Goal: Information Seeking & Learning: Learn about a topic

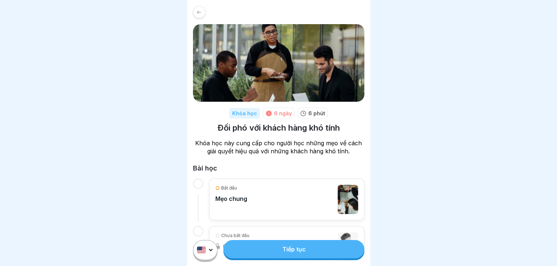
click at [199, 15] on div at bounding box center [199, 12] width 12 height 12
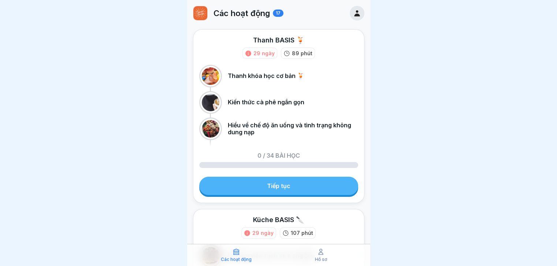
click at [353, 12] on icon at bounding box center [357, 13] width 8 height 8
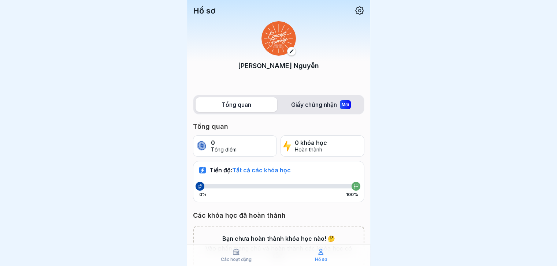
scroll to position [39, 0]
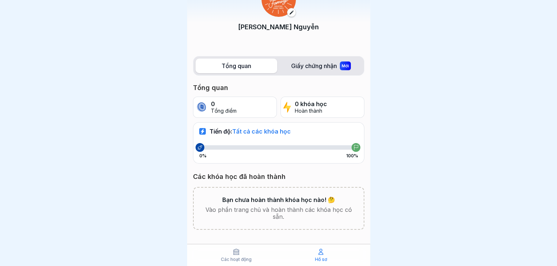
click at [325, 66] on label "Giấy chứng nhận Mới" at bounding box center [321, 66] width 82 height 15
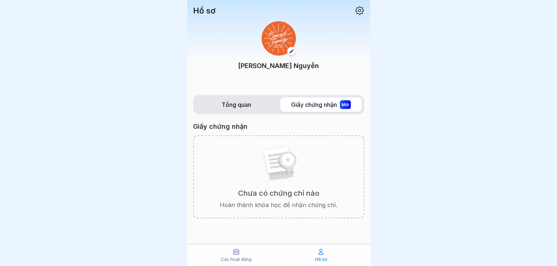
click at [247, 113] on div "Tổng quan Giấy chứng nhận Mới" at bounding box center [278, 105] width 171 height 20
click at [240, 107] on font "Tổng quan" at bounding box center [237, 104] width 30 height 7
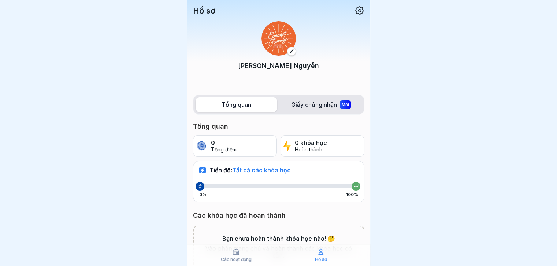
click at [233, 255] on icon at bounding box center [236, 251] width 7 height 7
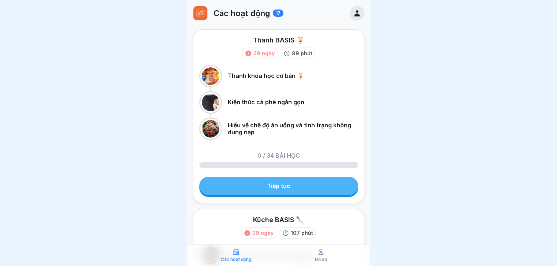
click at [319, 255] on icon at bounding box center [321, 251] width 4 height 5
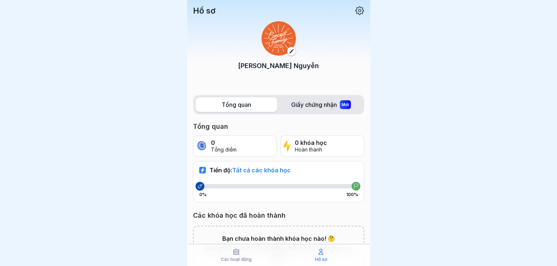
click at [234, 253] on icon at bounding box center [236, 251] width 5 height 5
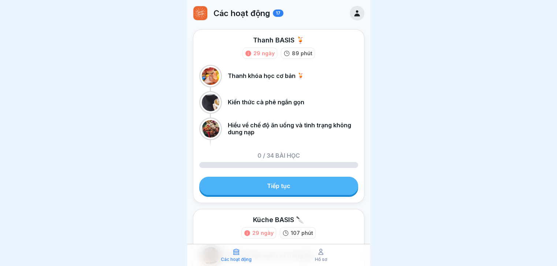
click at [258, 187] on link "Tiếp tục" at bounding box center [278, 186] width 159 height 18
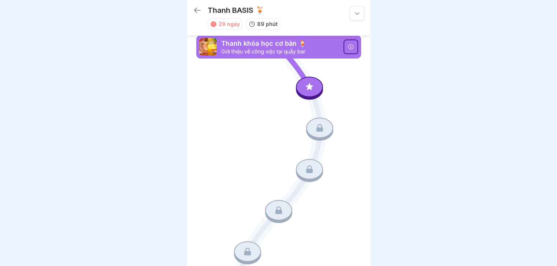
click at [195, 14] on icon at bounding box center [197, 10] width 9 height 9
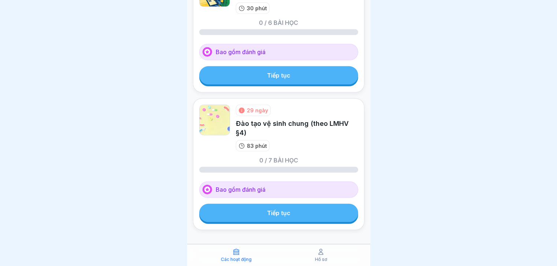
scroll to position [5, 0]
click at [397, 153] on div at bounding box center [278, 133] width 557 height 266
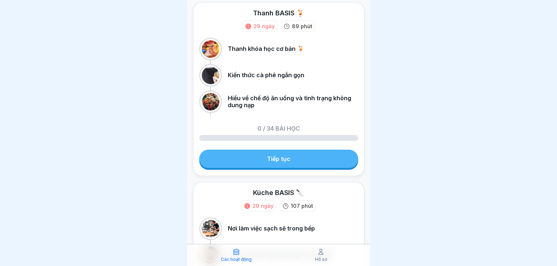
scroll to position [0, 0]
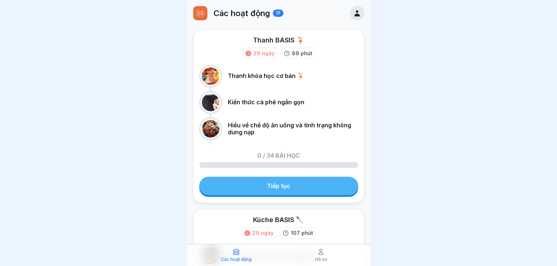
click at [276, 183] on link "Tiếp tục" at bounding box center [278, 186] width 159 height 18
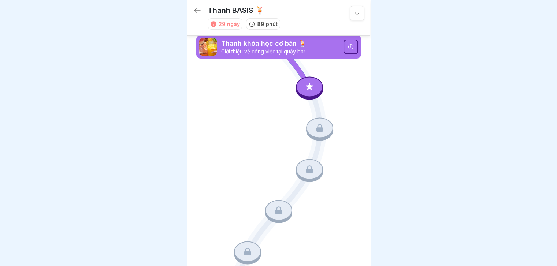
click at [337, 47] on div "Thanh khóa học cơ bản 🍹 Giới thiệu về công việc tại quầy bar" at bounding box center [278, 46] width 165 height 23
click at [348, 45] on icon at bounding box center [350, 46] width 5 height 5
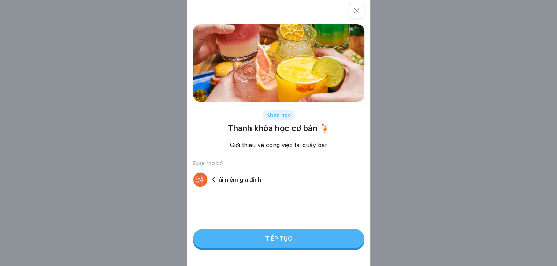
click at [264, 246] on button "Tiếp tục" at bounding box center [278, 238] width 171 height 19
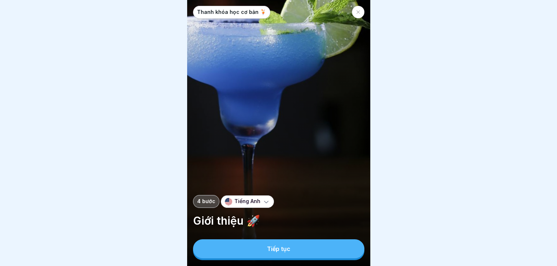
click at [358, 11] on icon at bounding box center [358, 12] width 4 height 4
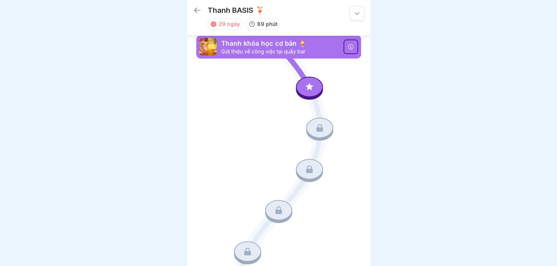
click at [355, 13] on icon at bounding box center [357, 13] width 4 height 2
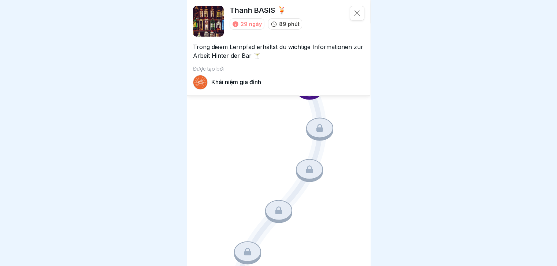
click at [354, 13] on icon at bounding box center [357, 13] width 7 height 7
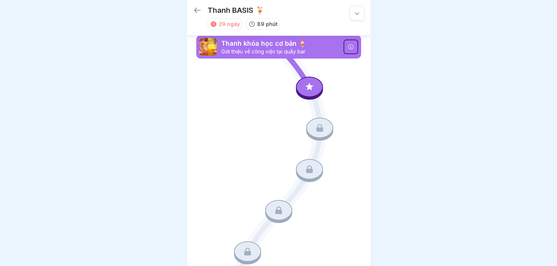
click at [305, 83] on icon at bounding box center [310, 87] width 10 height 10
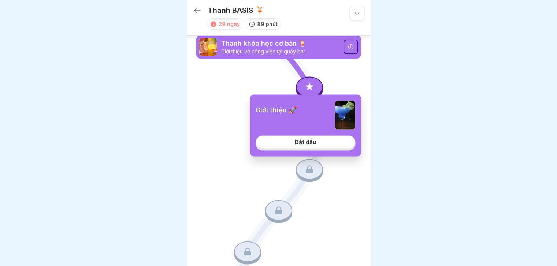
click at [306, 147] on link "Bắt đầu" at bounding box center [306, 142] width 100 height 13
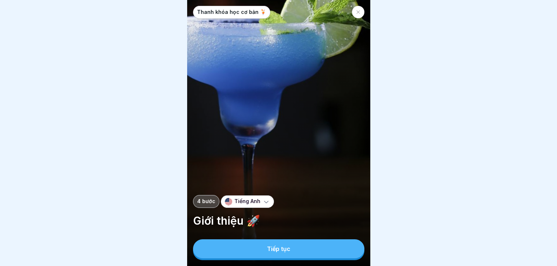
click at [267, 248] on font "Tiếp tục" at bounding box center [278, 248] width 23 height 7
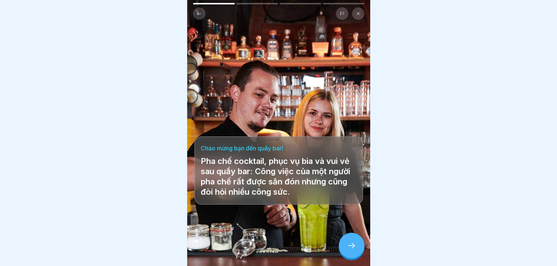
click at [348, 240] on div at bounding box center [352, 246] width 26 height 26
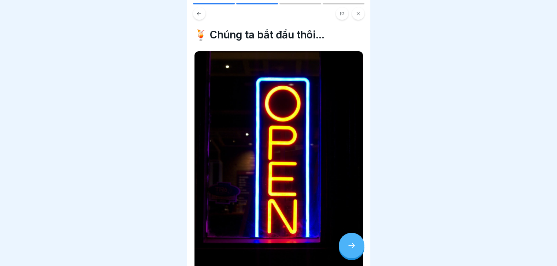
scroll to position [112, 0]
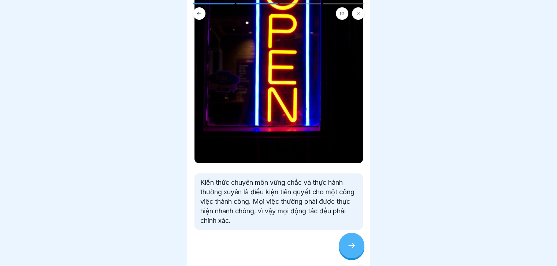
click at [348, 245] on icon at bounding box center [351, 245] width 9 height 9
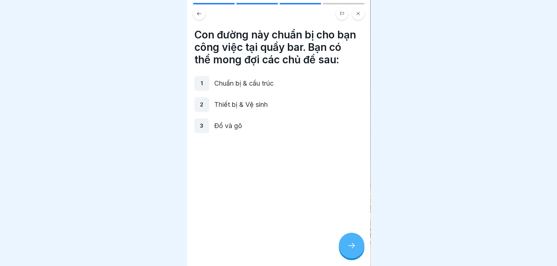
click at [348, 245] on icon at bounding box center [351, 245] width 9 height 9
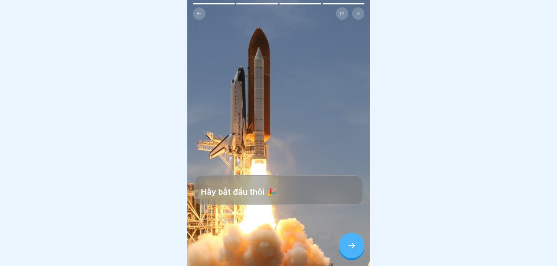
click at [348, 245] on icon at bounding box center [351, 245] width 9 height 9
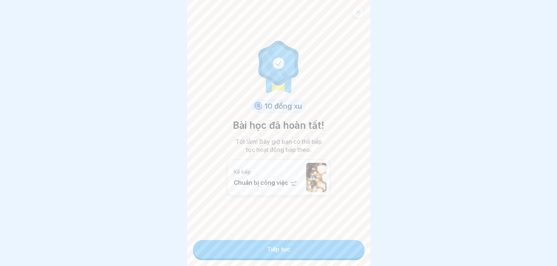
click at [348, 245] on link "Tiếp tục" at bounding box center [278, 249] width 171 height 18
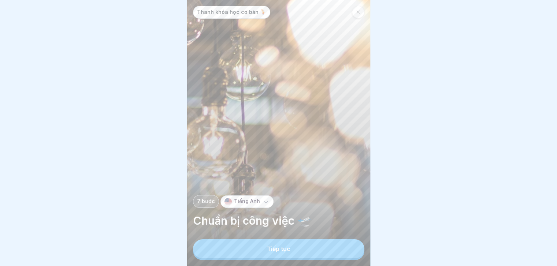
click at [348, 245] on button "Tiếp tục" at bounding box center [278, 249] width 171 height 19
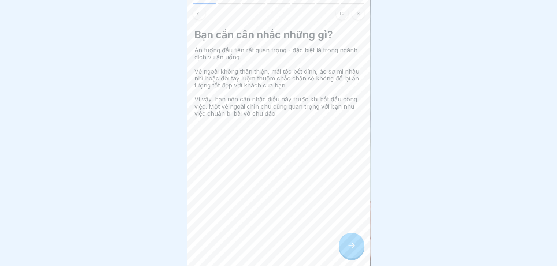
click at [352, 244] on icon at bounding box center [351, 245] width 9 height 9
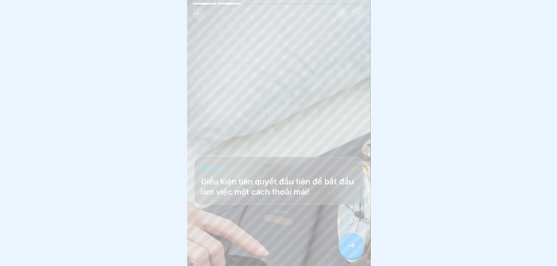
click at [352, 244] on icon at bounding box center [351, 245] width 9 height 9
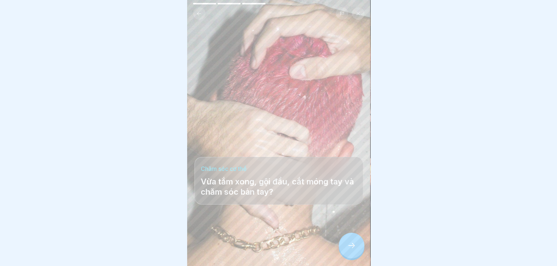
click at [352, 244] on icon at bounding box center [351, 245] width 9 height 9
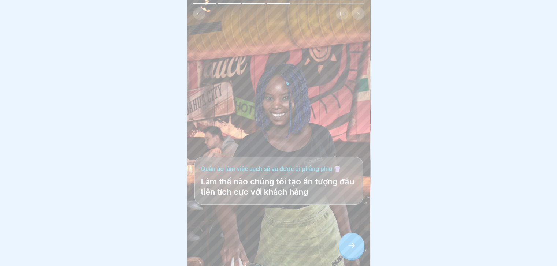
click at [352, 244] on icon at bounding box center [351, 245] width 9 height 9
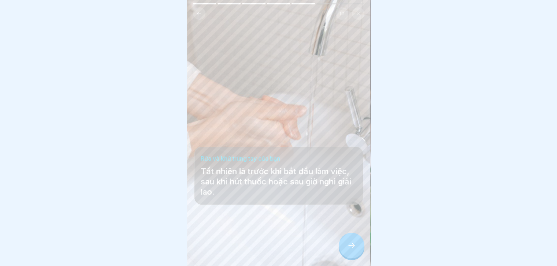
click at [352, 244] on icon at bounding box center [351, 245] width 9 height 9
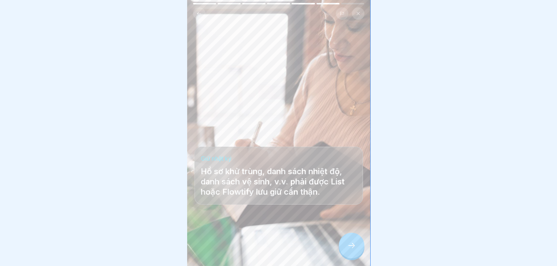
click at [352, 244] on icon at bounding box center [351, 245] width 9 height 9
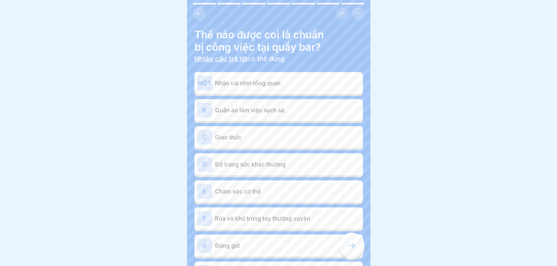
click at [199, 11] on icon at bounding box center [198, 13] width 5 height 5
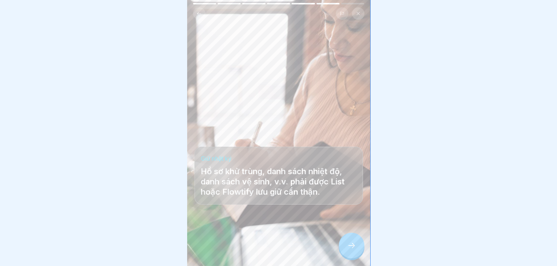
click at [352, 244] on icon at bounding box center [351, 245] width 9 height 9
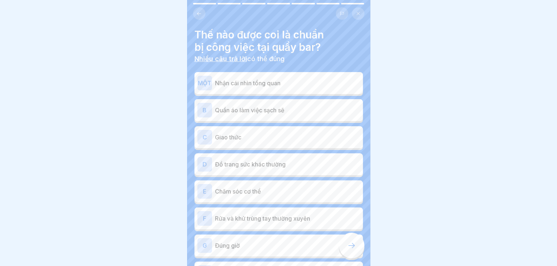
click at [306, 85] on div "MỘT Nhận cái nhìn tổng quan" at bounding box center [279, 83] width 169 height 22
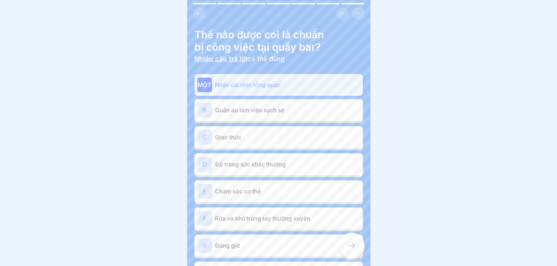
click at [298, 115] on div "B Quần áo làm việc sạch sẽ" at bounding box center [279, 110] width 169 height 22
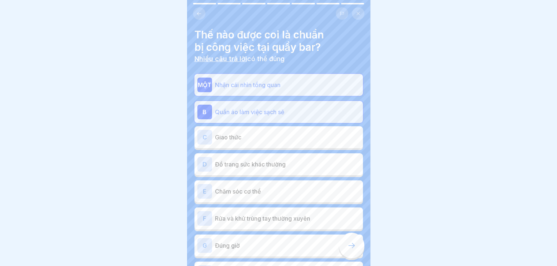
click at [292, 153] on div "D Đồ trang sức khác thường" at bounding box center [279, 164] width 169 height 22
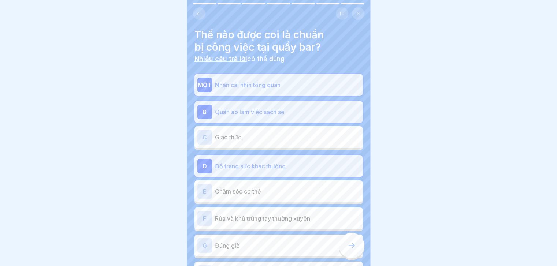
click at [285, 136] on p "Giao thức" at bounding box center [287, 137] width 145 height 9
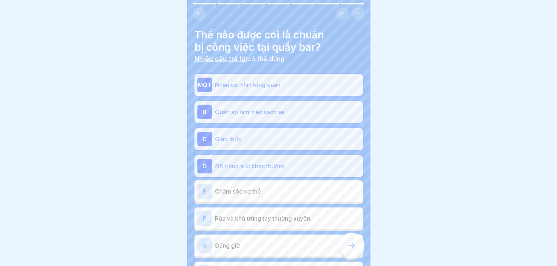
click at [278, 187] on p "Chăm sóc cơ thể" at bounding box center [287, 191] width 145 height 9
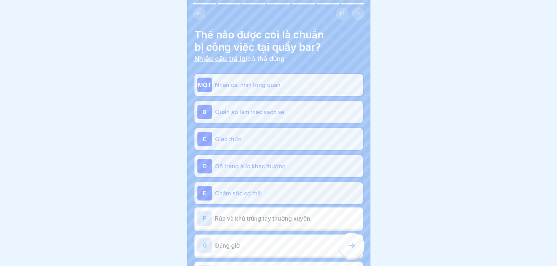
scroll to position [84, 0]
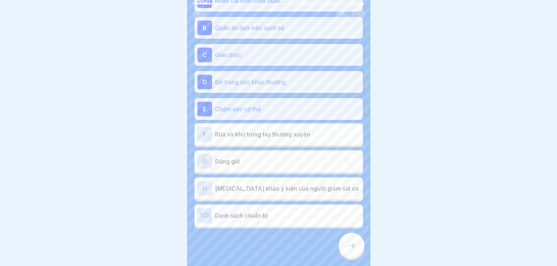
click at [296, 132] on font "Rửa và khử trùng tay thường xuyên" at bounding box center [262, 134] width 95 height 7
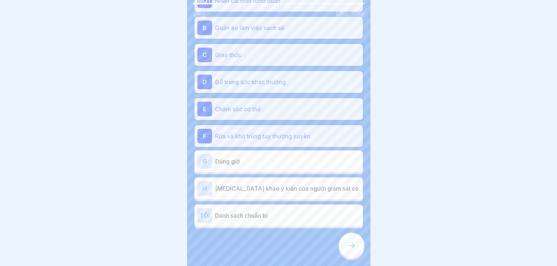
click at [290, 157] on p "Đúng giờ" at bounding box center [287, 161] width 145 height 9
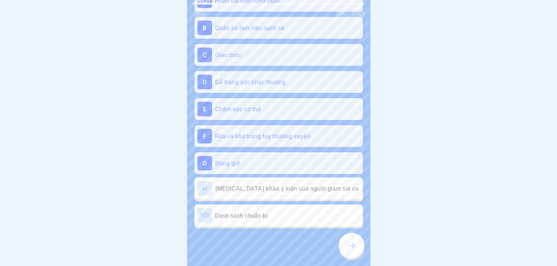
click at [280, 189] on div "H Tham khảo ý kiến ​​của người giám sát ca" at bounding box center [278, 188] width 163 height 15
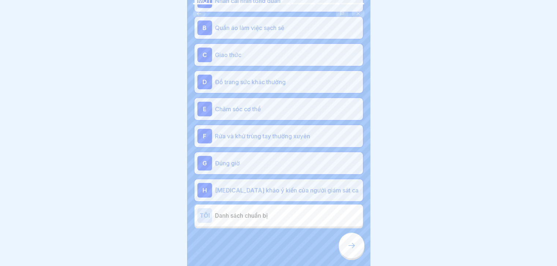
click at [278, 212] on p "Danh sách chuẩn bị" at bounding box center [287, 215] width 145 height 9
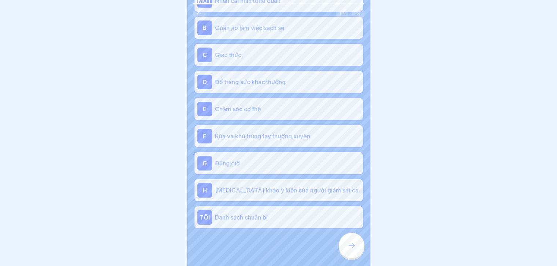
click at [351, 244] on icon at bounding box center [351, 245] width 9 height 9
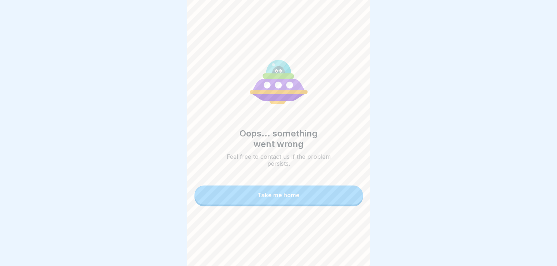
click at [303, 191] on button "Take me home" at bounding box center [279, 195] width 169 height 19
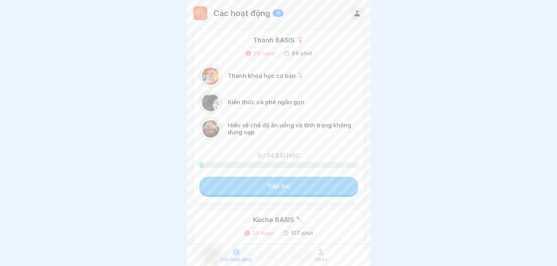
click at [303, 191] on link "Tiếp tục" at bounding box center [278, 186] width 159 height 18
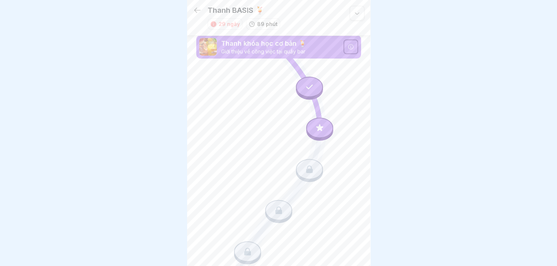
click at [316, 124] on icon at bounding box center [319, 127] width 7 height 7
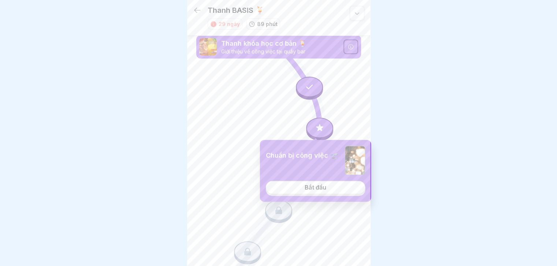
click at [319, 191] on link "Bắt đầu" at bounding box center [316, 187] width 100 height 13
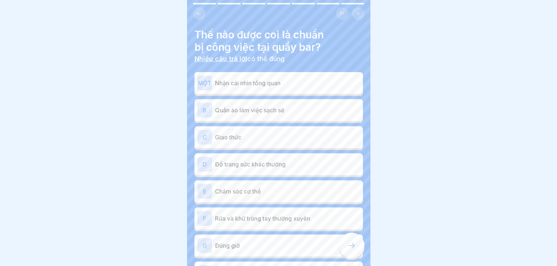
click at [265, 95] on div "MỘT Nhận cái nhìn tổng quan B Quần áo làm việc sạch sẽ C Giao thức D Đồ trang s…" at bounding box center [279, 193] width 169 height 239
click at [271, 89] on div "MỘT Nhận cái nhìn tổng quan" at bounding box center [278, 83] width 163 height 15
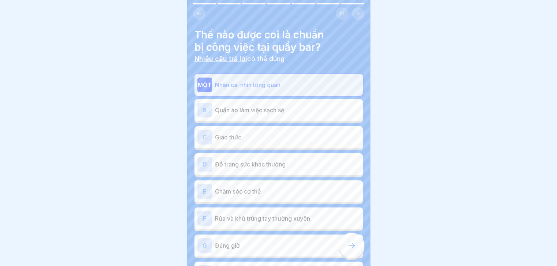
click at [268, 114] on p "Quần áo làm việc sạch sẽ" at bounding box center [287, 110] width 145 height 9
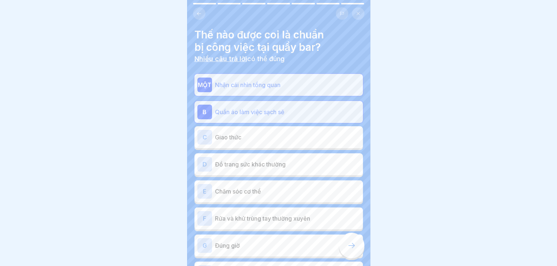
click at [256, 136] on p "Giao thức" at bounding box center [287, 137] width 145 height 9
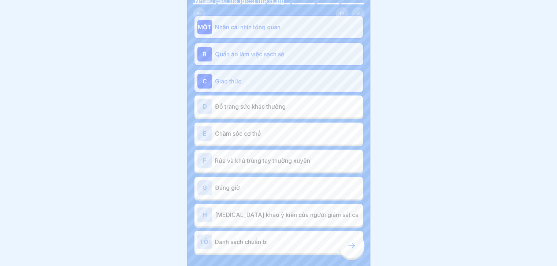
scroll to position [58, 0]
click at [274, 166] on div "F Rửa và khử trùng tay thường xuyên" at bounding box center [278, 160] width 163 height 15
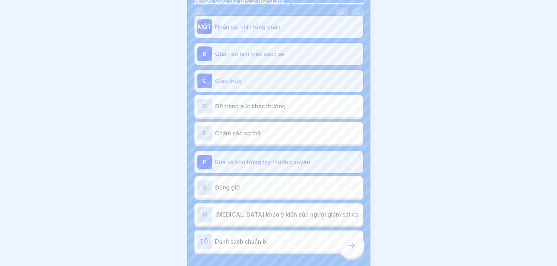
click at [265, 192] on div "G Đúng giờ" at bounding box center [278, 187] width 163 height 15
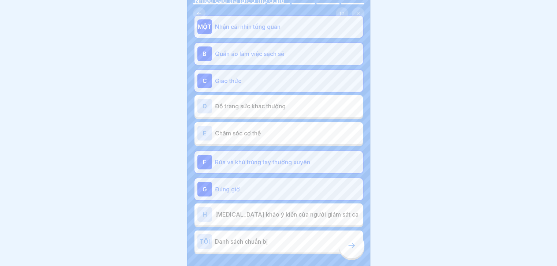
click at [266, 215] on font "Tham khảo ý kiến ​​của người giám sát ca" at bounding box center [287, 214] width 144 height 7
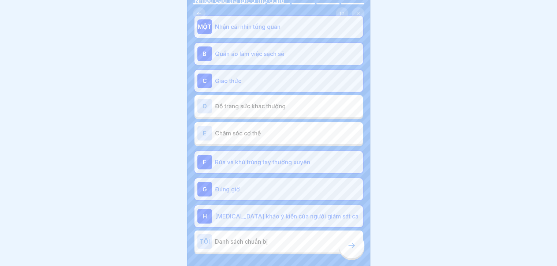
click at [268, 240] on font "Danh sách chuẩn bị" at bounding box center [241, 241] width 53 height 7
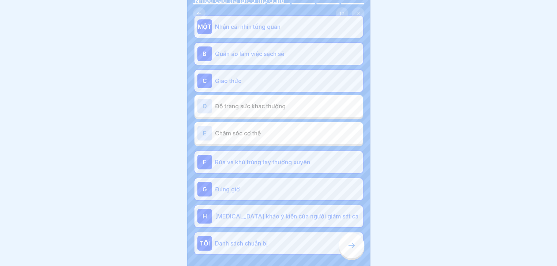
click at [346, 249] on div at bounding box center [352, 246] width 26 height 26
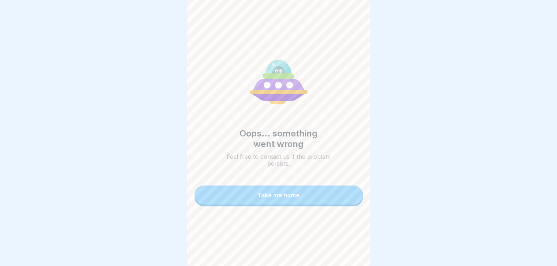
click at [308, 204] on button "Take me home" at bounding box center [279, 195] width 169 height 19
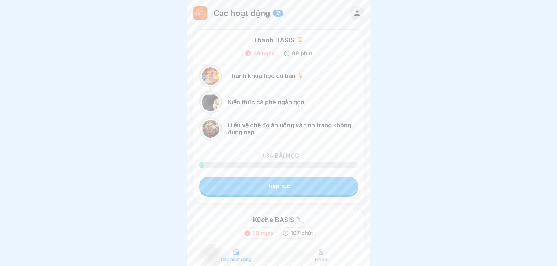
click at [289, 187] on link "Tiếp tục" at bounding box center [278, 186] width 159 height 18
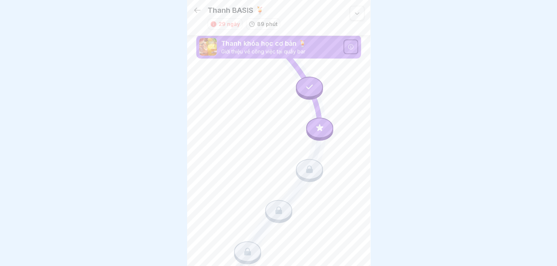
click at [315, 130] on icon at bounding box center [320, 128] width 10 height 10
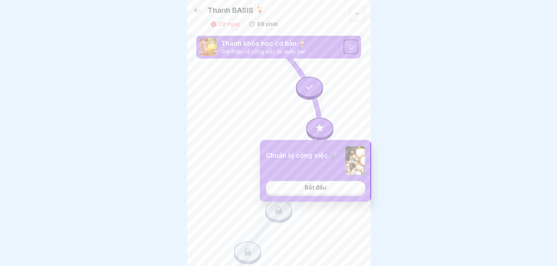
click at [310, 187] on font "Bắt đầu" at bounding box center [316, 187] width 22 height 7
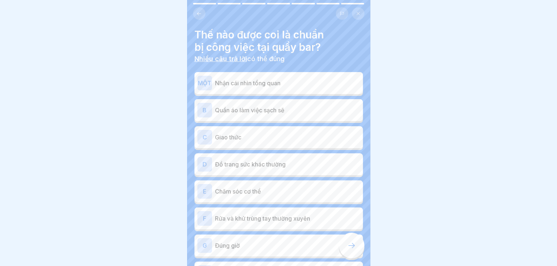
click at [199, 11] on icon at bounding box center [198, 13] width 5 height 5
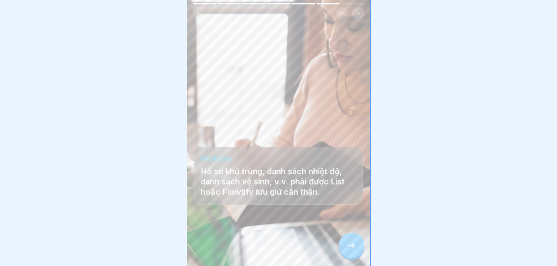
click at [199, 11] on icon at bounding box center [198, 13] width 5 height 5
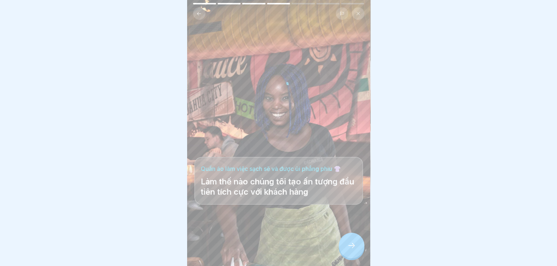
click at [199, 11] on icon at bounding box center [198, 13] width 5 height 5
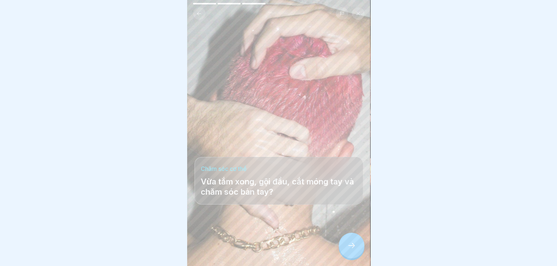
click at [199, 11] on icon at bounding box center [198, 13] width 5 height 5
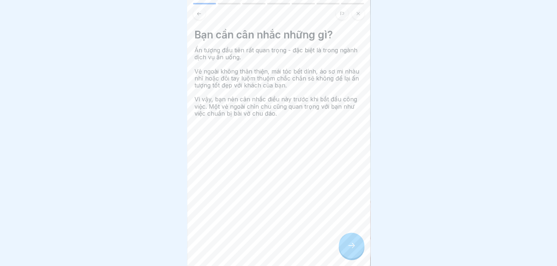
click at [199, 11] on icon at bounding box center [198, 13] width 5 height 5
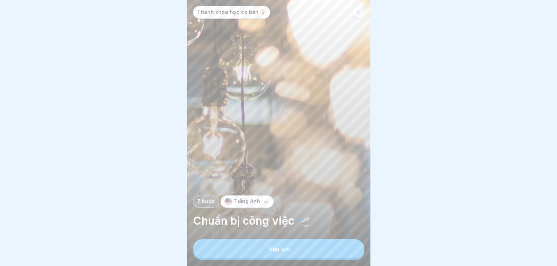
click at [199, 11] on div "Thanh khóa học cơ bản 🍹 7 bước Tiếng Anh Chuẩn bị công việc 🛫 Tiếp tục Bạn cần …" at bounding box center [278, 133] width 183 height 266
click at [310, 252] on button "Tiếp tục" at bounding box center [278, 249] width 171 height 19
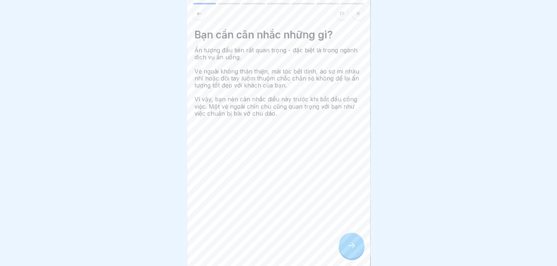
click at [350, 250] on icon at bounding box center [351, 245] width 9 height 9
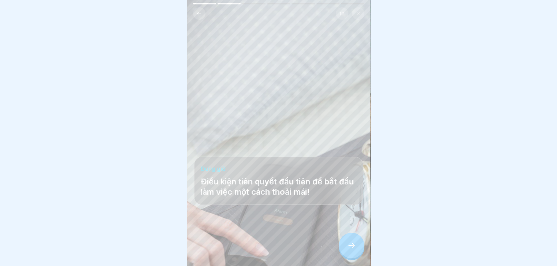
click at [350, 250] on icon at bounding box center [351, 245] width 9 height 9
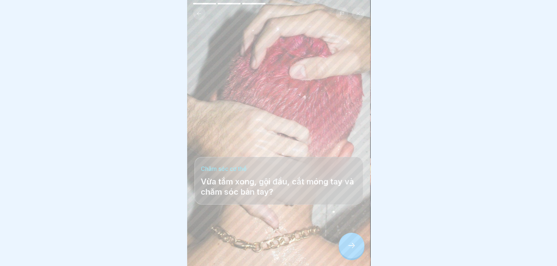
click at [350, 250] on icon at bounding box center [351, 245] width 9 height 9
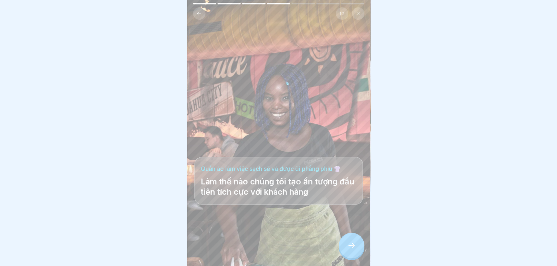
click at [350, 250] on icon at bounding box center [351, 245] width 9 height 9
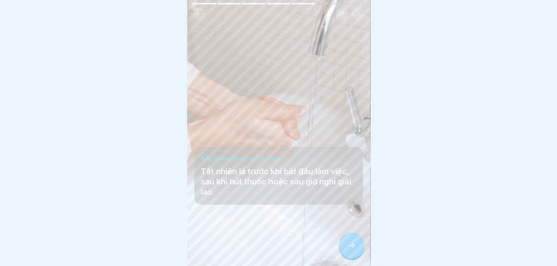
click at [350, 250] on icon at bounding box center [351, 245] width 9 height 9
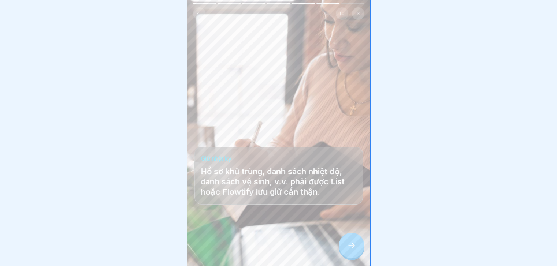
click at [350, 250] on icon at bounding box center [351, 245] width 9 height 9
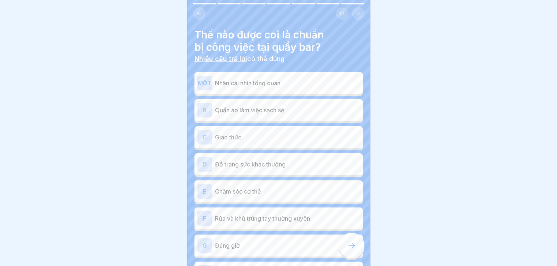
click at [300, 115] on div "B Quần áo làm việc sạch sẽ" at bounding box center [278, 110] width 163 height 15
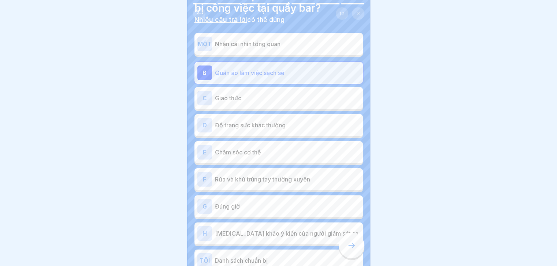
scroll to position [43, 0]
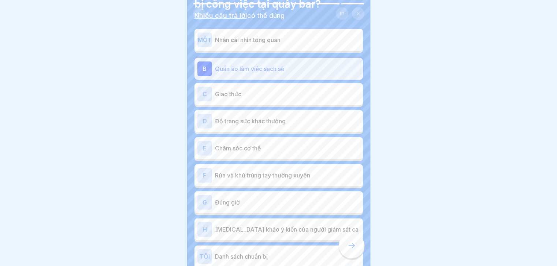
click at [298, 154] on div "E Chăm sóc cơ thể" at bounding box center [278, 148] width 163 height 15
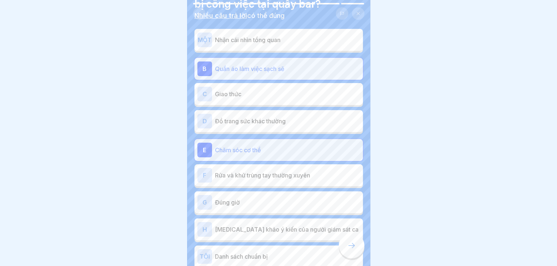
click at [289, 180] on div "F Rửa và khử trùng tay thường xuyên" at bounding box center [278, 175] width 163 height 15
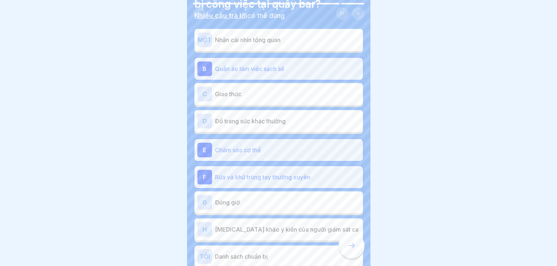
click at [281, 202] on p "Đúng giờ" at bounding box center [287, 202] width 145 height 9
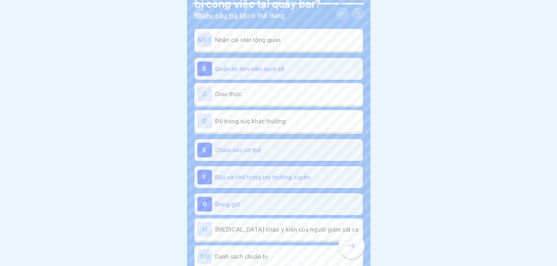
scroll to position [90, 0]
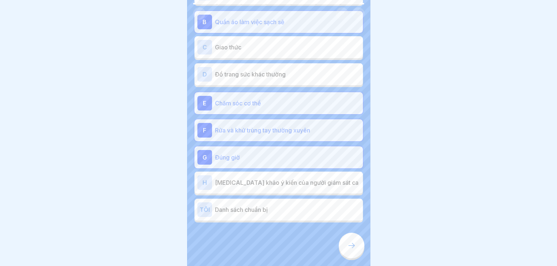
click at [347, 259] on div at bounding box center [352, 246] width 26 height 26
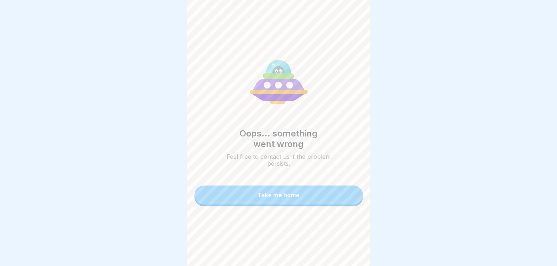
click at [322, 200] on button "Take me home" at bounding box center [279, 195] width 169 height 19
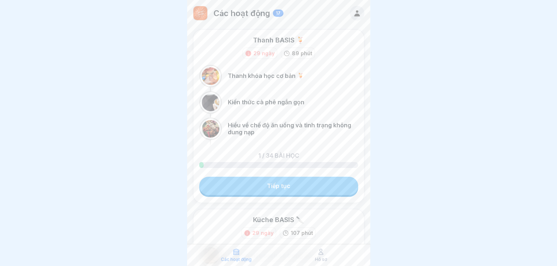
click at [317, 184] on link "Tiếp tục" at bounding box center [278, 186] width 159 height 18
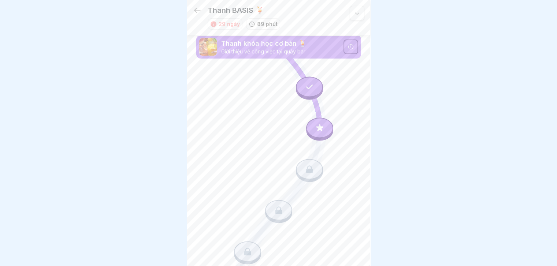
click at [318, 135] on div at bounding box center [319, 128] width 27 height 21
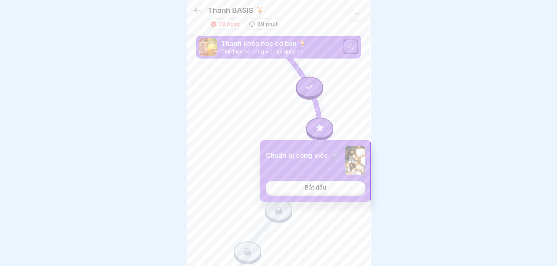
click at [311, 183] on link "Bắt đầu" at bounding box center [316, 187] width 100 height 13
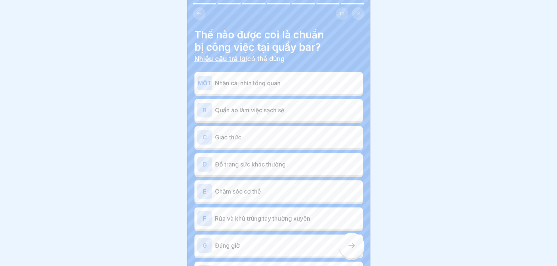
click at [200, 16] on icon at bounding box center [198, 13] width 5 height 5
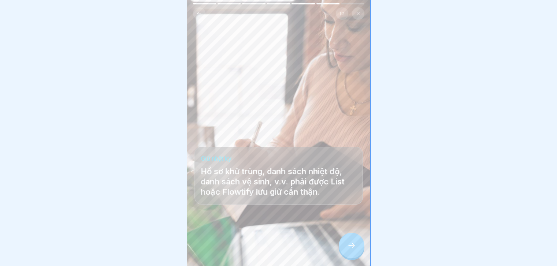
click at [200, 16] on icon at bounding box center [198, 13] width 5 height 5
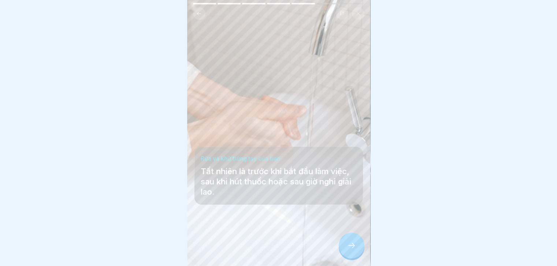
click at [200, 16] on icon at bounding box center [198, 13] width 5 height 5
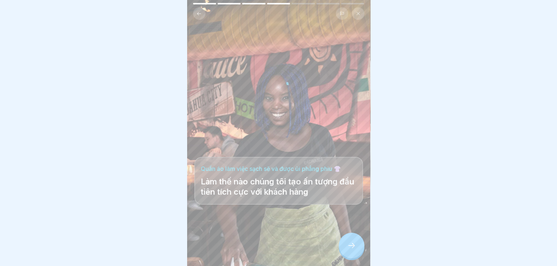
click at [200, 16] on icon at bounding box center [198, 13] width 5 height 5
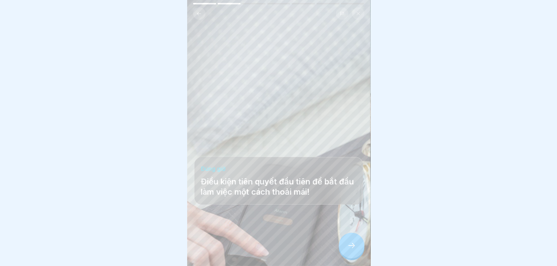
click at [200, 16] on icon at bounding box center [198, 13] width 5 height 5
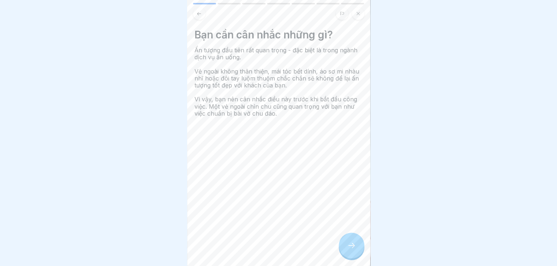
click at [353, 247] on div at bounding box center [352, 246] width 26 height 26
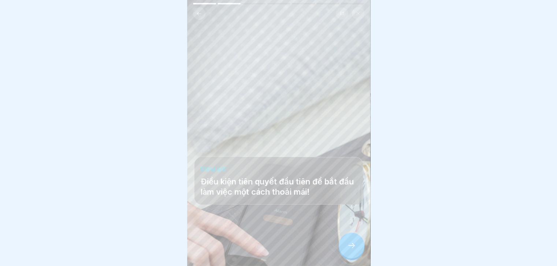
click at [353, 247] on div at bounding box center [352, 246] width 26 height 26
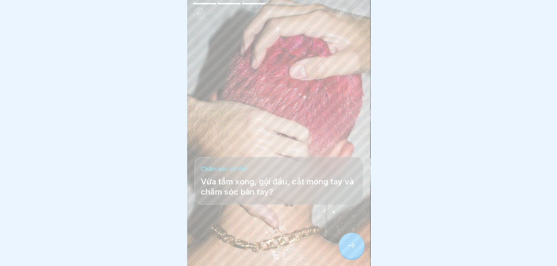
click at [353, 247] on div at bounding box center [352, 246] width 26 height 26
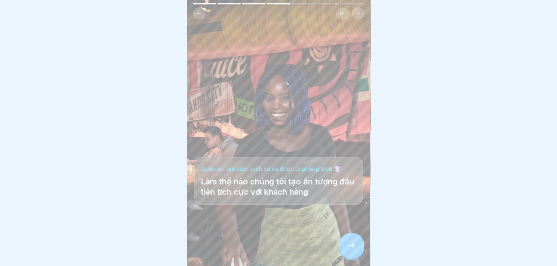
click at [353, 247] on div at bounding box center [352, 246] width 26 height 26
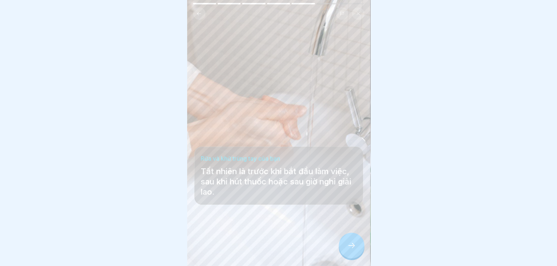
click at [196, 18] on button at bounding box center [199, 13] width 12 height 12
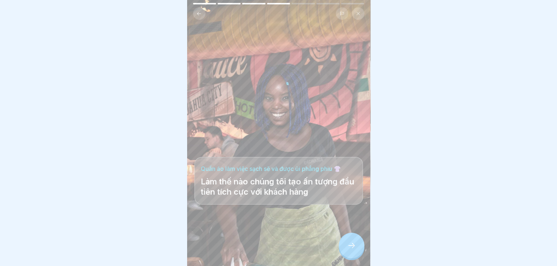
click at [196, 18] on button at bounding box center [199, 13] width 12 height 12
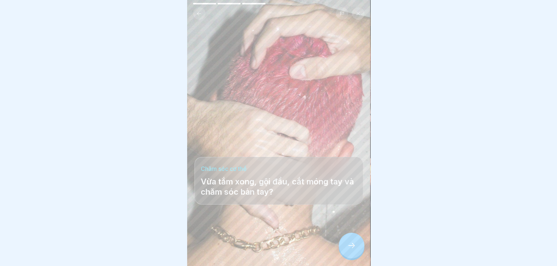
click at [196, 18] on button at bounding box center [199, 13] width 12 height 12
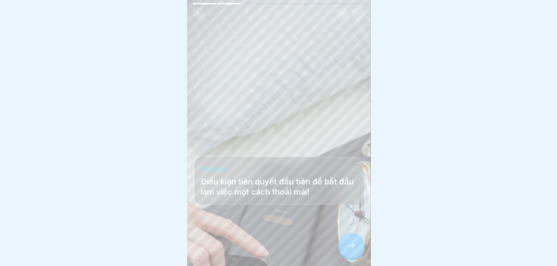
click at [196, 18] on button at bounding box center [199, 13] width 12 height 12
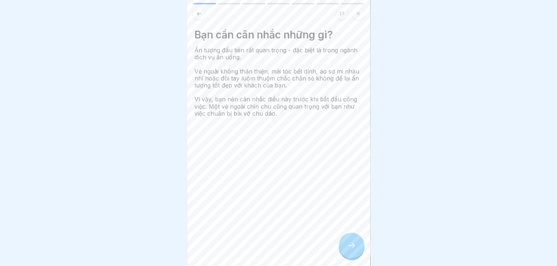
click at [355, 248] on icon at bounding box center [351, 245] width 9 height 9
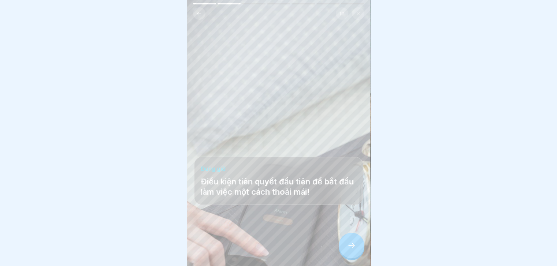
click at [355, 248] on icon at bounding box center [351, 245] width 9 height 9
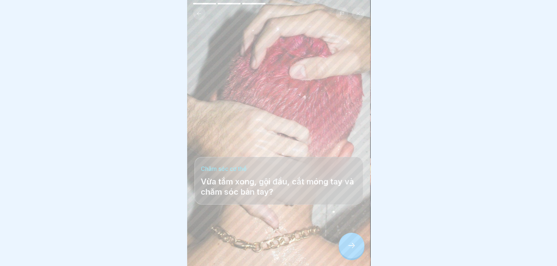
click at [355, 248] on icon at bounding box center [351, 245] width 9 height 9
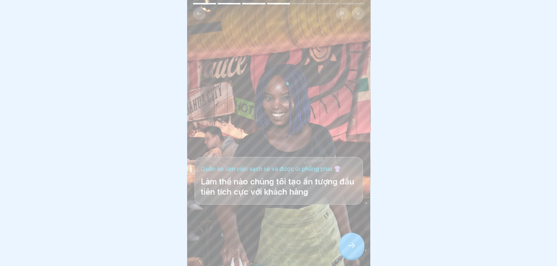
click at [355, 248] on icon at bounding box center [351, 245] width 9 height 9
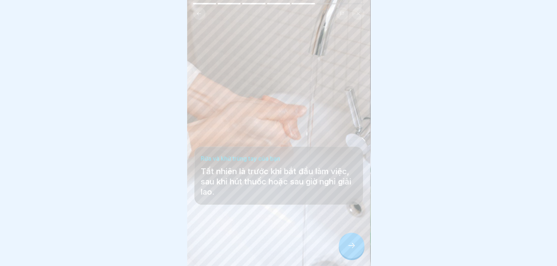
click at [355, 248] on icon at bounding box center [351, 245] width 9 height 9
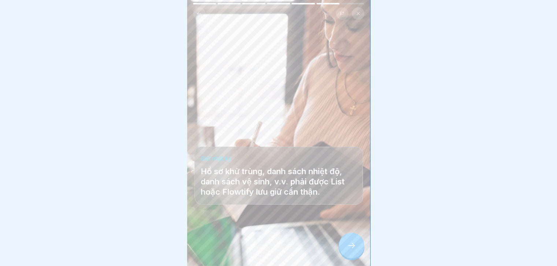
click at [355, 248] on icon at bounding box center [351, 245] width 9 height 9
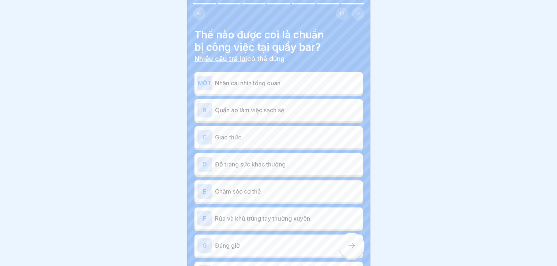
click at [329, 108] on p "Quần áo làm việc sạch sẽ" at bounding box center [287, 110] width 145 height 9
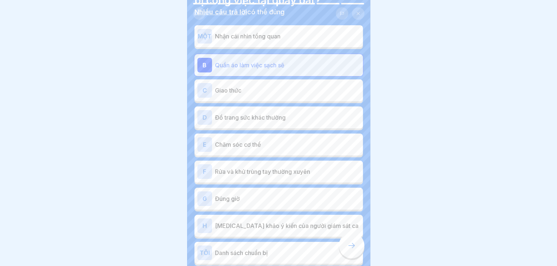
scroll to position [50, 0]
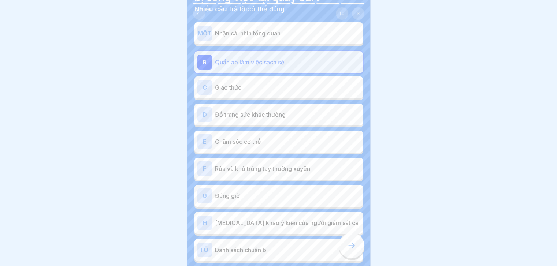
click at [312, 149] on div "E Chăm sóc cơ thể" at bounding box center [279, 142] width 169 height 22
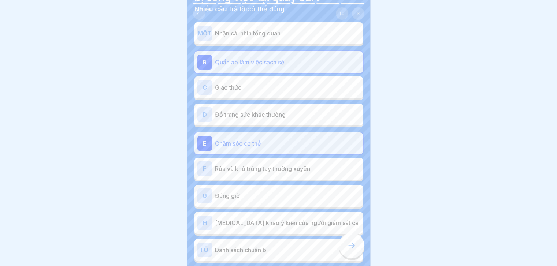
click at [305, 166] on font "Rửa và khử trùng tay thường xuyên" at bounding box center [262, 168] width 95 height 7
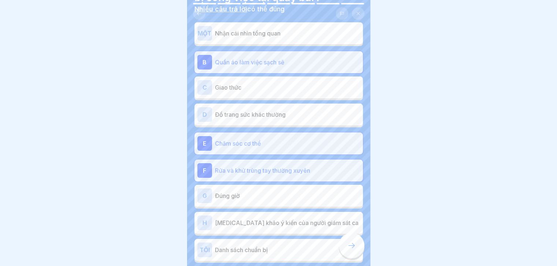
scroll to position [81, 0]
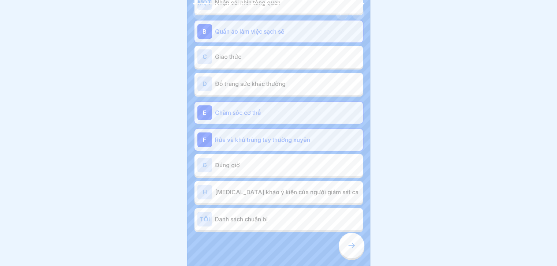
click at [305, 166] on p "Đúng giờ" at bounding box center [287, 165] width 145 height 9
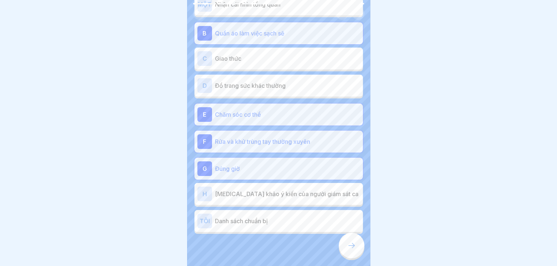
scroll to position [90, 0]
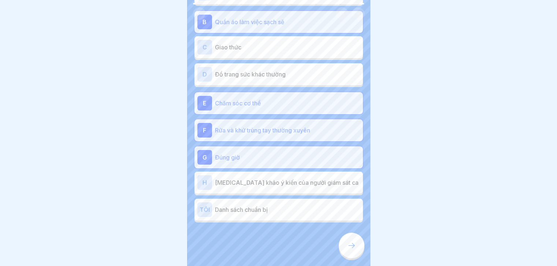
click at [274, 210] on p "Danh sách chuẩn bị" at bounding box center [287, 210] width 145 height 9
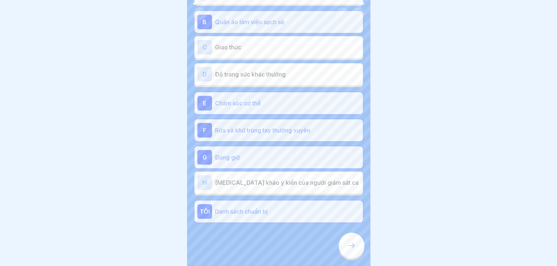
click at [355, 249] on icon at bounding box center [351, 245] width 9 height 9
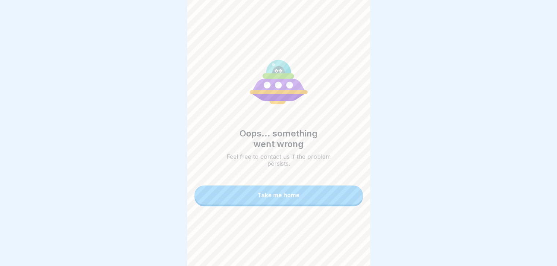
click at [320, 202] on button "Take me home" at bounding box center [279, 195] width 169 height 19
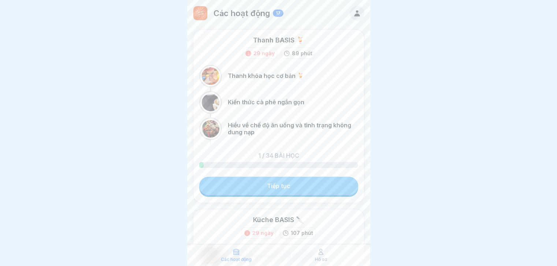
click at [282, 185] on font "Tiếp tục" at bounding box center [278, 185] width 23 height 7
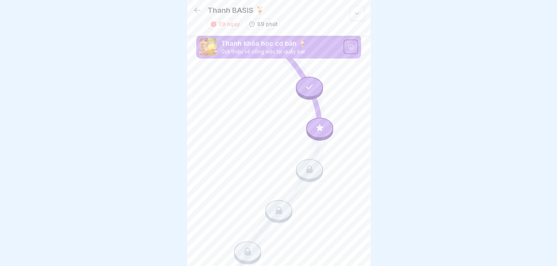
click at [314, 121] on div at bounding box center [319, 128] width 27 height 21
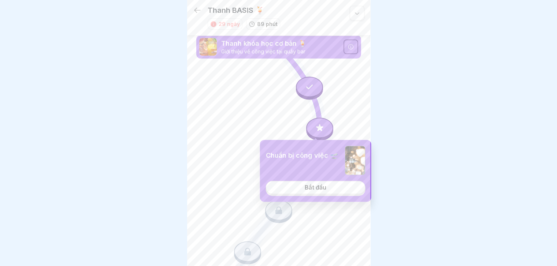
click at [290, 188] on link "Bắt đầu" at bounding box center [316, 187] width 100 height 13
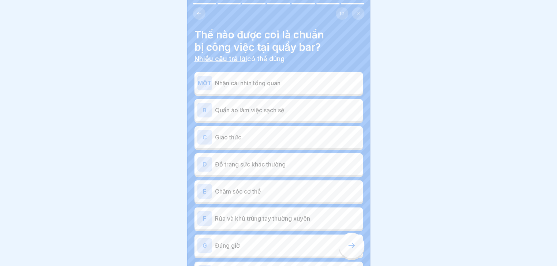
click at [228, 61] on font "Nhiều câu trả lời" at bounding box center [221, 59] width 53 height 8
click at [201, 19] on button at bounding box center [199, 13] width 12 height 12
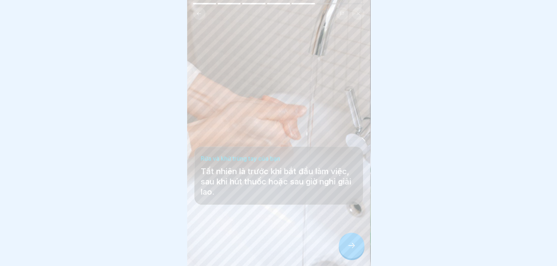
click at [201, 19] on button at bounding box center [199, 13] width 12 height 12
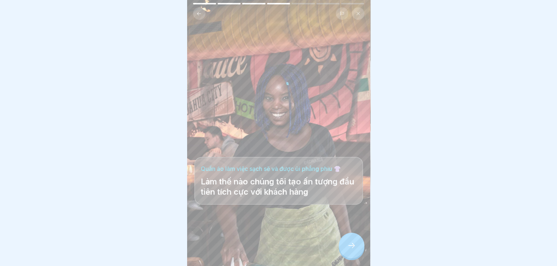
click at [201, 19] on button at bounding box center [199, 13] width 12 height 12
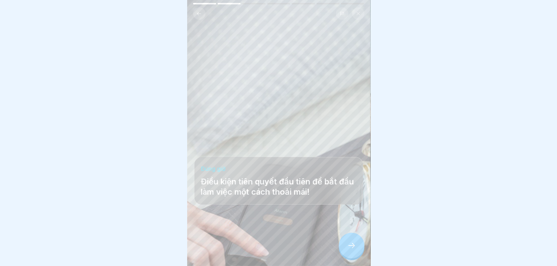
click at [201, 19] on button at bounding box center [199, 13] width 12 height 12
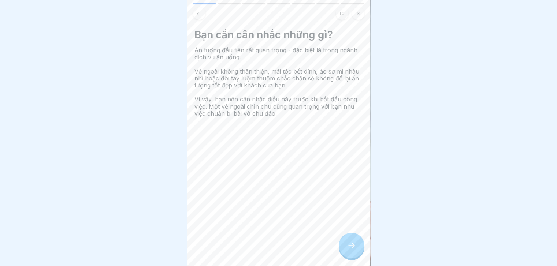
click at [201, 19] on button at bounding box center [199, 13] width 12 height 12
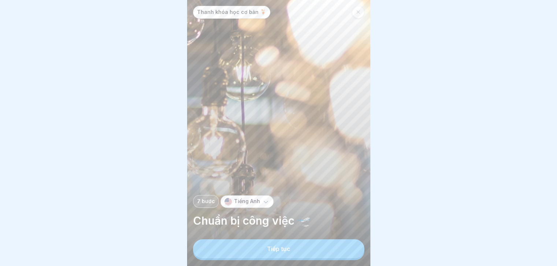
click at [201, 19] on div "Thanh khóa học cơ bản 🍹 7 bước Tiếng Anh Chuẩn bị công việc 🛫 Tiếp tục Bạn cần …" at bounding box center [278, 133] width 183 height 266
click at [328, 249] on button "Continue" at bounding box center [278, 249] width 171 height 19
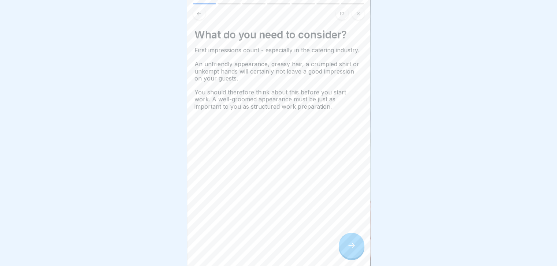
click at [347, 250] on icon at bounding box center [351, 245] width 9 height 9
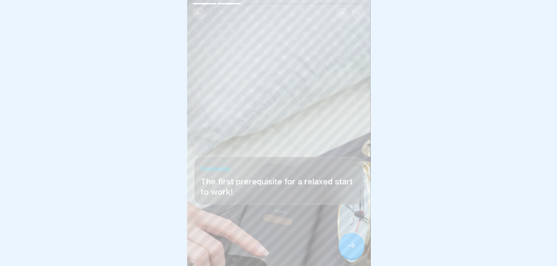
click at [347, 250] on icon at bounding box center [351, 245] width 9 height 9
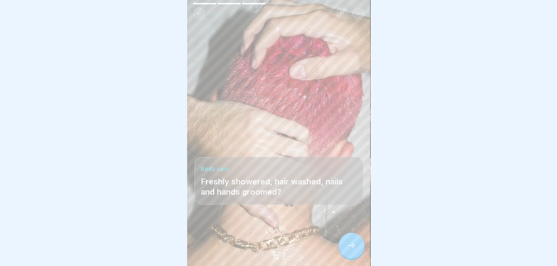
click at [347, 250] on icon at bounding box center [351, 245] width 9 height 9
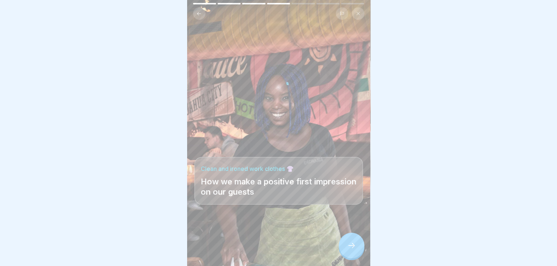
click at [347, 250] on icon at bounding box center [351, 245] width 9 height 9
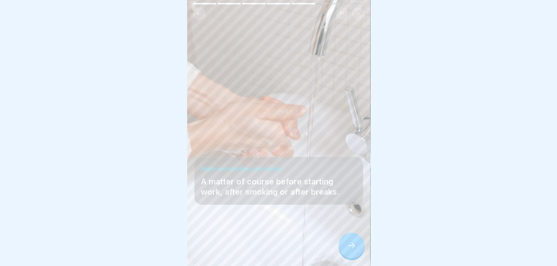
click at [347, 250] on icon at bounding box center [351, 245] width 9 height 9
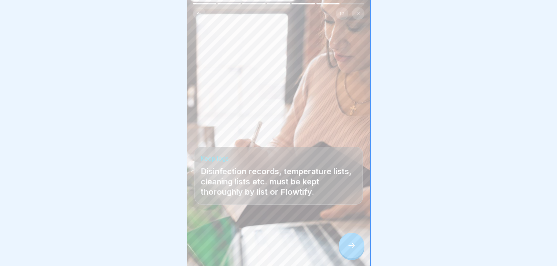
click at [347, 250] on icon at bounding box center [351, 245] width 9 height 9
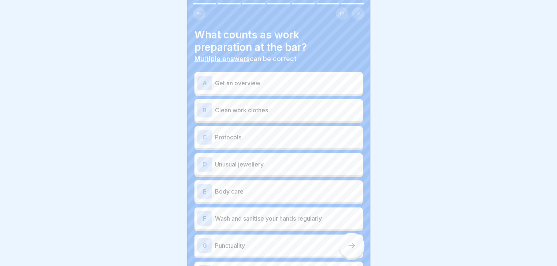
click at [333, 117] on div "B Clean work clothes" at bounding box center [278, 110] width 163 height 15
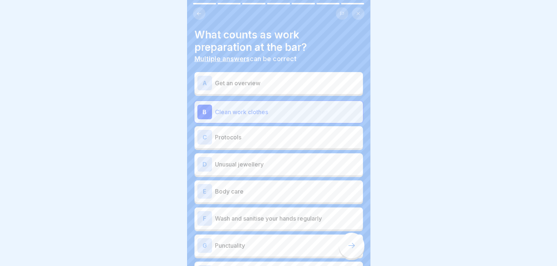
scroll to position [39, 0]
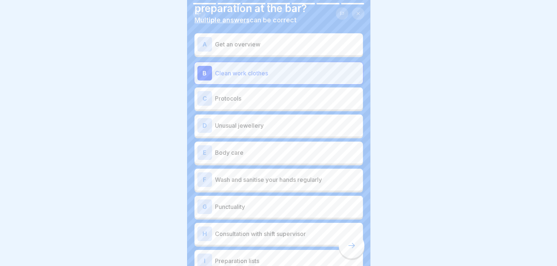
click at [326, 155] on p "Body care" at bounding box center [287, 152] width 145 height 9
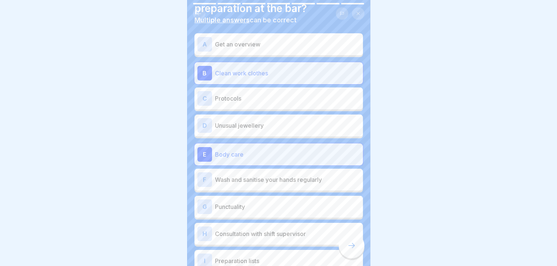
click at [322, 179] on p "Wash and sanitise your hands regularly" at bounding box center [287, 179] width 145 height 9
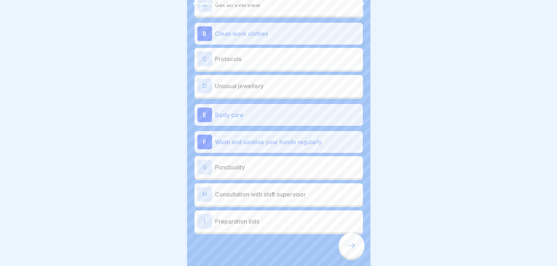
scroll to position [90, 0]
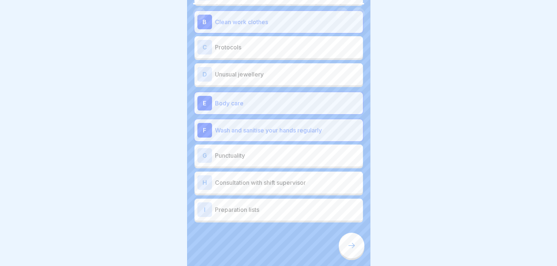
click at [325, 149] on div "G Punctuality" at bounding box center [278, 155] width 163 height 15
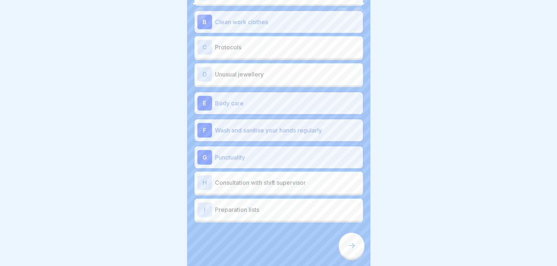
click at [352, 256] on div at bounding box center [352, 246] width 26 height 26
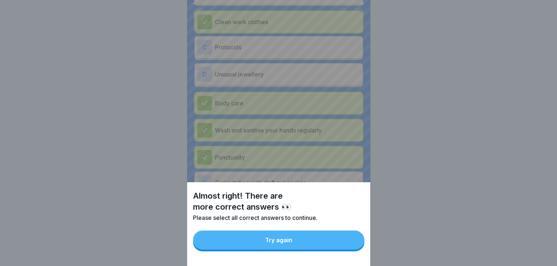
click at [286, 240] on button "Try again" at bounding box center [278, 240] width 171 height 19
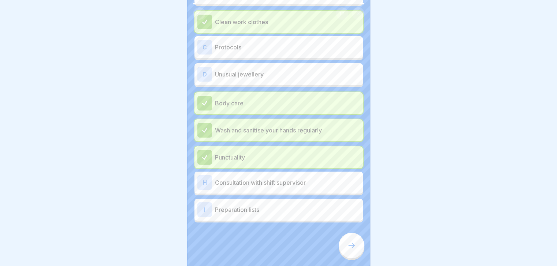
click at [346, 255] on div at bounding box center [352, 246] width 26 height 26
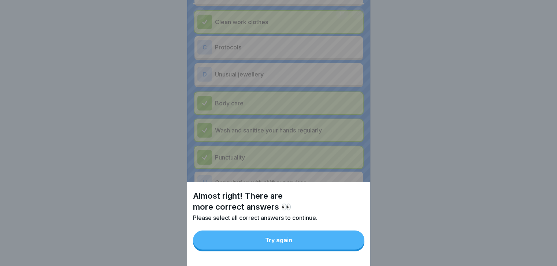
click at [328, 250] on button "Try again" at bounding box center [278, 240] width 171 height 19
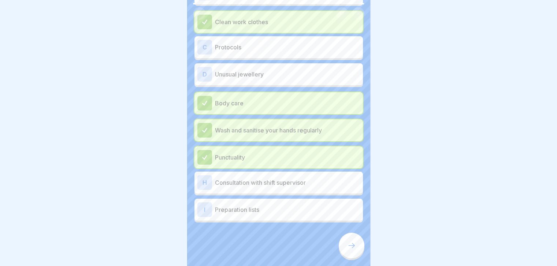
click at [346, 249] on div at bounding box center [352, 246] width 26 height 26
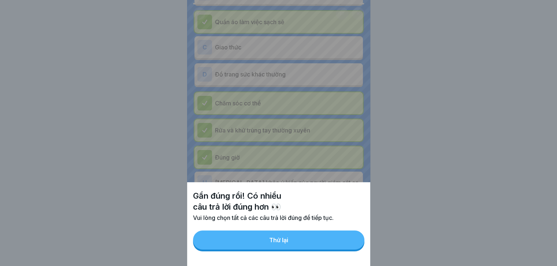
click at [292, 245] on button "Thử lại" at bounding box center [278, 240] width 171 height 19
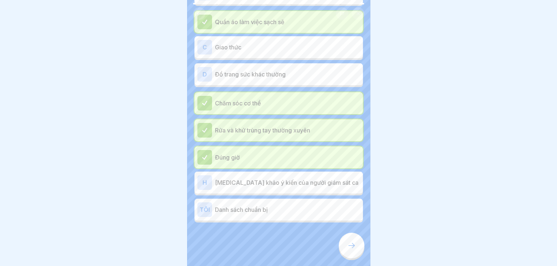
click at [292, 187] on div "H Tham khảo ý kiến ​​của người giám sát ca" at bounding box center [278, 182] width 163 height 15
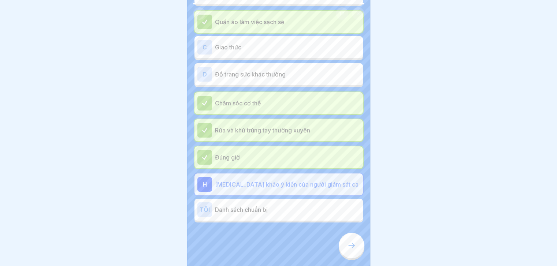
click at [352, 250] on icon at bounding box center [351, 245] width 9 height 9
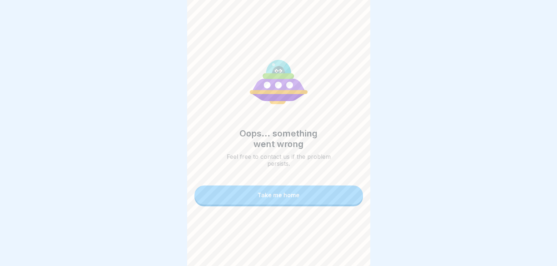
click at [317, 200] on button "Take me home" at bounding box center [279, 195] width 169 height 19
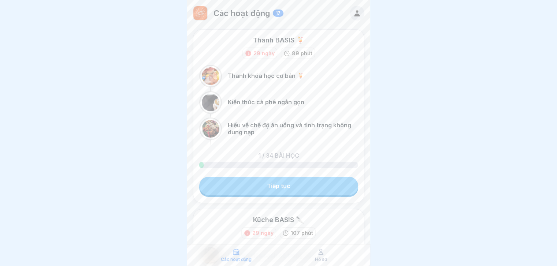
click at [279, 188] on font "Tiếp tục" at bounding box center [278, 185] width 23 height 7
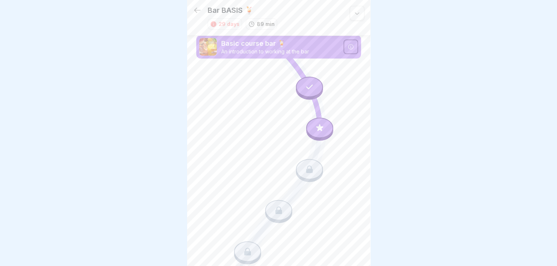
click at [317, 122] on div at bounding box center [319, 128] width 27 height 21
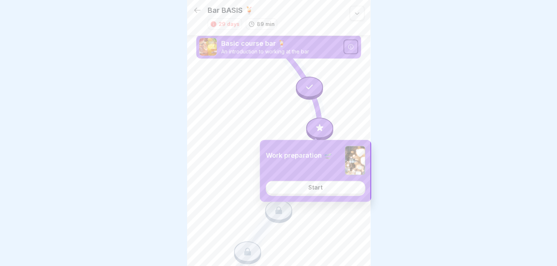
click at [317, 190] on div "Start" at bounding box center [315, 187] width 14 height 7
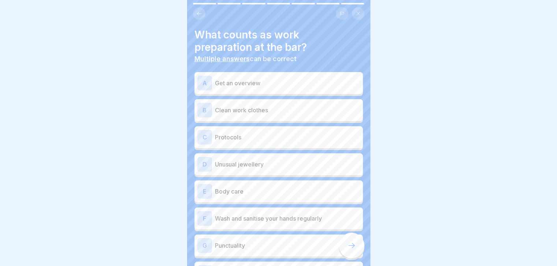
click at [198, 14] on icon at bounding box center [198, 13] width 5 height 5
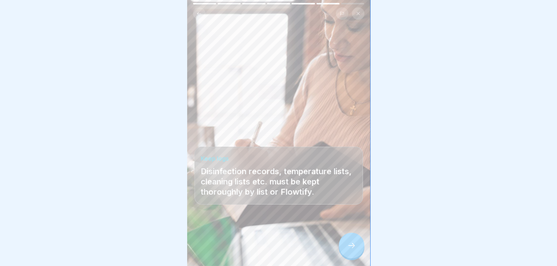
click at [198, 14] on icon at bounding box center [198, 13] width 5 height 5
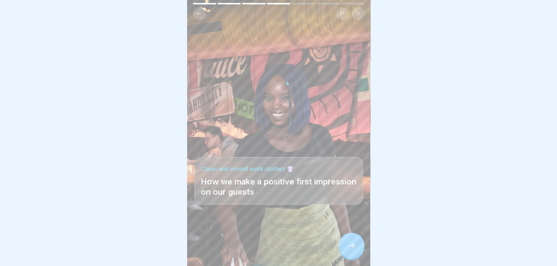
click at [198, 14] on icon at bounding box center [198, 13] width 5 height 5
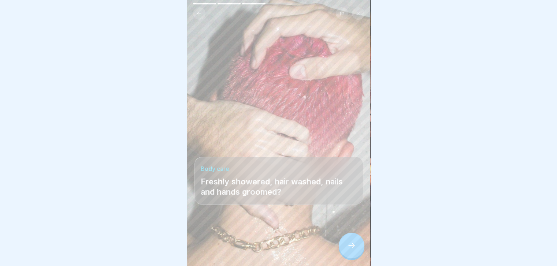
click at [198, 14] on icon at bounding box center [198, 13] width 5 height 5
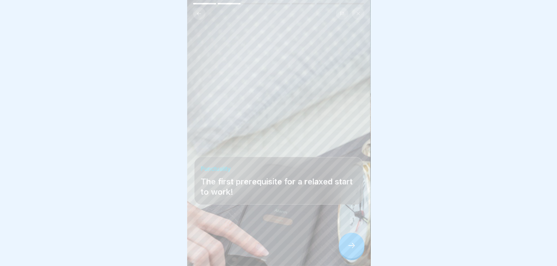
click at [198, 14] on icon at bounding box center [198, 13] width 5 height 5
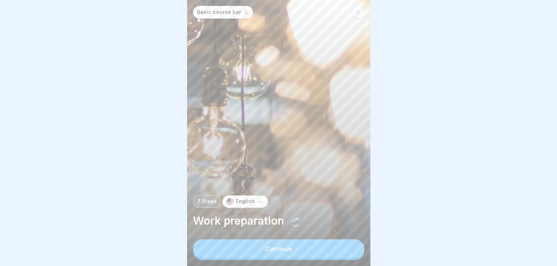
click at [198, 14] on div "Basic course bar 🍹 7 Steps English Work preparation 🛫 Continue What do you need…" at bounding box center [278, 133] width 183 height 266
click at [305, 253] on button "Continue" at bounding box center [278, 249] width 171 height 19
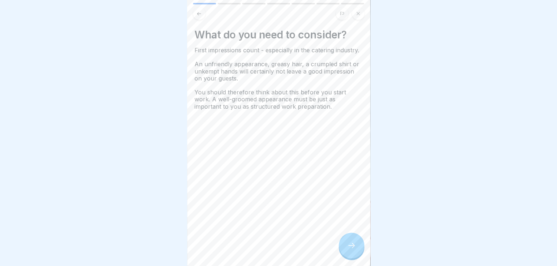
click at [355, 250] on icon at bounding box center [351, 245] width 9 height 9
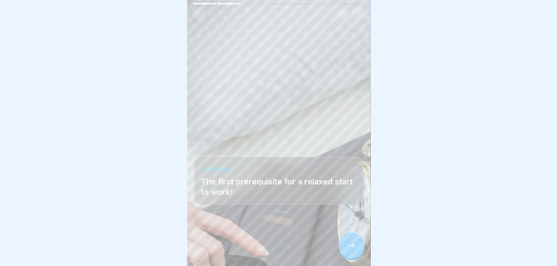
click at [355, 250] on icon at bounding box center [351, 245] width 9 height 9
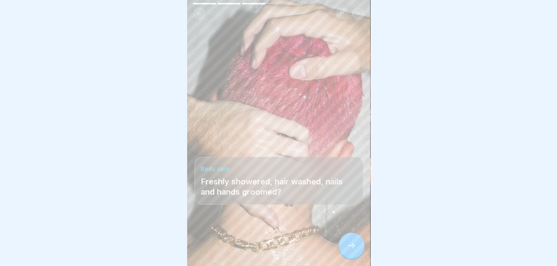
click at [355, 250] on icon at bounding box center [351, 245] width 9 height 9
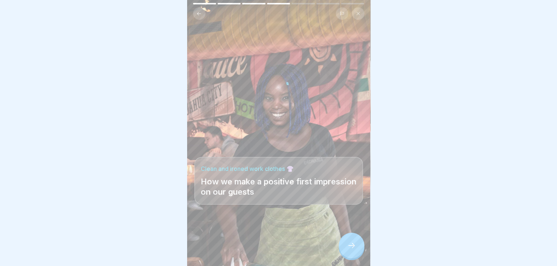
click at [355, 250] on icon at bounding box center [351, 245] width 9 height 9
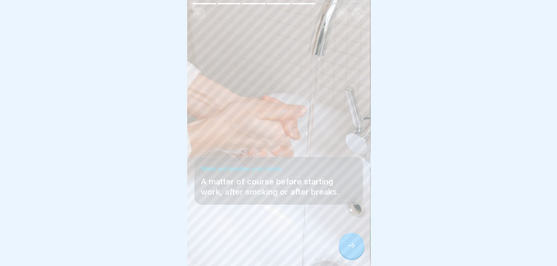
click at [355, 250] on icon at bounding box center [351, 245] width 9 height 9
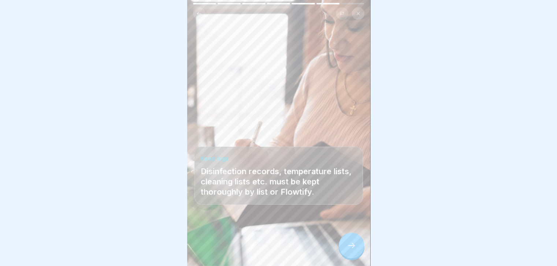
click at [355, 250] on icon at bounding box center [351, 245] width 9 height 9
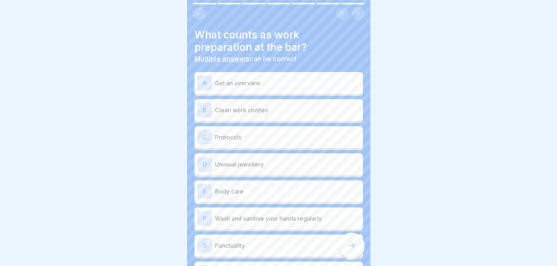
click at [269, 113] on p "Clean work clothes" at bounding box center [287, 110] width 145 height 9
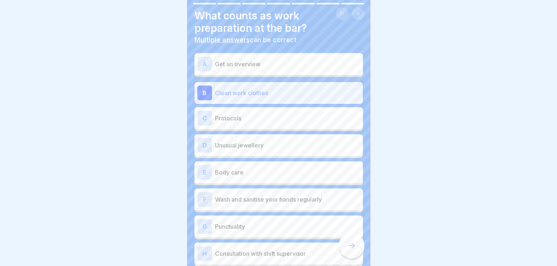
scroll to position [19, 0]
click at [280, 165] on div "E Body care" at bounding box center [278, 172] width 163 height 15
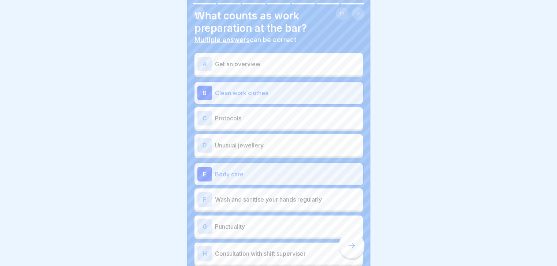
click at [270, 197] on p "Wash and sanitise your hands regularly" at bounding box center [287, 199] width 145 height 9
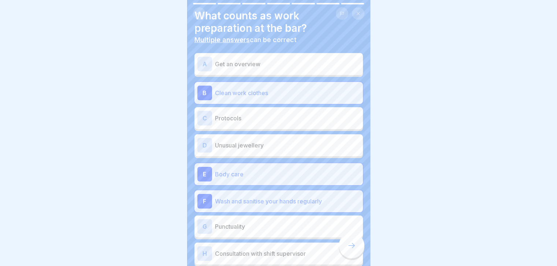
click at [262, 225] on p "Punctuality" at bounding box center [287, 226] width 145 height 9
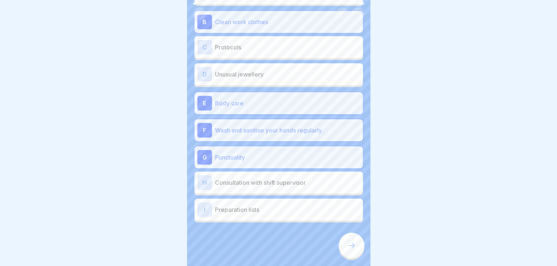
scroll to position [90, 0]
click at [267, 214] on p "Preparation lists" at bounding box center [287, 210] width 145 height 9
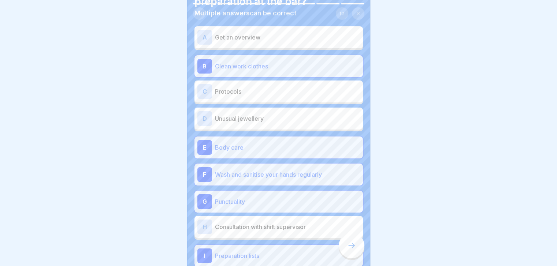
scroll to position [46, 0]
click at [346, 253] on div at bounding box center [352, 246] width 26 height 26
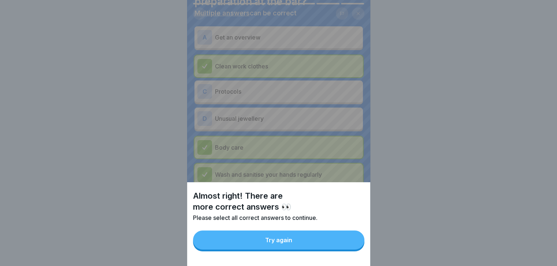
click at [326, 246] on button "Try again" at bounding box center [278, 240] width 171 height 19
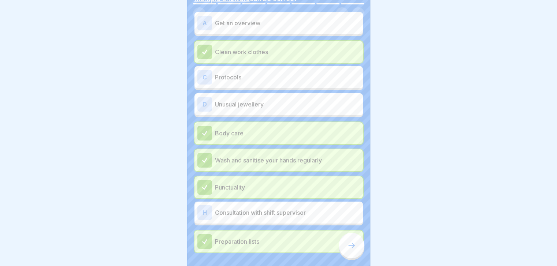
scroll to position [40, 0]
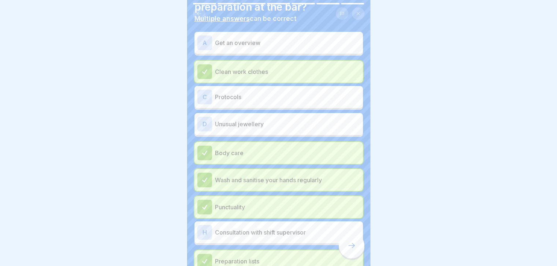
click at [325, 41] on p "Get an overview" at bounding box center [287, 42] width 145 height 9
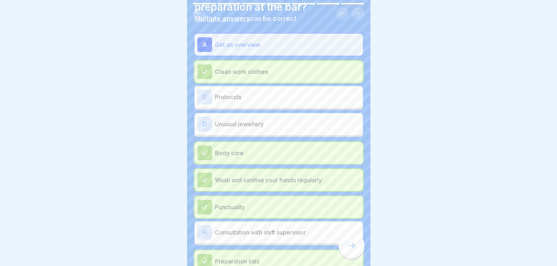
scroll to position [90, 0]
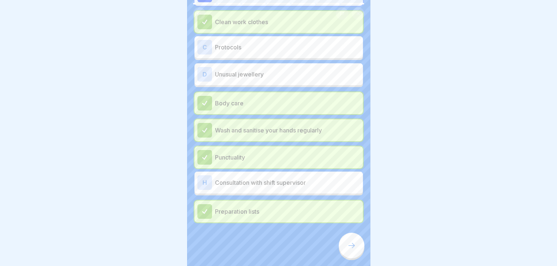
click at [344, 249] on div at bounding box center [352, 246] width 26 height 26
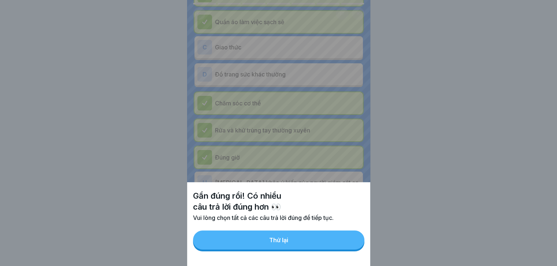
click at [327, 247] on button "Thử lại" at bounding box center [278, 240] width 171 height 19
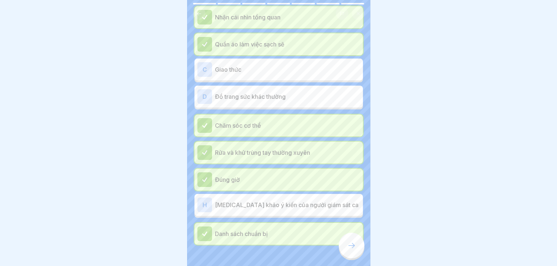
scroll to position [71, 0]
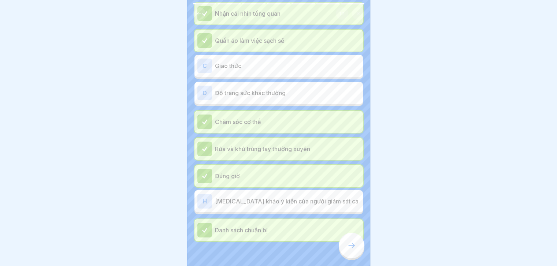
click at [305, 67] on p "Giao thức" at bounding box center [287, 66] width 145 height 9
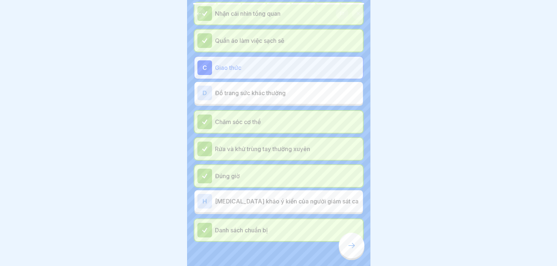
click at [352, 258] on div at bounding box center [352, 246] width 26 height 26
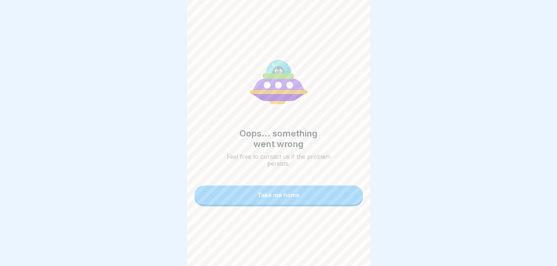
click at [282, 205] on button "Take me home" at bounding box center [279, 195] width 169 height 19
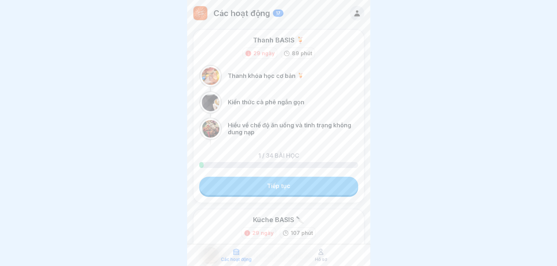
click at [301, 191] on link "Tiếp tục" at bounding box center [278, 186] width 159 height 18
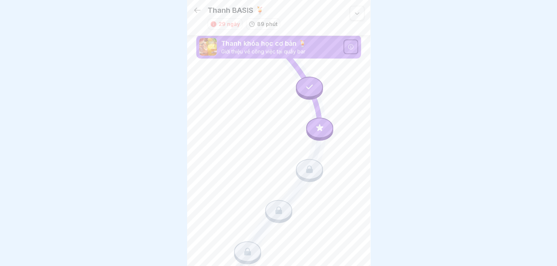
click at [319, 129] on icon at bounding box center [320, 128] width 10 height 10
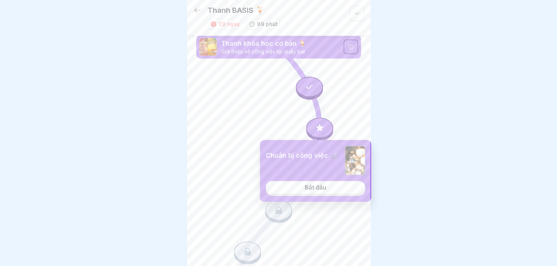
click at [322, 187] on font "Bắt đầu" at bounding box center [316, 187] width 22 height 7
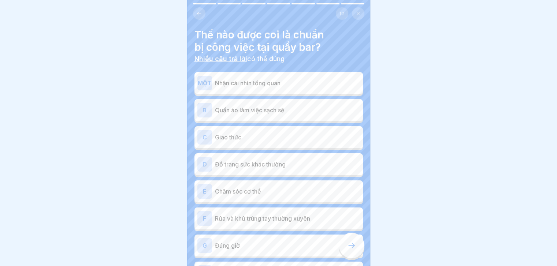
click at [310, 87] on p "Nhận cái nhìn tổng quan" at bounding box center [287, 83] width 145 height 9
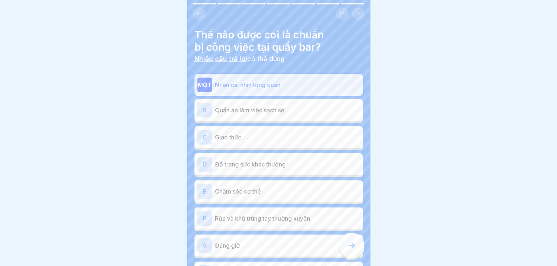
click at [307, 108] on p "Quần áo làm việc sạch sẽ" at bounding box center [287, 110] width 145 height 9
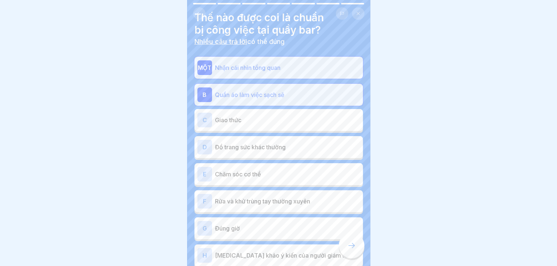
scroll to position [18, 0]
click at [302, 165] on div "E Chăm sóc cơ thể" at bounding box center [279, 174] width 169 height 22
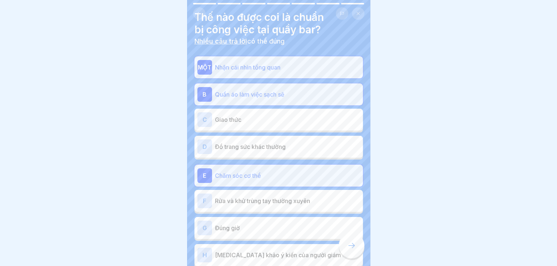
click at [292, 202] on font "Rửa và khử trùng tay thường xuyên" at bounding box center [262, 200] width 95 height 7
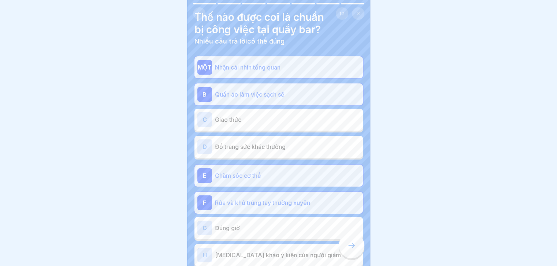
scroll to position [49, 0]
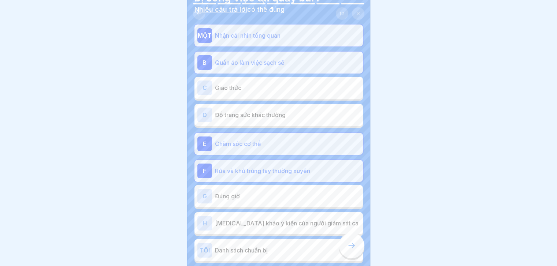
click at [292, 202] on div "G Đúng giờ" at bounding box center [278, 196] width 163 height 15
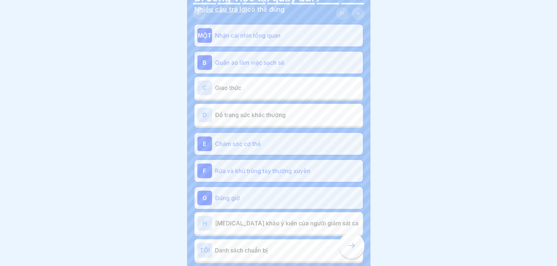
scroll to position [90, 0]
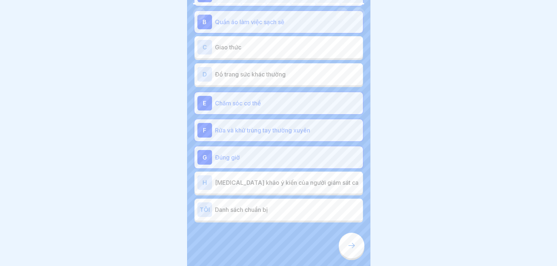
click at [287, 211] on p "Danh sách chuẩn bị" at bounding box center [287, 210] width 145 height 9
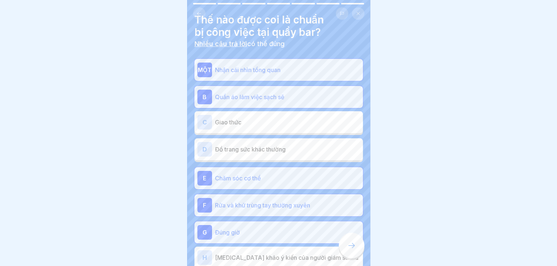
scroll to position [14, 0]
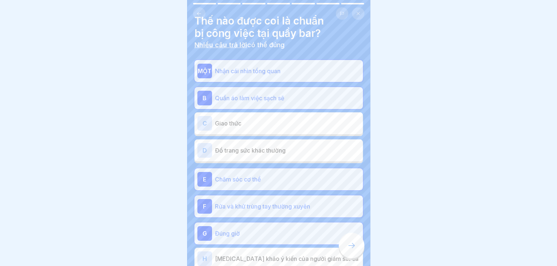
click at [301, 149] on p "Đồ trang sức khác thường" at bounding box center [287, 150] width 145 height 9
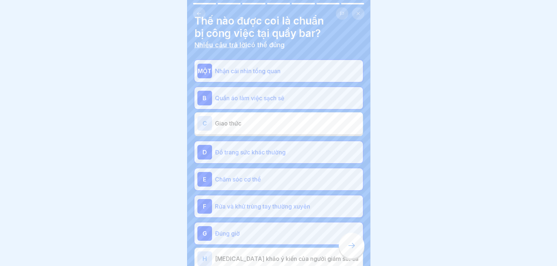
click at [353, 250] on icon at bounding box center [351, 245] width 9 height 9
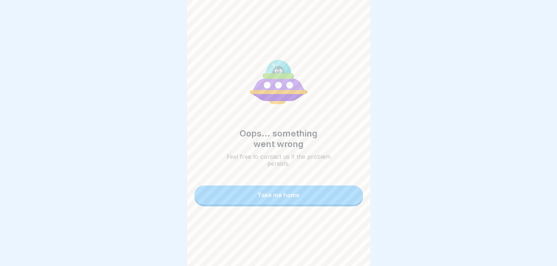
click at [322, 196] on button "Take me home" at bounding box center [279, 195] width 169 height 19
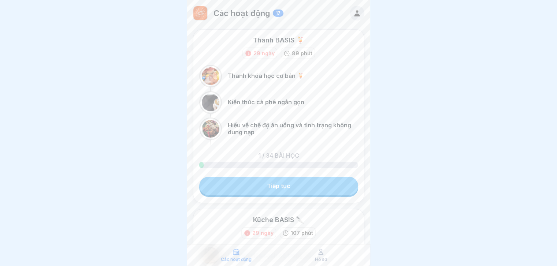
click at [285, 186] on font "Tiếp tục" at bounding box center [278, 185] width 23 height 7
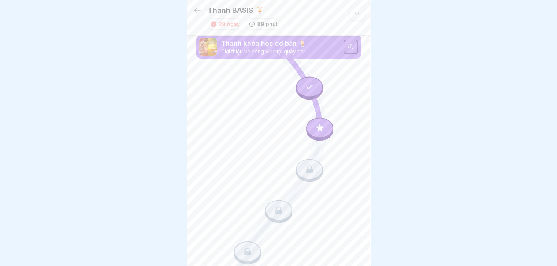
click at [318, 128] on icon at bounding box center [319, 127] width 7 height 7
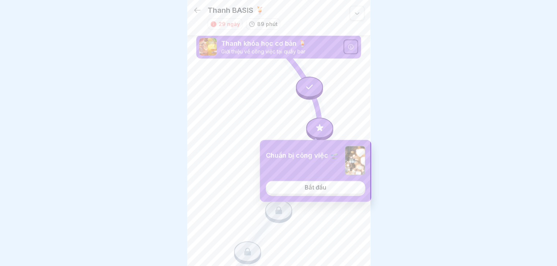
click at [316, 185] on font "Bắt đầu" at bounding box center [316, 187] width 22 height 7
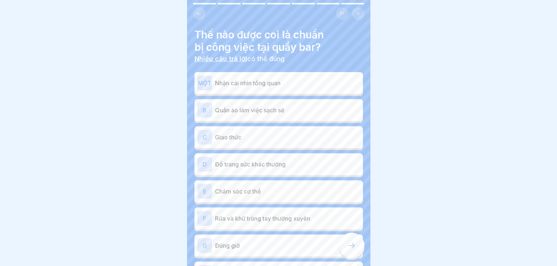
click at [295, 111] on p "Quần áo làm việc sạch sẽ" at bounding box center [287, 110] width 145 height 9
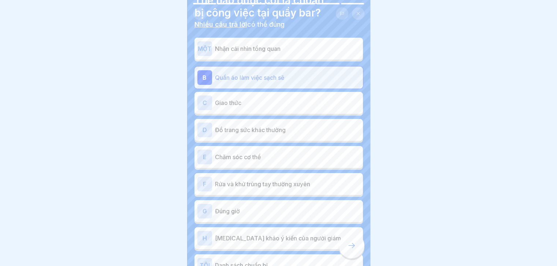
scroll to position [36, 0]
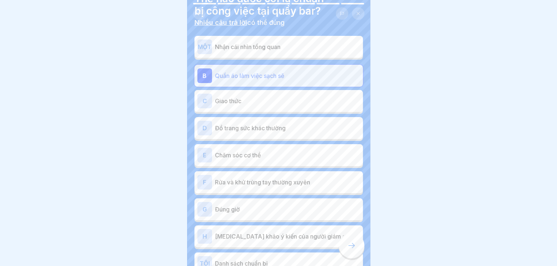
click at [290, 127] on p "Đồ trang sức khác thường" at bounding box center [287, 128] width 145 height 9
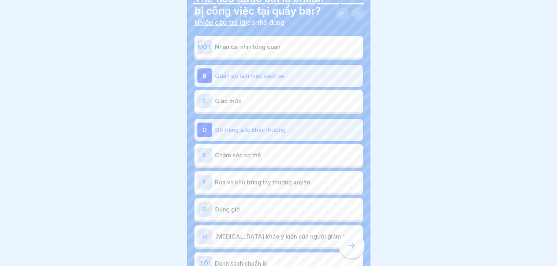
click at [283, 160] on div "E Chăm sóc cơ thể" at bounding box center [278, 155] width 163 height 15
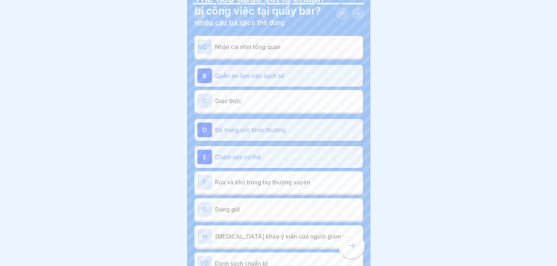
click at [279, 186] on p "Rửa và khử trùng tay thường xuyên" at bounding box center [287, 182] width 145 height 9
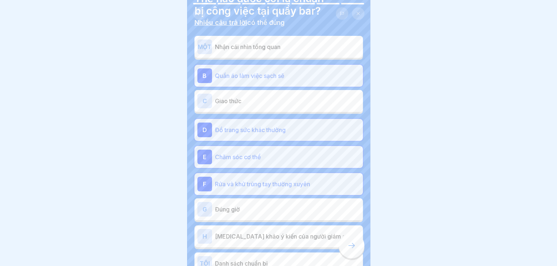
click at [275, 209] on p "Đúng giờ" at bounding box center [287, 209] width 145 height 9
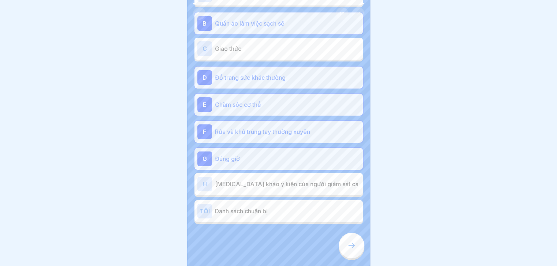
scroll to position [89, 0]
click at [275, 209] on p "Danh sách chuẩn bị" at bounding box center [287, 211] width 145 height 9
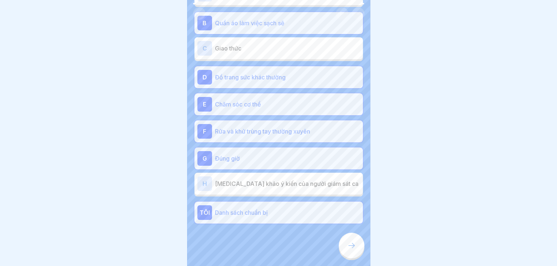
click at [348, 258] on div at bounding box center [352, 246] width 26 height 26
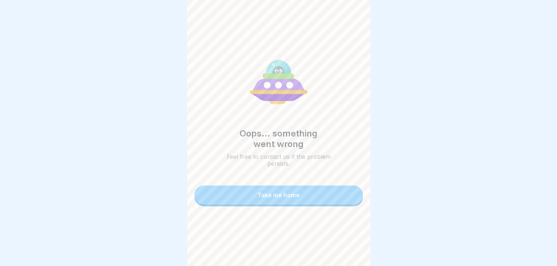
click at [309, 201] on button "Take me home" at bounding box center [279, 195] width 169 height 19
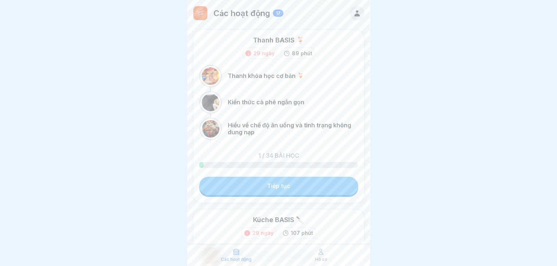
click at [275, 185] on font "Tiếp tục" at bounding box center [278, 185] width 23 height 7
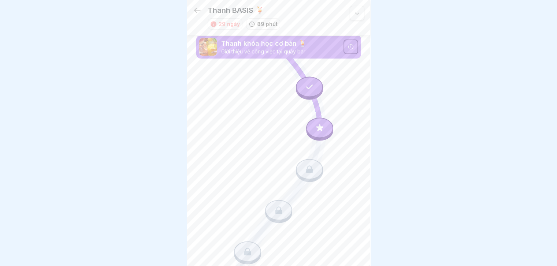
click at [315, 121] on div at bounding box center [319, 128] width 27 height 21
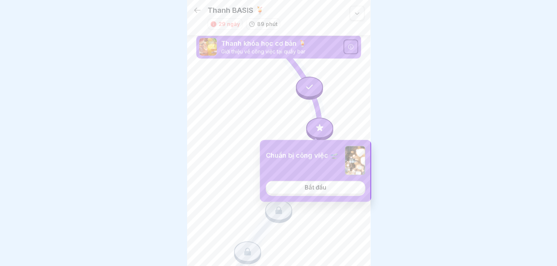
click at [312, 189] on font "Bắt đầu" at bounding box center [316, 187] width 22 height 7
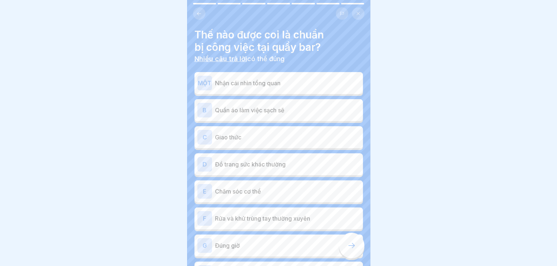
click at [283, 114] on font "Quần áo làm việc sạch sẽ" at bounding box center [249, 110] width 69 height 7
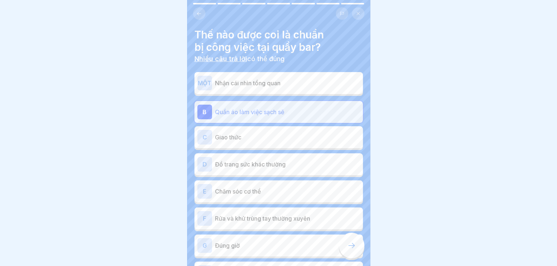
click at [285, 189] on p "Chăm sóc cơ thể" at bounding box center [287, 191] width 145 height 9
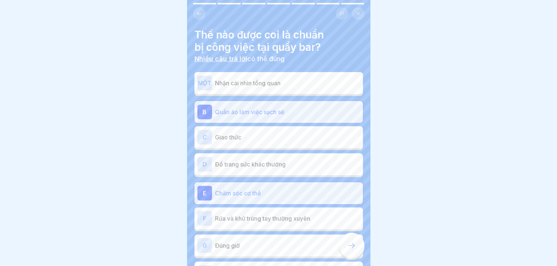
click at [276, 226] on div "F Rửa và khử trùng tay thường xuyên" at bounding box center [279, 219] width 169 height 22
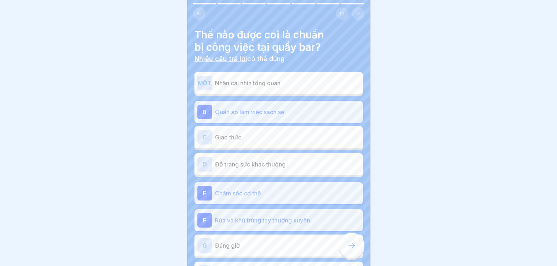
click at [271, 240] on div "G Đúng giờ" at bounding box center [278, 245] width 163 height 15
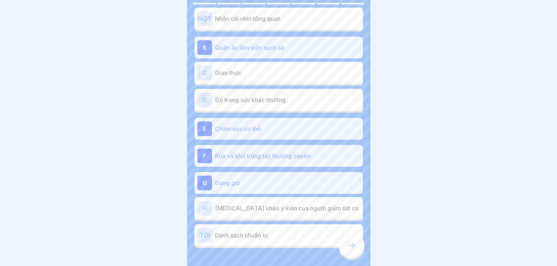
scroll to position [64, 0]
click at [290, 206] on font "Tham khảo ý kiến ​​của người giám sát ca" at bounding box center [287, 208] width 144 height 7
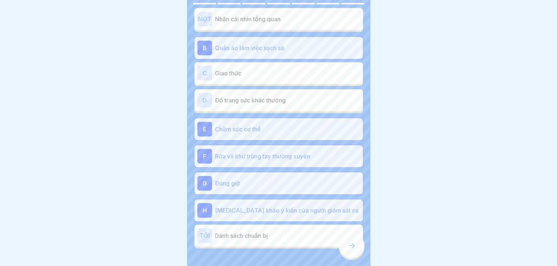
click at [351, 250] on icon at bounding box center [351, 245] width 9 height 9
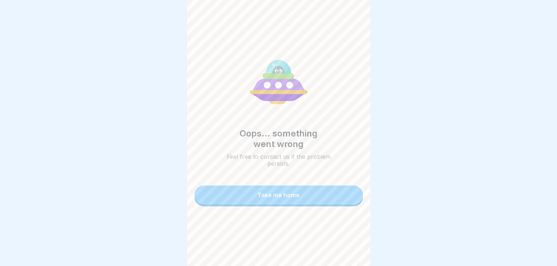
click at [321, 196] on button "Take me home" at bounding box center [279, 195] width 169 height 19
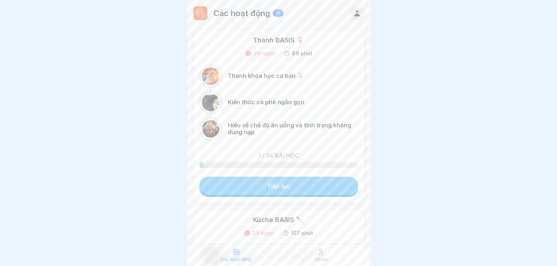
click at [311, 187] on link "Tiếp tục" at bounding box center [278, 186] width 159 height 18
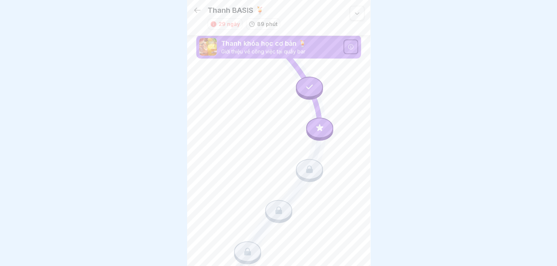
click at [317, 132] on div at bounding box center [319, 128] width 27 height 21
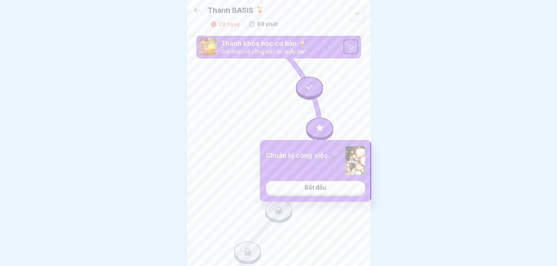
click at [312, 187] on font "Bắt đầu" at bounding box center [316, 187] width 22 height 7
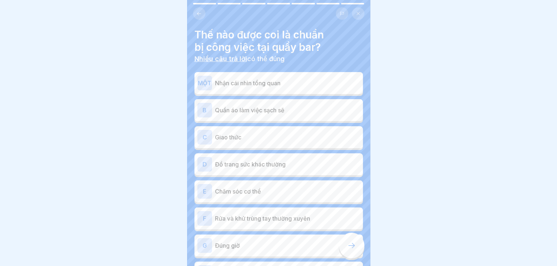
click at [234, 106] on p "Quần áo làm việc sạch sẽ" at bounding box center [287, 110] width 145 height 9
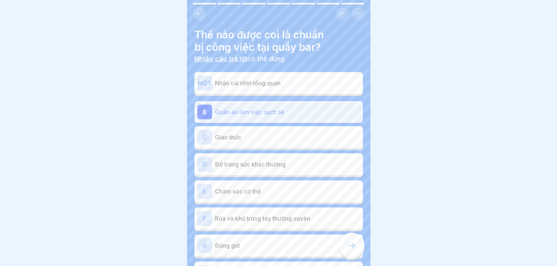
click at [252, 188] on font "Chăm sóc cơ thể" at bounding box center [238, 191] width 46 height 7
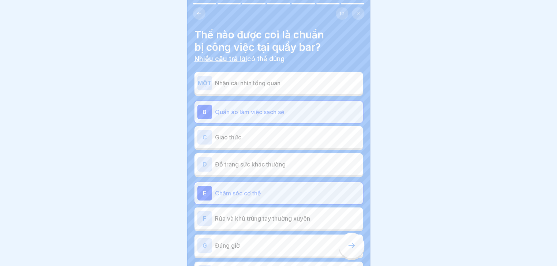
click at [255, 231] on div "MỘT Nhận cái nhìn tổng quan B Quần áo làm việc sạch sẽ C Giao thức D Đồ trang s…" at bounding box center [279, 193] width 169 height 239
click at [258, 226] on div "F Rửa và khử trùng tay thường xuyên" at bounding box center [279, 219] width 169 height 22
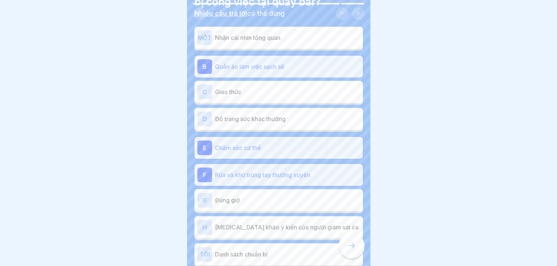
scroll to position [46, 0]
click at [267, 205] on div "G Đúng giờ" at bounding box center [278, 199] width 163 height 15
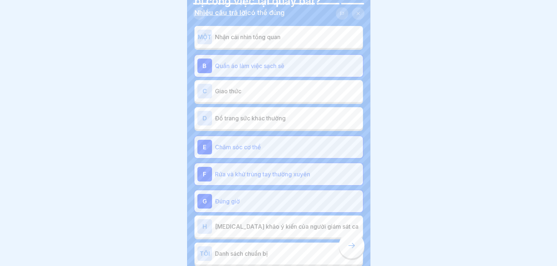
click at [350, 250] on icon at bounding box center [351, 245] width 9 height 9
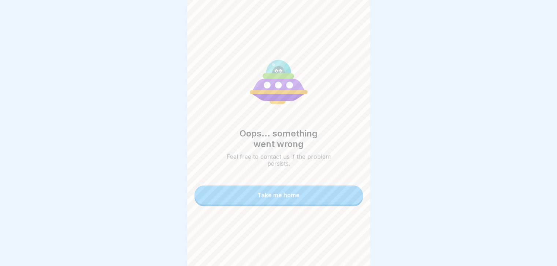
click at [296, 193] on button "Take me home" at bounding box center [279, 195] width 169 height 19
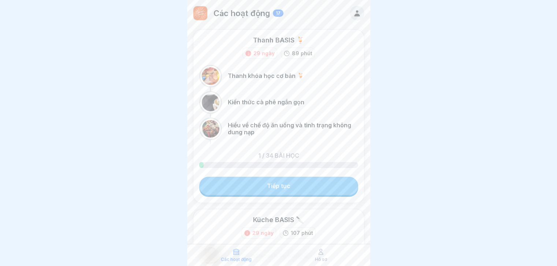
click at [311, 181] on link "Tiếp tục" at bounding box center [278, 186] width 159 height 18
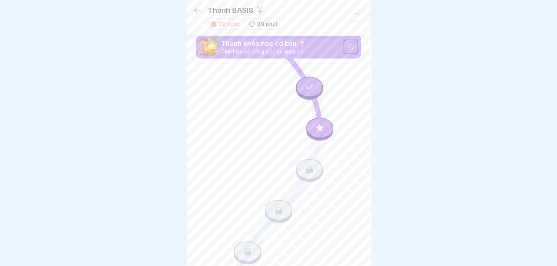
click at [318, 128] on icon at bounding box center [320, 128] width 10 height 10
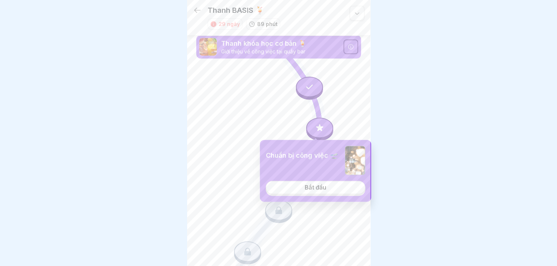
click at [322, 188] on font "Bắt đầu" at bounding box center [316, 187] width 22 height 7
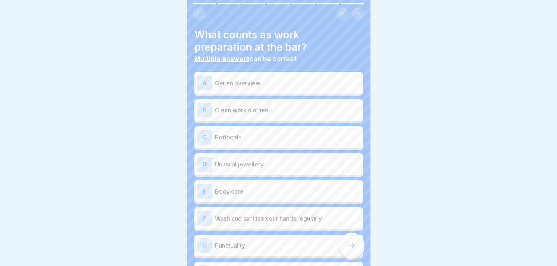
click at [411, 112] on div at bounding box center [278, 133] width 557 height 266
click at [338, 102] on div "B Clean work clothes" at bounding box center [279, 110] width 169 height 22
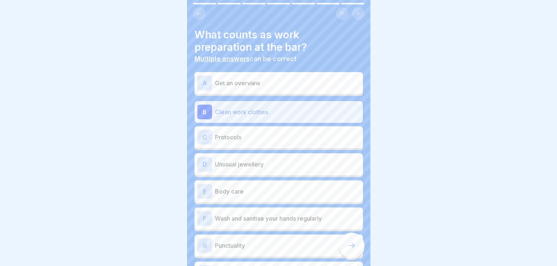
scroll to position [47, 0]
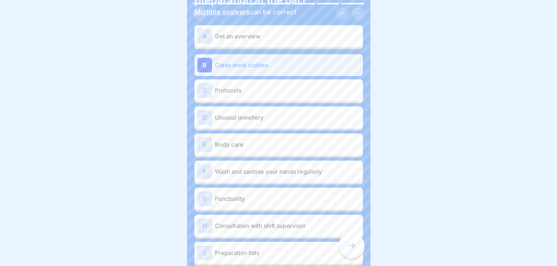
click at [297, 149] on div "E Body care" at bounding box center [278, 144] width 163 height 15
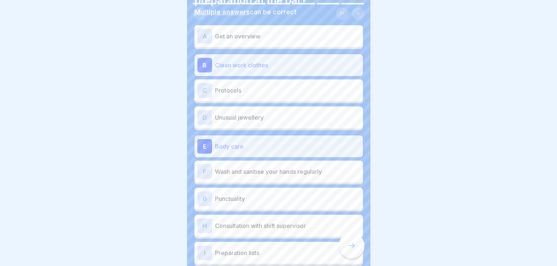
click at [294, 173] on p "Wash and sanitise your hands regularly" at bounding box center [287, 171] width 145 height 9
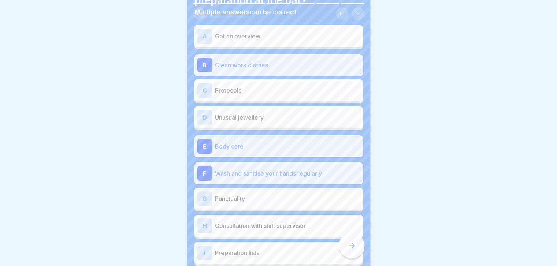
click at [287, 199] on p "Punctuality" at bounding box center [287, 199] width 145 height 9
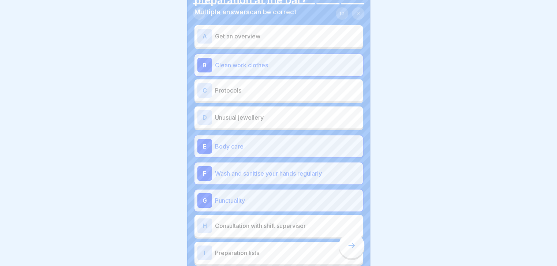
scroll to position [90, 0]
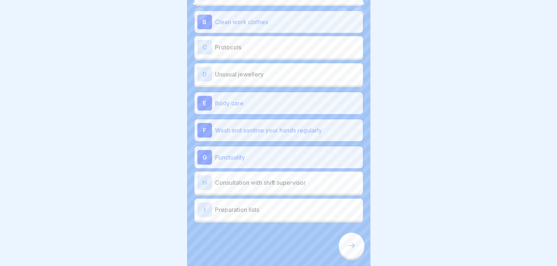
click at [359, 254] on div at bounding box center [352, 246] width 26 height 26
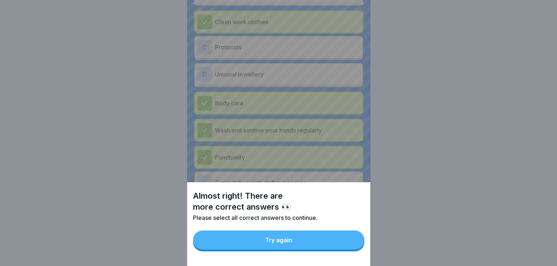
click at [319, 256] on div "Almost right! There are more correct answers 👀 Please select all correct answer…" at bounding box center [278, 224] width 183 height 84
click at [309, 244] on button "Try again" at bounding box center [278, 240] width 171 height 19
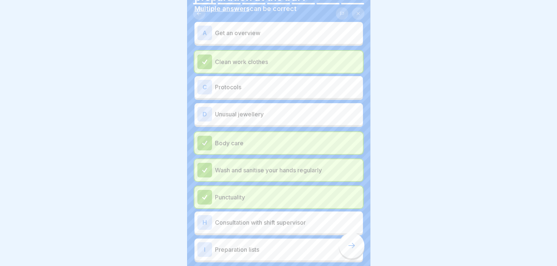
scroll to position [50, 0]
click at [315, 35] on p "Get an overview" at bounding box center [287, 33] width 145 height 9
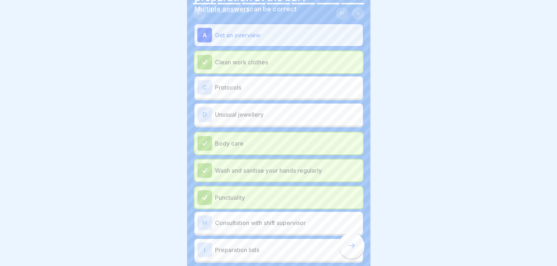
click at [353, 247] on div at bounding box center [352, 246] width 26 height 26
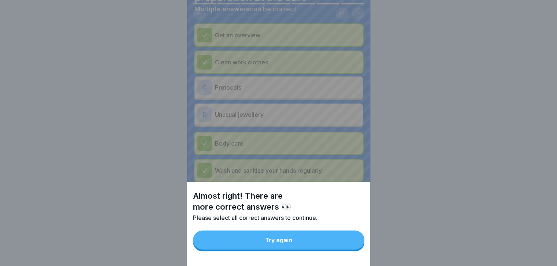
click at [330, 247] on button "Try again" at bounding box center [278, 240] width 171 height 19
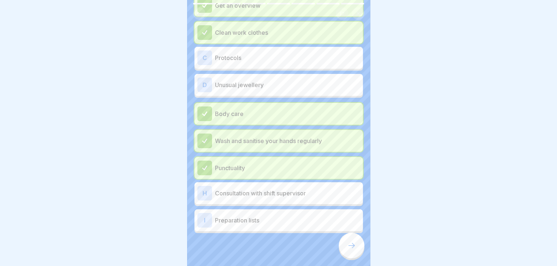
scroll to position [79, 0]
click at [305, 63] on div "C Protocols" at bounding box center [278, 58] width 163 height 15
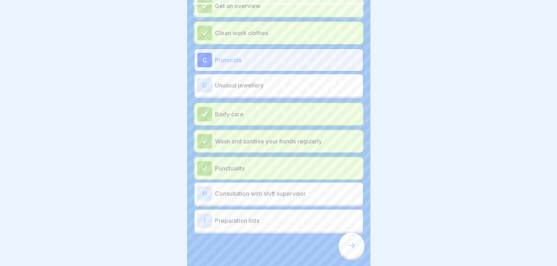
click at [352, 249] on icon at bounding box center [351, 245] width 9 height 9
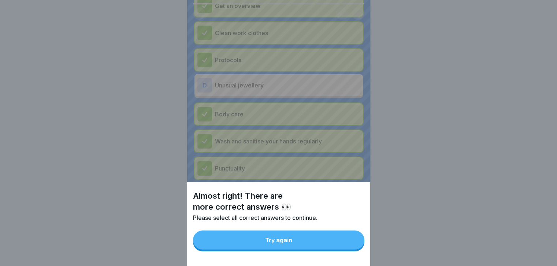
click at [324, 247] on button "Try again" at bounding box center [278, 240] width 171 height 19
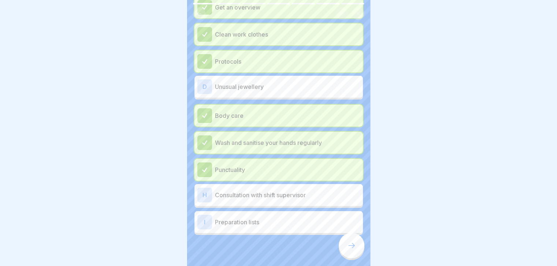
scroll to position [78, 0]
click at [294, 195] on p "Consultation with shift supervisor" at bounding box center [287, 194] width 145 height 9
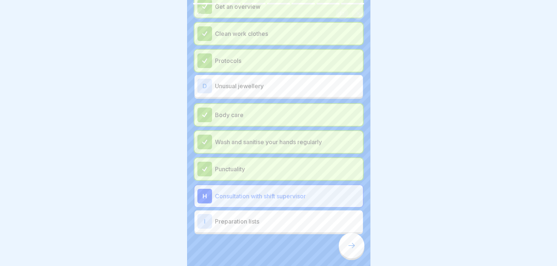
click at [354, 249] on icon at bounding box center [351, 245] width 9 height 9
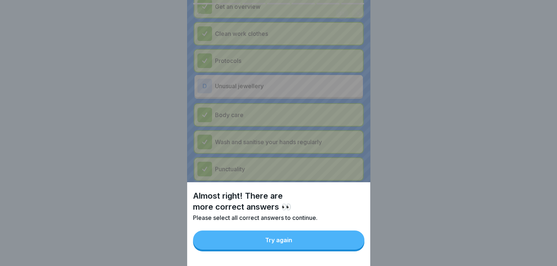
click at [332, 245] on button "Try again" at bounding box center [278, 240] width 171 height 19
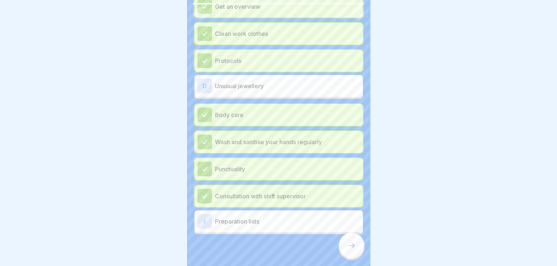
click at [312, 227] on div "I Preparation lists" at bounding box center [278, 221] width 163 height 15
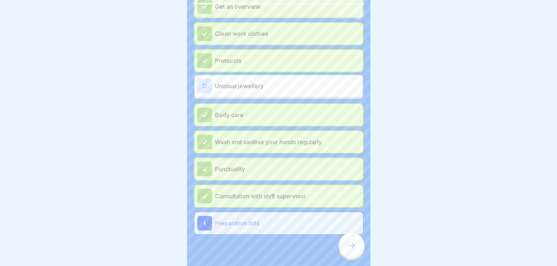
click at [350, 248] on div at bounding box center [352, 246] width 26 height 26
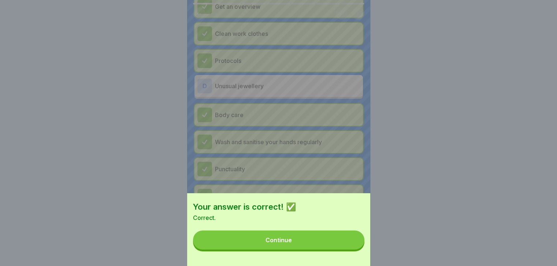
click at [334, 250] on button "Continue" at bounding box center [278, 240] width 171 height 19
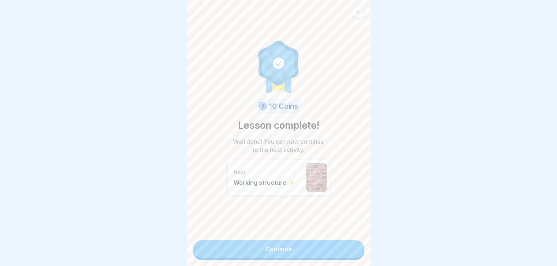
click at [317, 250] on link "Continue" at bounding box center [278, 249] width 171 height 18
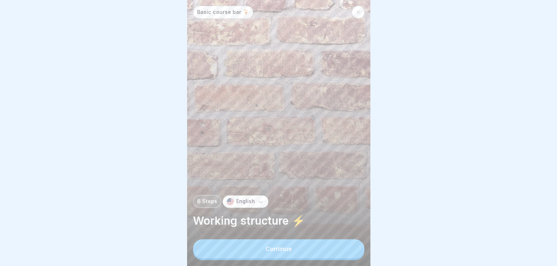
click at [317, 250] on button "Continue" at bounding box center [278, 249] width 171 height 19
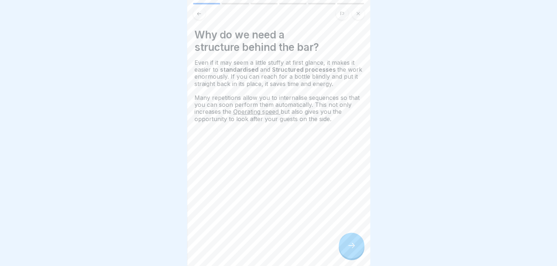
click at [354, 250] on icon at bounding box center [351, 245] width 9 height 9
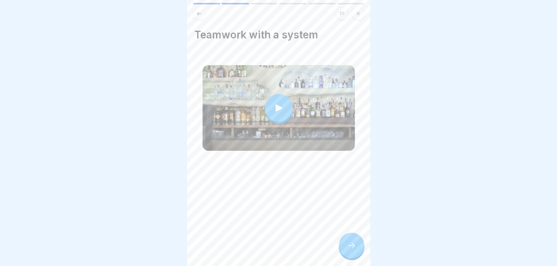
click at [273, 96] on div at bounding box center [279, 108] width 28 height 28
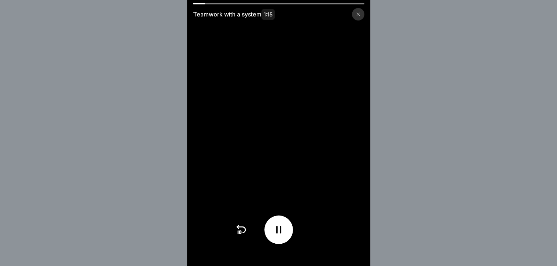
click at [363, 10] on div at bounding box center [358, 14] width 12 height 12
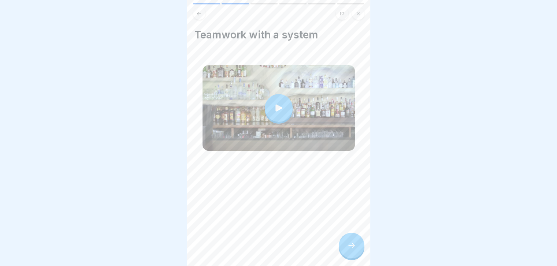
click at [351, 246] on div at bounding box center [352, 246] width 26 height 26
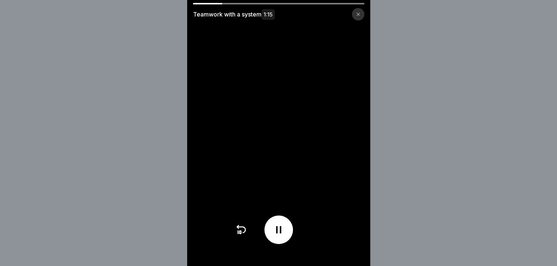
drag, startPoint x: 221, startPoint y: 4, endPoint x: 259, endPoint y: 4, distance: 37.4
click at [259, 4] on div "Teamwork with a system 1:15" at bounding box center [278, 12] width 183 height 18
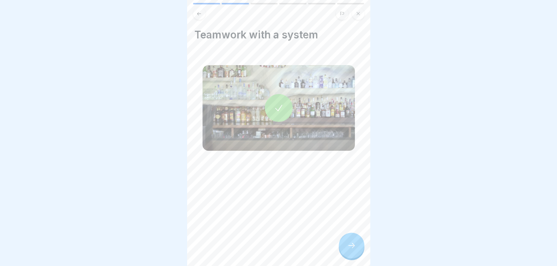
click at [352, 250] on icon at bounding box center [351, 245] width 9 height 9
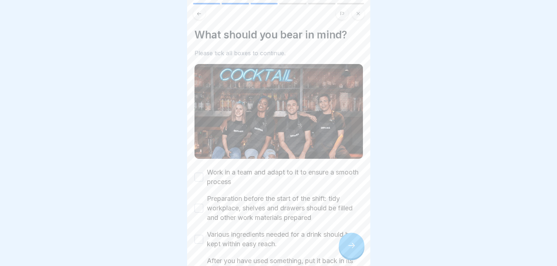
click at [352, 250] on icon at bounding box center [351, 245] width 9 height 9
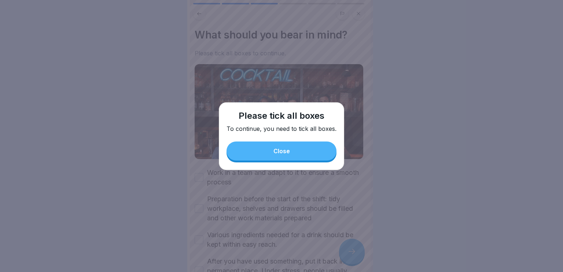
click at [297, 147] on button "Close" at bounding box center [281, 150] width 110 height 19
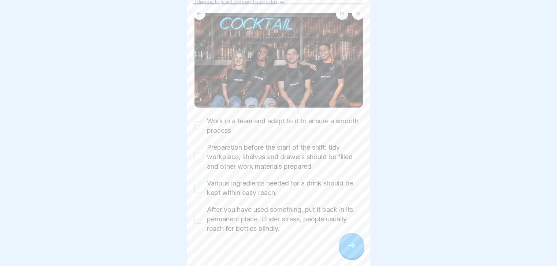
scroll to position [54, 0]
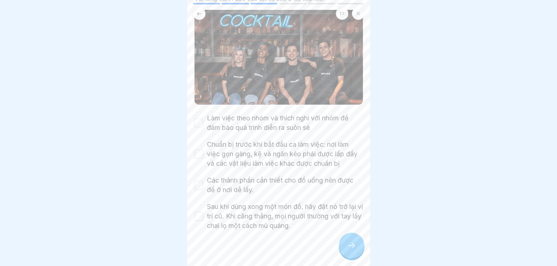
click at [199, 154] on button "Chuẩn bị trước khi bắt đầu ca làm việc: nơi làm việc gọn gàng, kệ và ngăn kéo p…" at bounding box center [199, 154] width 9 height 9
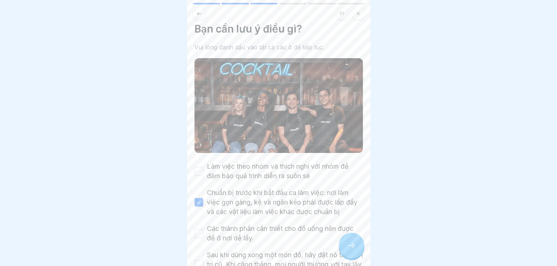
scroll to position [6, 0]
click at [201, 172] on button "Làm việc theo nhóm và thích nghi với nhóm để đảm bảo quá trình diễn ra suôn sẻ" at bounding box center [199, 171] width 9 height 9
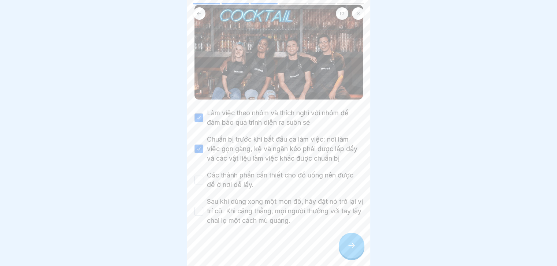
click at [201, 178] on button "Các thành phần cần thiết cho đồ uống nên được để ở nơi dễ lấy." at bounding box center [199, 180] width 9 height 9
click at [197, 209] on button "Sau khi dùng xong một món đồ, hãy đặt nó trở lại vị trí cũ. Khi căng thẳng, mọi…" at bounding box center [199, 211] width 9 height 9
click at [347, 252] on div at bounding box center [352, 246] width 26 height 26
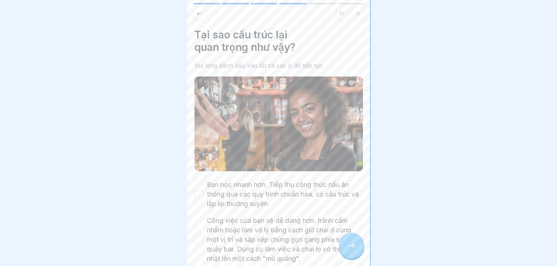
scroll to position [0, 0]
click at [201, 192] on button "Bạn học nhanh hơn: Tiếp thu công thức nấu ăn thông qua các quy trình chuẩn hóa,…" at bounding box center [199, 194] width 9 height 9
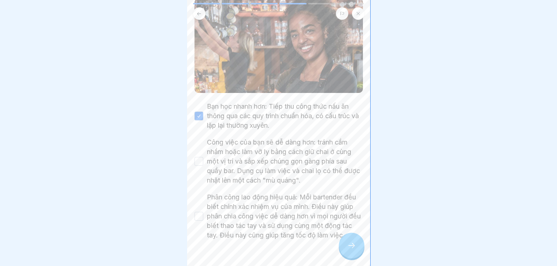
click at [196, 157] on button "Công việc của bạn sẽ dễ dàng hơn: tránh cầm nhầm hoặc làm vỡ ly bằng cách giữ c…" at bounding box center [199, 161] width 9 height 9
click at [198, 224] on div "Phân công lao động hiệu quả: Mỗi bartender đều biết chính xác nhiệm vụ của mình…" at bounding box center [279, 217] width 169 height 48
click at [197, 221] on button "Phân công lao động hiệu quả: Mỗi bartender đều biết chính xác nhiệm vụ của mình…" at bounding box center [199, 216] width 9 height 9
click at [343, 247] on div at bounding box center [352, 246] width 26 height 26
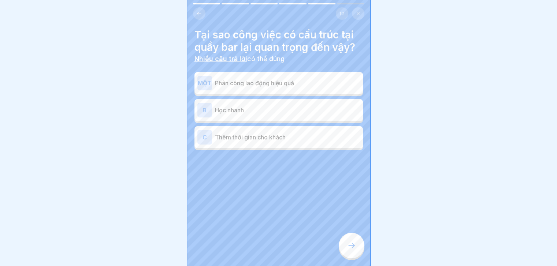
click at [201, 85] on font "MỘT" at bounding box center [205, 82] width 14 height 7
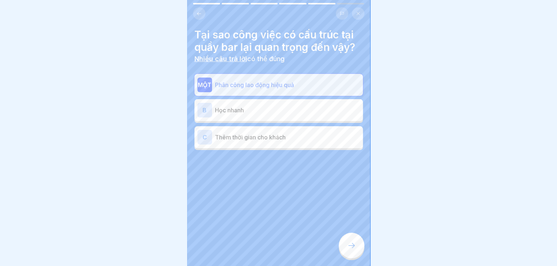
click at [206, 110] on font "B" at bounding box center [205, 110] width 4 height 7
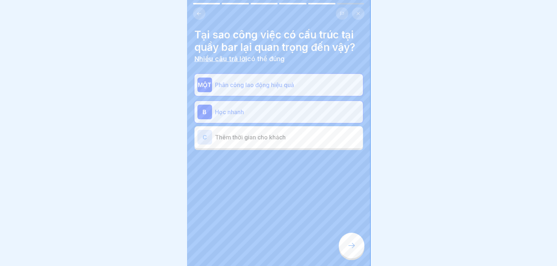
click at [208, 140] on div "C" at bounding box center [204, 137] width 15 height 15
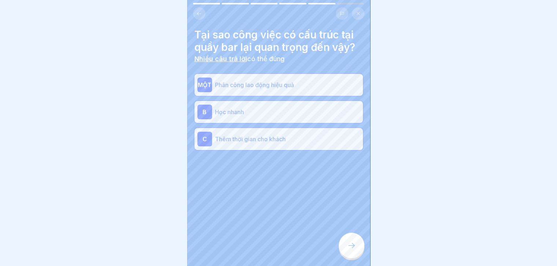
click at [208, 140] on div "C" at bounding box center [204, 139] width 15 height 15
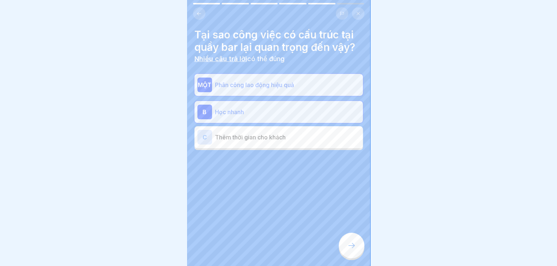
click at [348, 248] on icon at bounding box center [351, 245] width 9 height 9
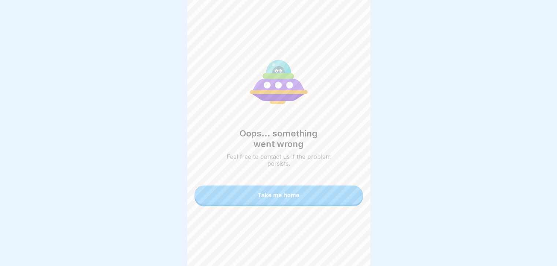
click at [306, 205] on button "Take me home" at bounding box center [279, 195] width 169 height 19
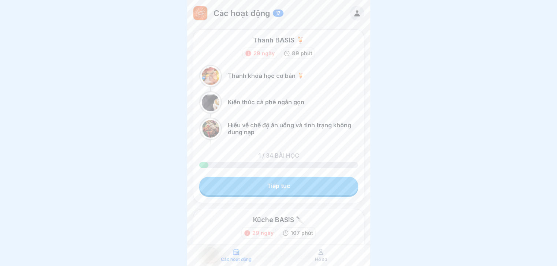
click at [285, 192] on link "Tiếp tục" at bounding box center [278, 186] width 159 height 18
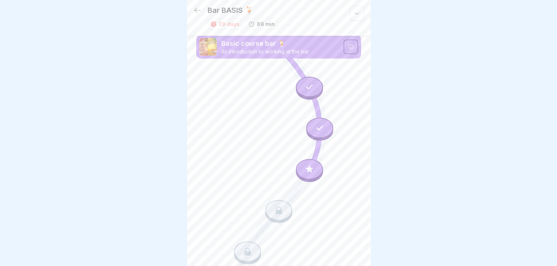
scroll to position [31, 0]
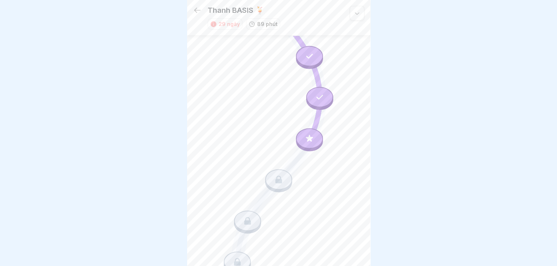
click at [306, 135] on icon at bounding box center [309, 138] width 7 height 7
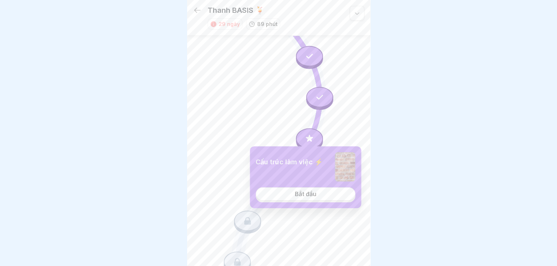
click at [301, 192] on font "Bắt đầu" at bounding box center [306, 193] width 22 height 7
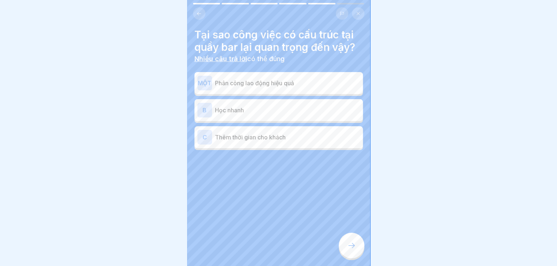
click at [205, 108] on font "B" at bounding box center [205, 110] width 4 height 7
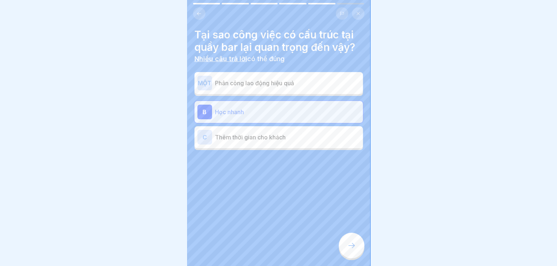
click at [205, 137] on font "C" at bounding box center [205, 137] width 4 height 7
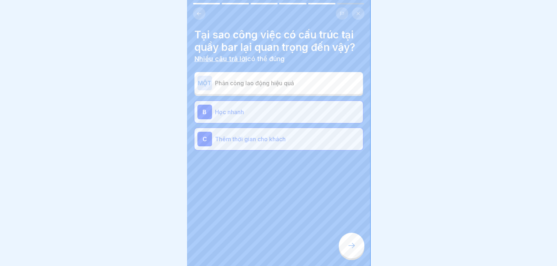
click at [350, 247] on icon at bounding box center [351, 245] width 9 height 9
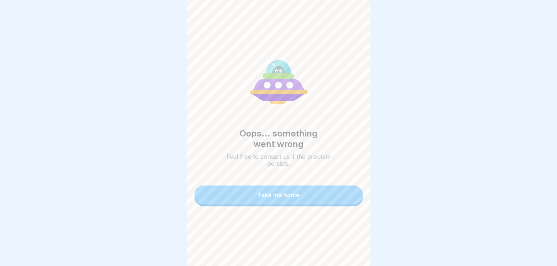
click at [311, 197] on button "Take me home" at bounding box center [279, 195] width 169 height 19
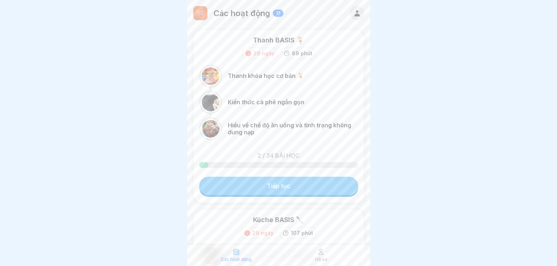
click at [292, 184] on link "Tiếp tục" at bounding box center [278, 186] width 159 height 18
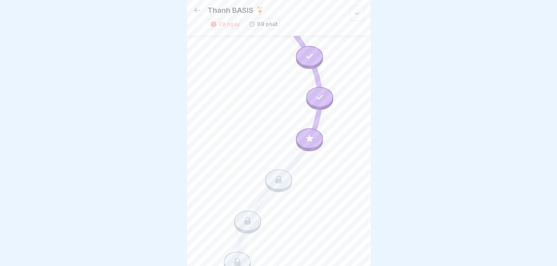
click at [305, 136] on icon at bounding box center [310, 139] width 10 height 10
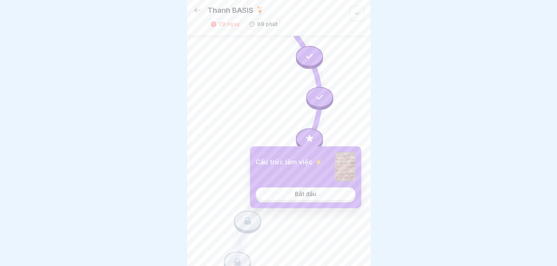
click at [299, 192] on font "Bắt đầu" at bounding box center [306, 193] width 22 height 7
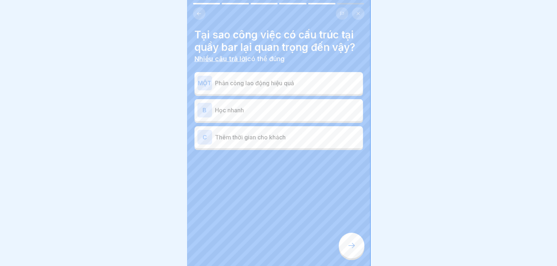
click at [206, 83] on font "MỘT" at bounding box center [205, 82] width 14 height 7
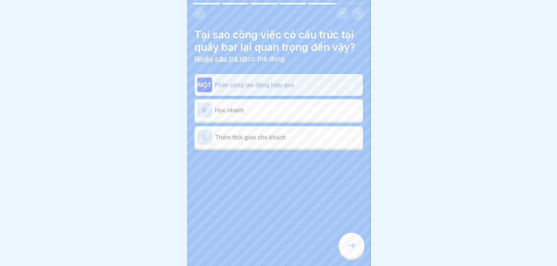
click at [205, 111] on div "B" at bounding box center [204, 110] width 15 height 15
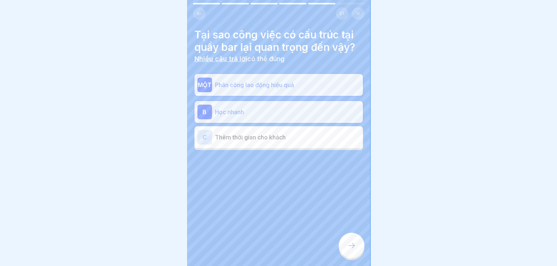
click at [205, 138] on div "C" at bounding box center [204, 137] width 15 height 15
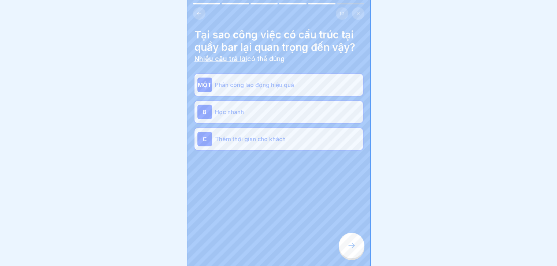
click at [352, 250] on icon at bounding box center [351, 245] width 9 height 9
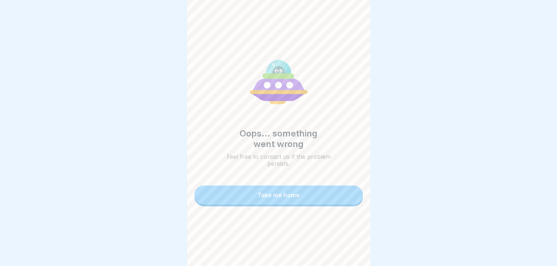
click at [322, 197] on button "Take me home" at bounding box center [279, 195] width 169 height 19
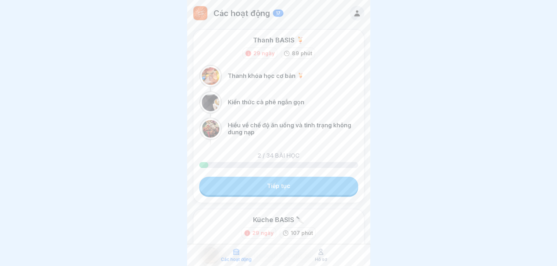
click at [305, 186] on link "Tiếp tục" at bounding box center [278, 186] width 159 height 18
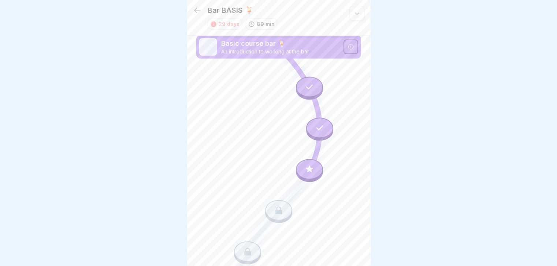
scroll to position [31, 0]
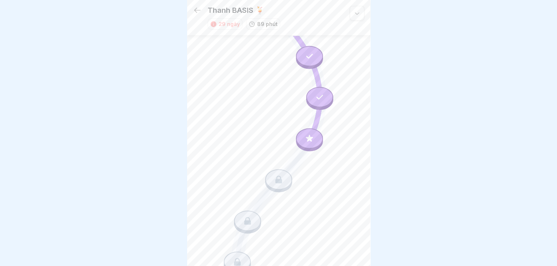
click at [303, 129] on div at bounding box center [309, 138] width 27 height 21
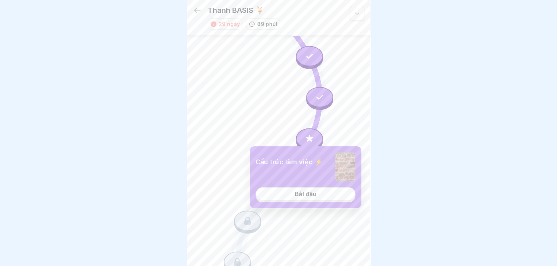
click at [302, 197] on link "Bắt đầu" at bounding box center [306, 194] width 100 height 13
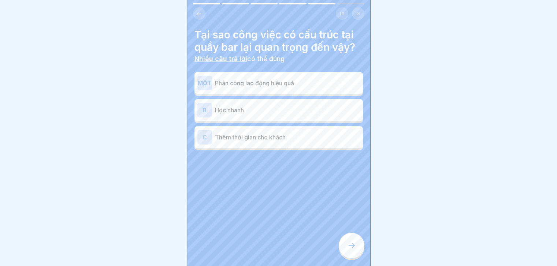
click at [206, 112] on div "B" at bounding box center [204, 110] width 15 height 15
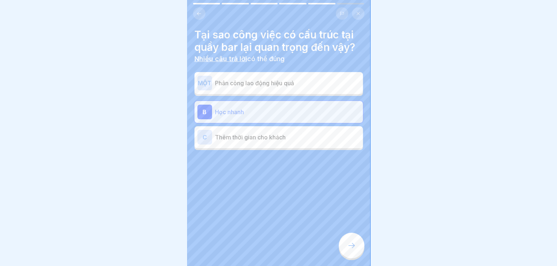
click at [349, 241] on div at bounding box center [352, 246] width 26 height 26
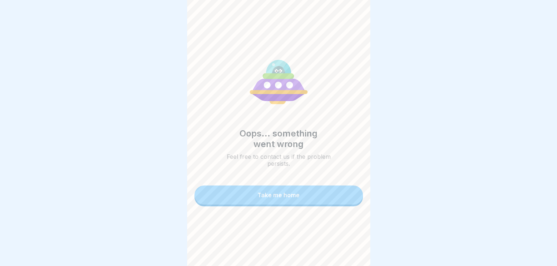
click at [319, 195] on button "Take me home" at bounding box center [279, 195] width 169 height 19
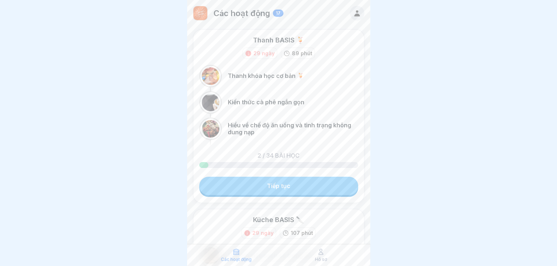
click at [307, 189] on link "Tiếp tục" at bounding box center [278, 186] width 159 height 18
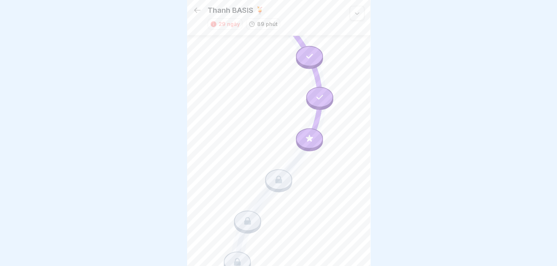
click at [305, 134] on icon at bounding box center [310, 139] width 10 height 10
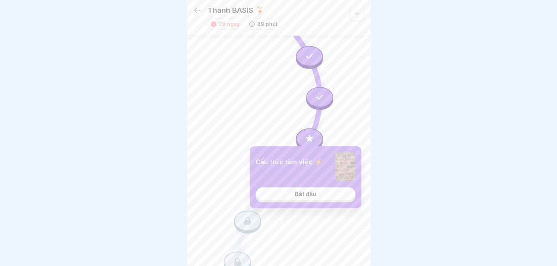
click at [296, 193] on font "Bắt đầu" at bounding box center [306, 193] width 22 height 7
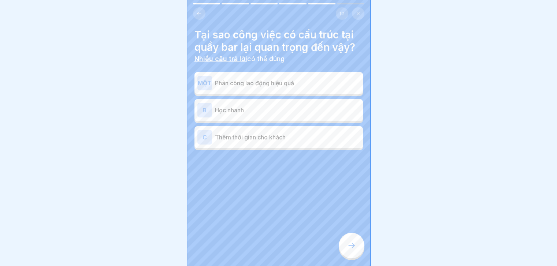
click at [207, 79] on font "MỘT" at bounding box center [205, 82] width 14 height 7
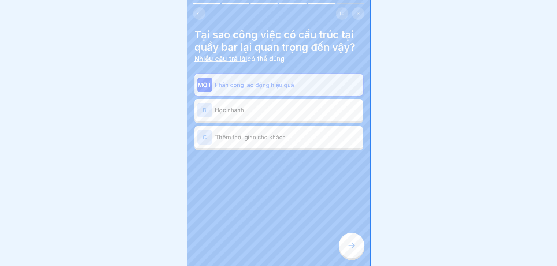
click at [204, 130] on div "C" at bounding box center [204, 137] width 15 height 15
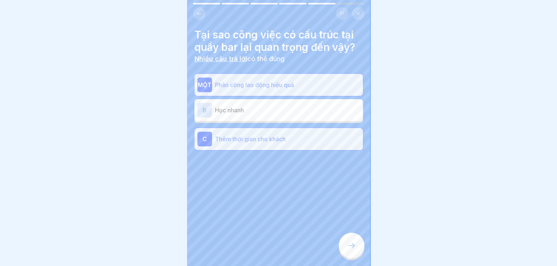
click at [357, 244] on div at bounding box center [352, 246] width 26 height 26
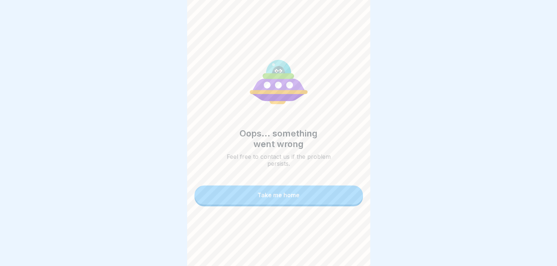
click at [324, 189] on button "Take me home" at bounding box center [279, 195] width 169 height 19
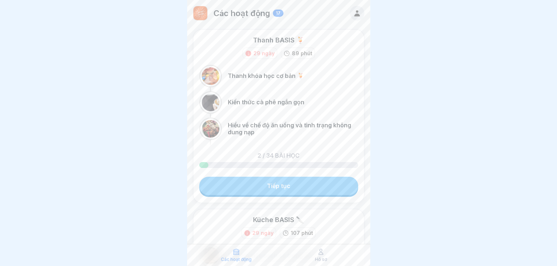
click at [303, 182] on link "Tiếp tục" at bounding box center [278, 186] width 159 height 18
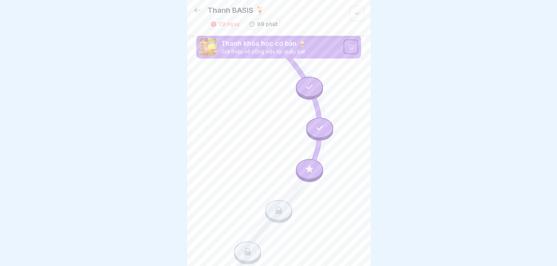
scroll to position [3, 0]
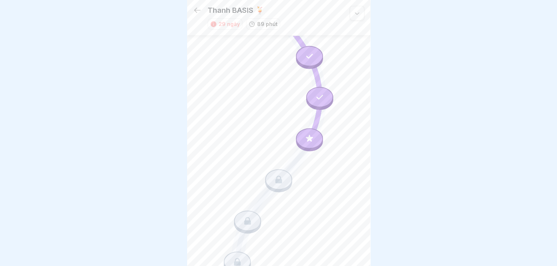
click at [301, 138] on div at bounding box center [309, 138] width 27 height 21
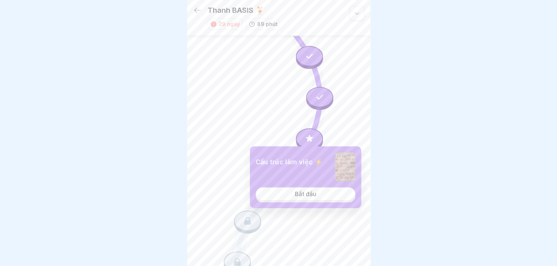
click at [300, 196] on font "Bắt đầu" at bounding box center [306, 193] width 22 height 7
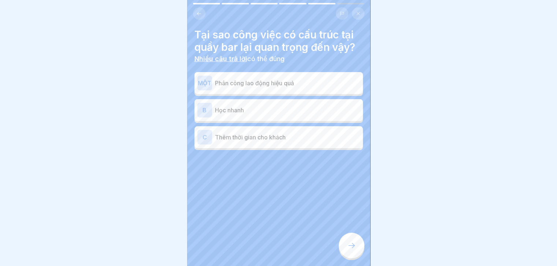
click at [196, 77] on div "MỘT Phân công lao động hiệu quả" at bounding box center [279, 83] width 169 height 22
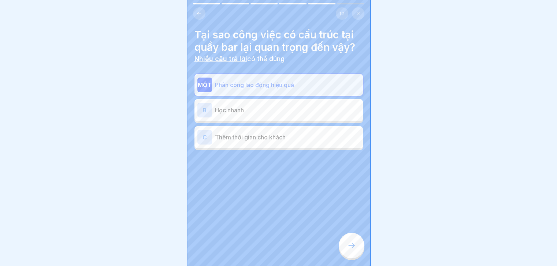
click at [205, 107] on font "B" at bounding box center [205, 110] width 4 height 7
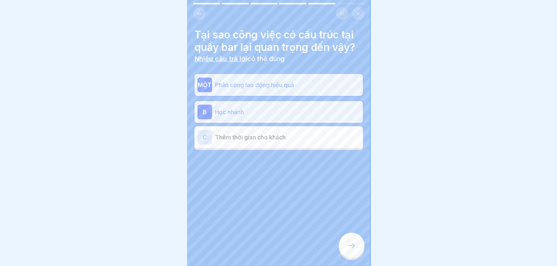
click at [204, 88] on div "MỘT" at bounding box center [204, 85] width 15 height 15
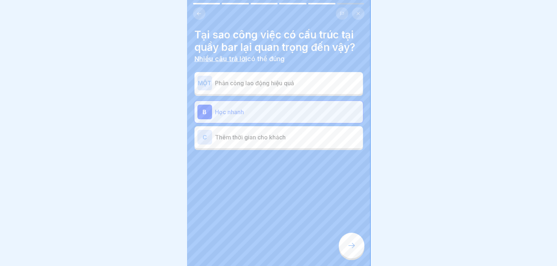
click at [204, 137] on font "C" at bounding box center [205, 137] width 4 height 7
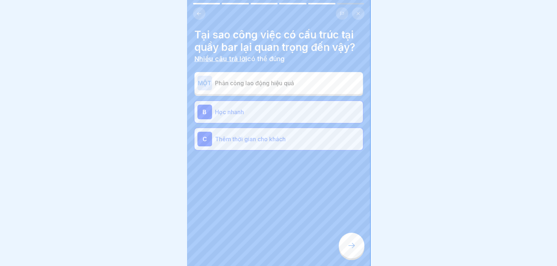
click at [348, 245] on div at bounding box center [352, 246] width 26 height 26
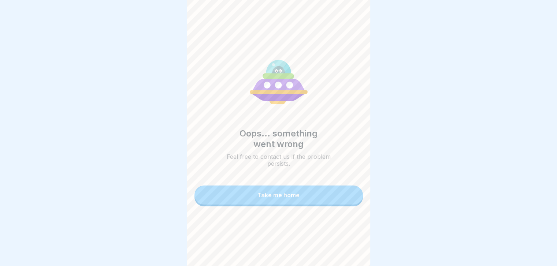
click at [312, 186] on link "Take me home" at bounding box center [279, 196] width 169 height 21
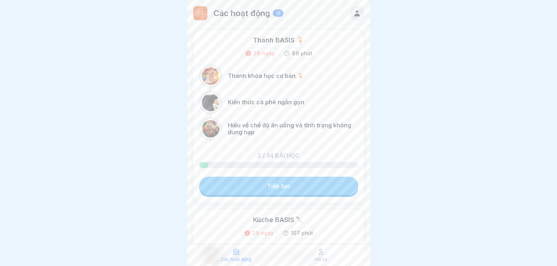
click at [259, 186] on link "Tiếp tục" at bounding box center [278, 186] width 159 height 18
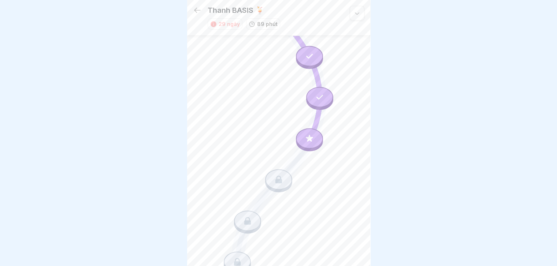
click at [305, 134] on icon at bounding box center [310, 139] width 10 height 10
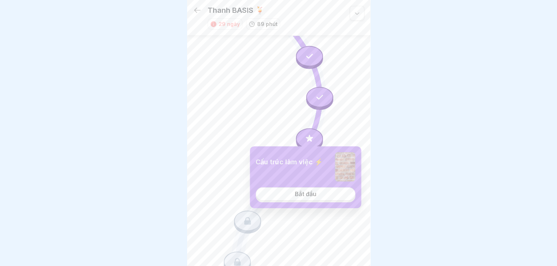
click at [300, 192] on font "Bắt đầu" at bounding box center [306, 193] width 22 height 7
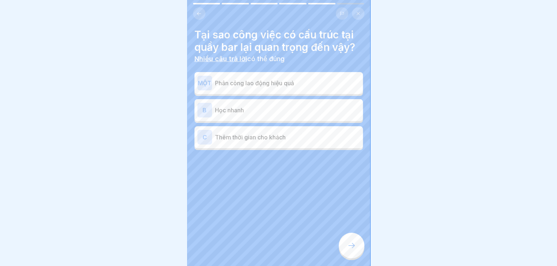
click at [197, 14] on button at bounding box center [199, 13] width 12 height 12
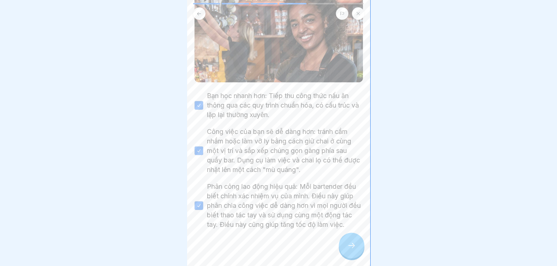
scroll to position [89, 0]
click at [349, 244] on div at bounding box center [352, 246] width 26 height 26
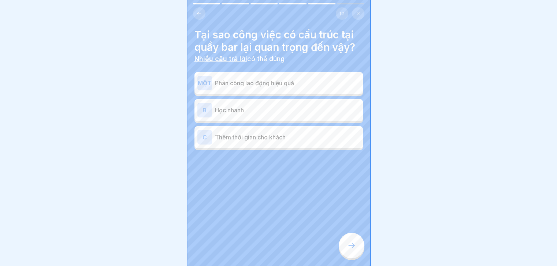
click at [201, 84] on div "MỘT" at bounding box center [204, 83] width 15 height 15
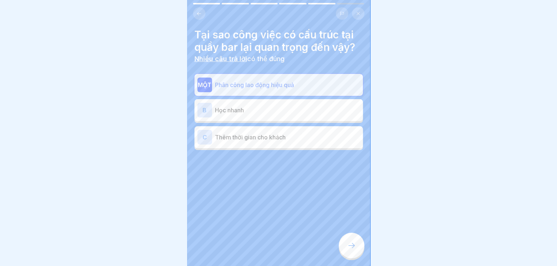
click at [206, 107] on font "B" at bounding box center [205, 110] width 4 height 7
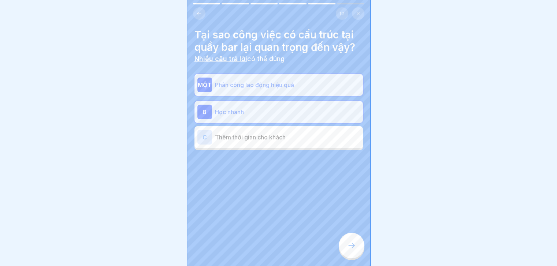
click at [205, 82] on font "MỘT" at bounding box center [205, 84] width 14 height 7
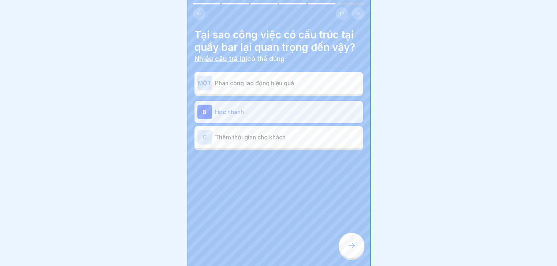
click at [205, 82] on font "MỘT" at bounding box center [205, 82] width 14 height 7
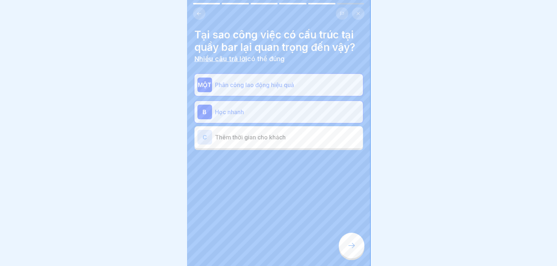
click at [350, 250] on icon at bounding box center [351, 245] width 9 height 9
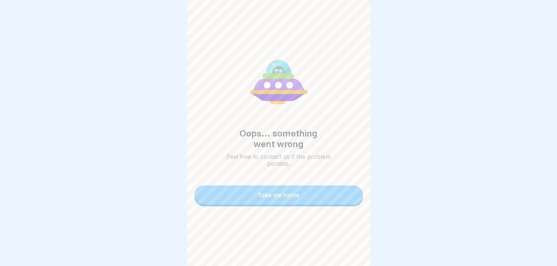
click at [312, 191] on button "Take me home" at bounding box center [279, 195] width 169 height 19
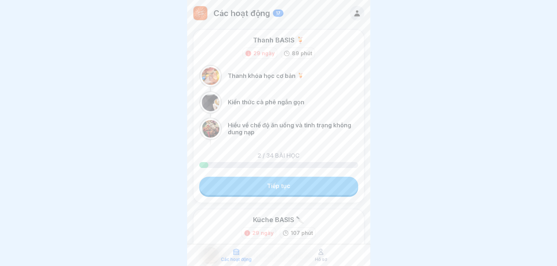
click at [312, 191] on link "Tiếp tục" at bounding box center [278, 186] width 159 height 18
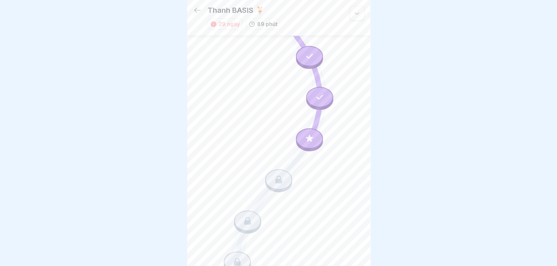
click at [300, 132] on div at bounding box center [309, 138] width 27 height 21
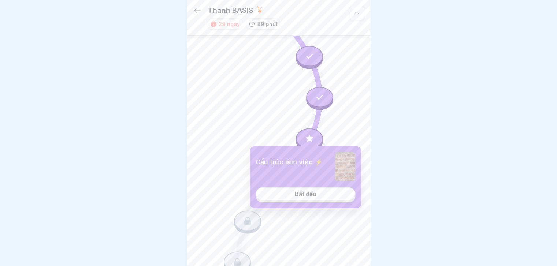
click at [308, 191] on link "Bắt đầu" at bounding box center [306, 194] width 100 height 13
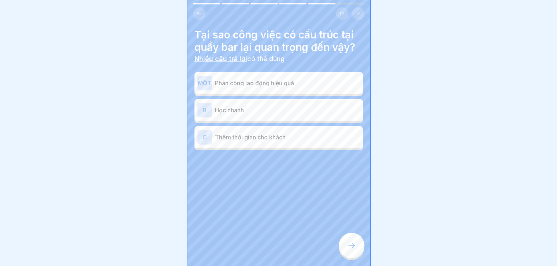
click at [196, 11] on icon at bounding box center [198, 13] width 5 height 5
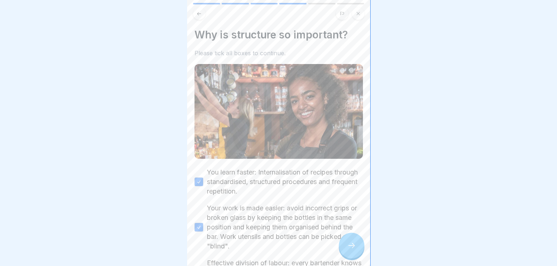
scroll to position [54, 0]
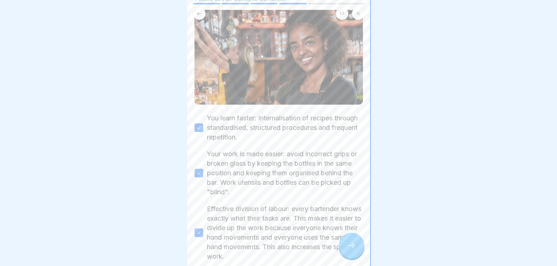
click at [352, 255] on div at bounding box center [352, 246] width 26 height 26
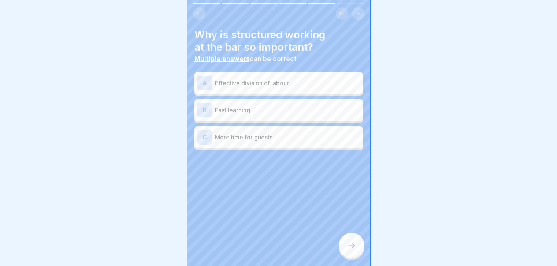
click at [285, 82] on p "Effective division of labour" at bounding box center [287, 83] width 145 height 9
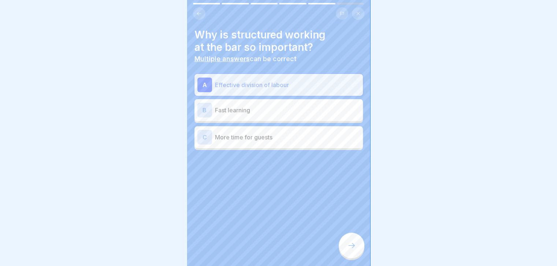
click at [274, 111] on p "Fast learning" at bounding box center [287, 110] width 145 height 9
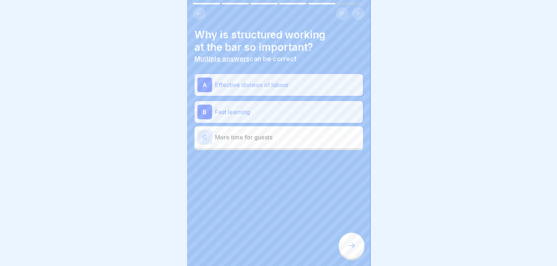
click at [352, 255] on div at bounding box center [352, 246] width 26 height 26
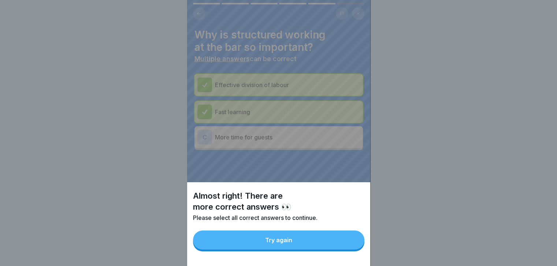
click at [329, 241] on button "Try again" at bounding box center [278, 240] width 171 height 19
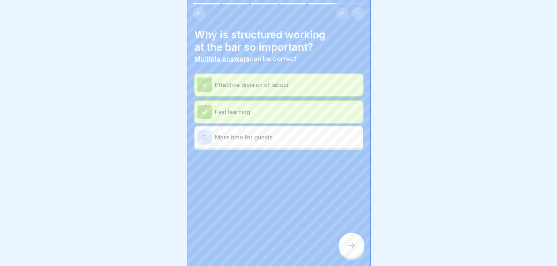
click at [204, 133] on div "C" at bounding box center [204, 137] width 15 height 15
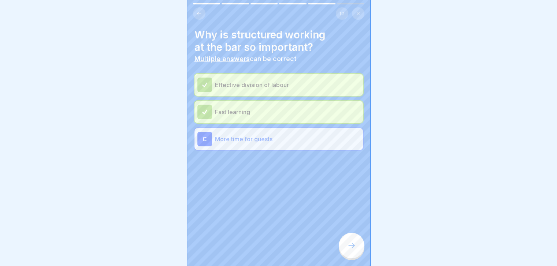
click at [346, 253] on div at bounding box center [352, 246] width 26 height 26
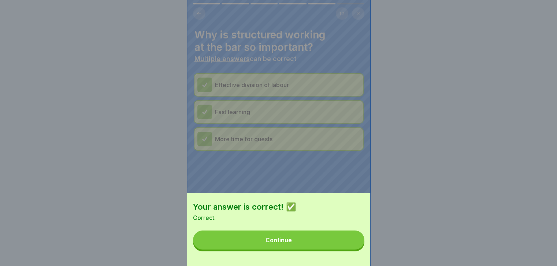
click at [322, 246] on button "Continue" at bounding box center [278, 240] width 171 height 19
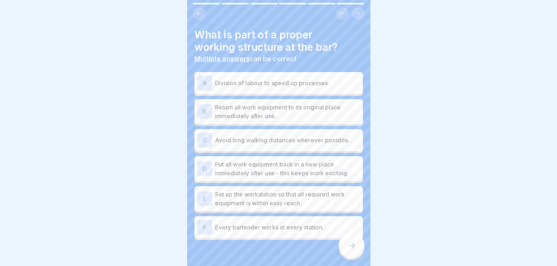
scroll to position [67, 0]
click at [205, 110] on font "B" at bounding box center [205, 111] width 4 height 7
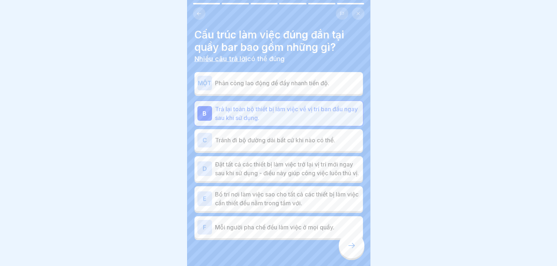
click at [207, 206] on div "E" at bounding box center [204, 199] width 15 height 15
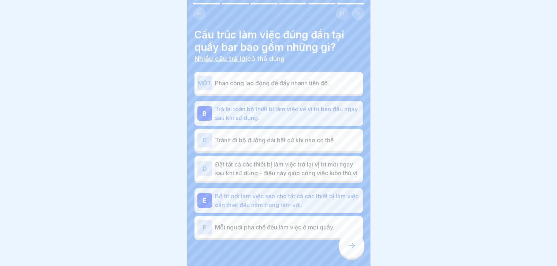
click at [203, 79] on font "MỘT" at bounding box center [205, 82] width 14 height 7
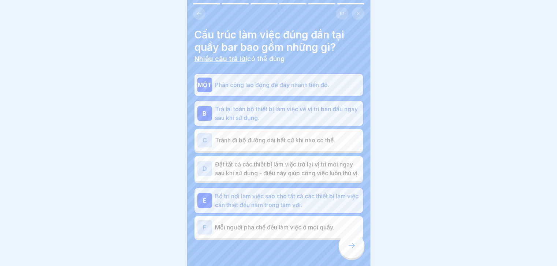
click at [352, 250] on icon at bounding box center [351, 245] width 9 height 9
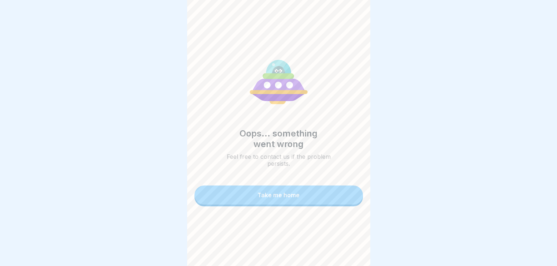
click at [322, 201] on button "Take me home" at bounding box center [279, 195] width 169 height 19
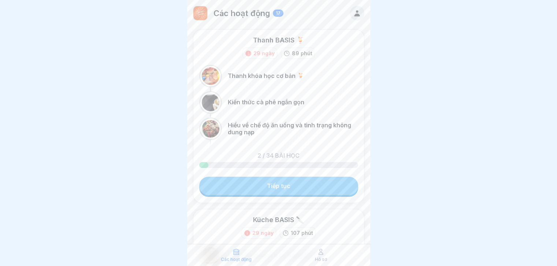
click at [308, 174] on div "Thanh BASIS 🍹 29 ngày 89 phút Thanh khóa học cơ bản 🍹 Kiến thức cà phê ngắn gọn…" at bounding box center [278, 116] width 171 height 174
click at [305, 184] on link "Tiếp tục" at bounding box center [278, 186] width 159 height 18
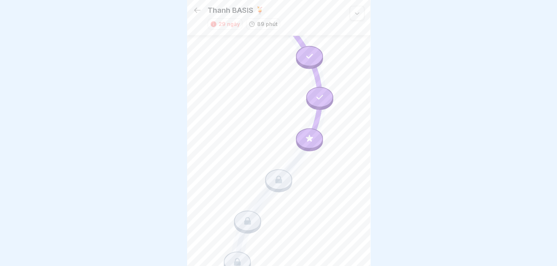
click at [308, 128] on div at bounding box center [309, 138] width 27 height 21
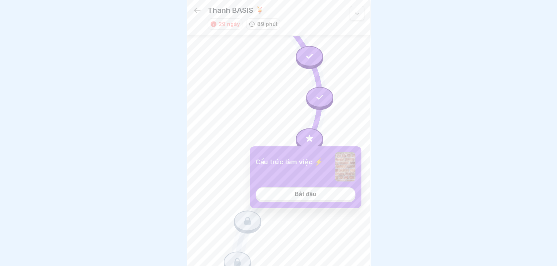
click at [312, 193] on font "Bắt đầu" at bounding box center [306, 193] width 22 height 7
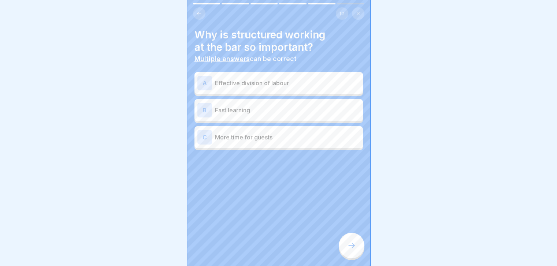
click at [202, 79] on div "A" at bounding box center [204, 83] width 15 height 15
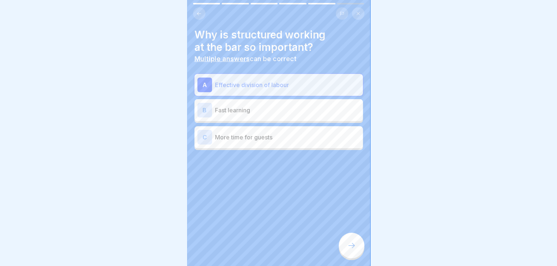
click at [204, 105] on div "B" at bounding box center [204, 110] width 15 height 15
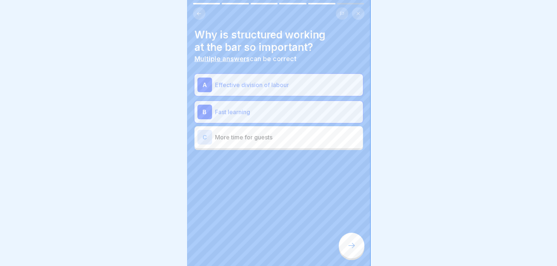
click at [204, 132] on div "C" at bounding box center [204, 137] width 15 height 15
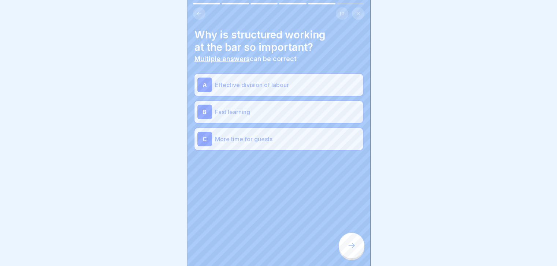
click at [356, 252] on div at bounding box center [352, 246] width 26 height 26
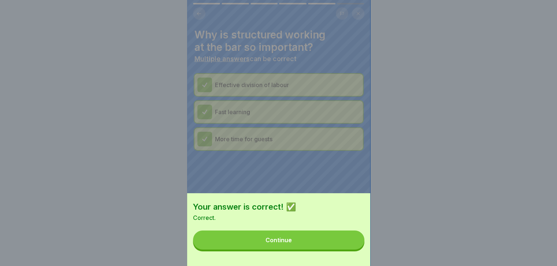
click at [336, 250] on button "Continue" at bounding box center [278, 240] width 171 height 19
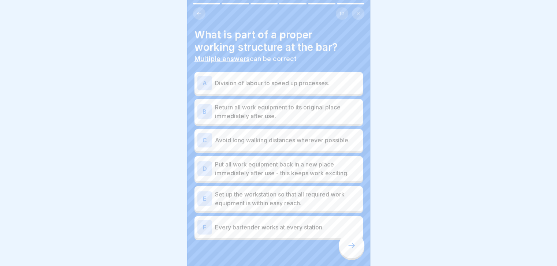
click at [203, 76] on div "A" at bounding box center [204, 83] width 15 height 15
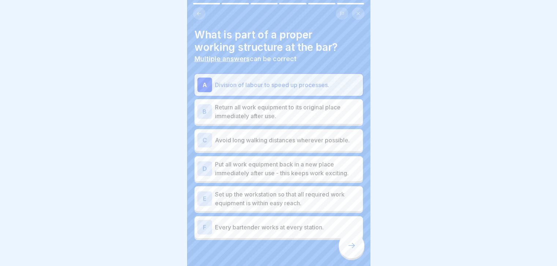
click at [207, 195] on div "E" at bounding box center [204, 199] width 15 height 15
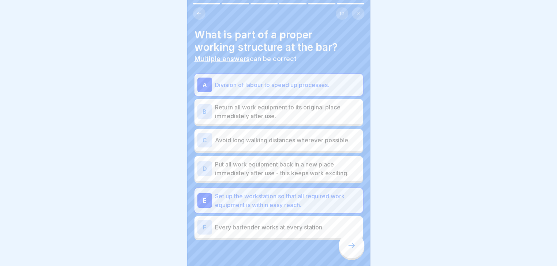
click at [206, 108] on div "B" at bounding box center [204, 111] width 15 height 15
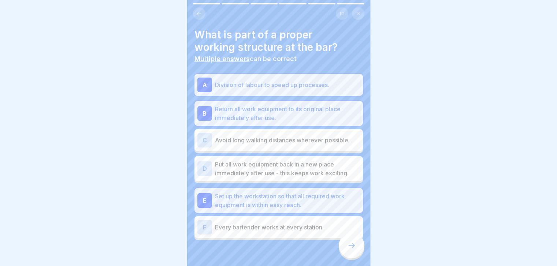
click at [199, 221] on div "F" at bounding box center [204, 227] width 15 height 15
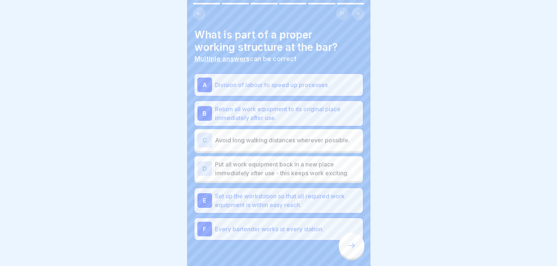
click at [352, 247] on icon at bounding box center [351, 245] width 9 height 9
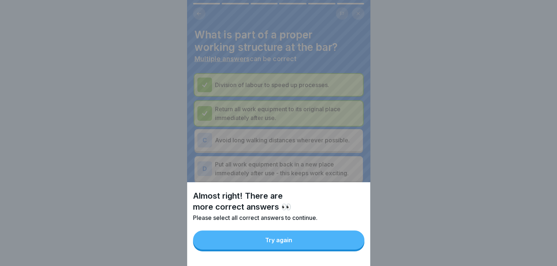
click at [324, 249] on button "Try again" at bounding box center [278, 240] width 171 height 19
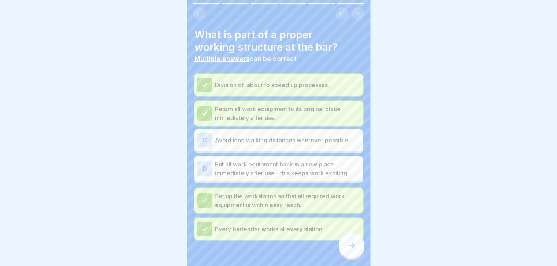
click at [200, 133] on div "C" at bounding box center [204, 140] width 15 height 15
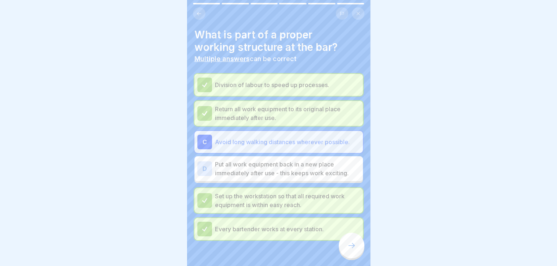
click at [355, 257] on div at bounding box center [352, 246] width 26 height 26
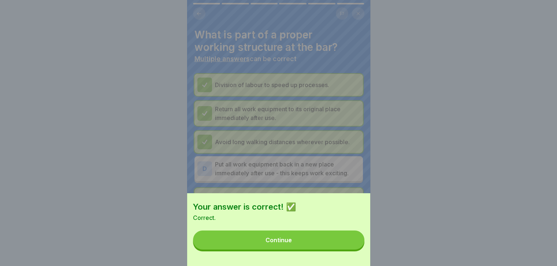
click at [335, 250] on button "Continue" at bounding box center [278, 240] width 171 height 19
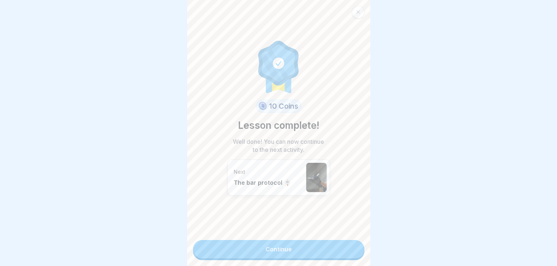
click at [325, 241] on link "Continue" at bounding box center [278, 249] width 171 height 18
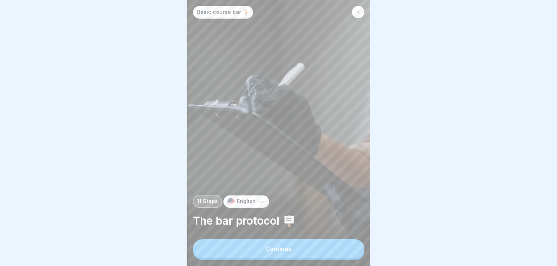
click at [356, 10] on icon at bounding box center [358, 12] width 4 height 4
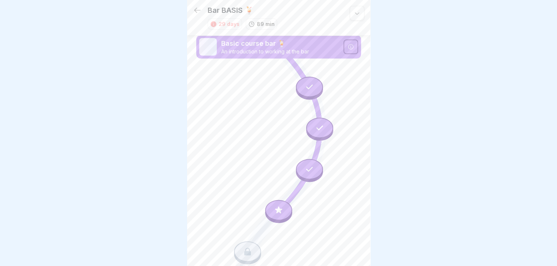
scroll to position [70, 0]
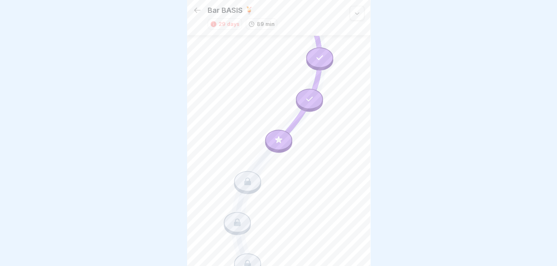
click at [194, 8] on icon at bounding box center [197, 10] width 9 height 9
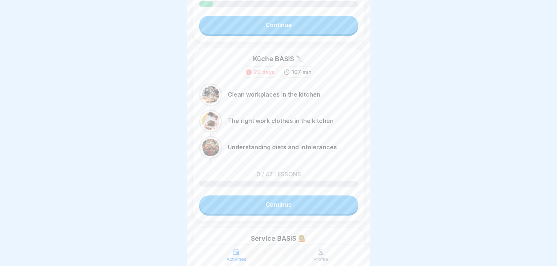
scroll to position [162, 0]
click at [317, 207] on link "Continue" at bounding box center [278, 204] width 159 height 18
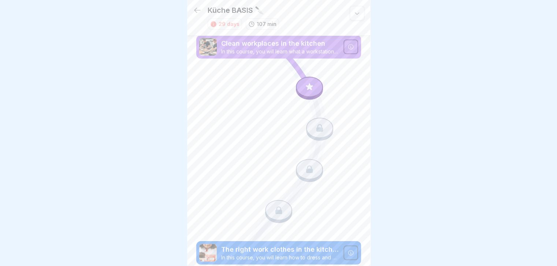
click at [307, 81] on div at bounding box center [309, 87] width 27 height 21
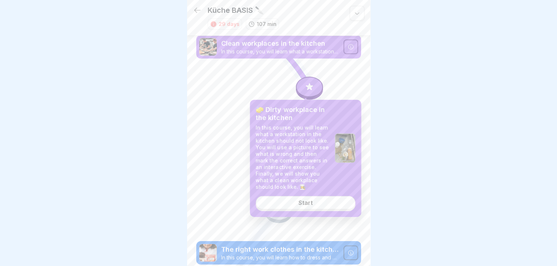
click at [311, 203] on div "Start" at bounding box center [306, 203] width 14 height 7
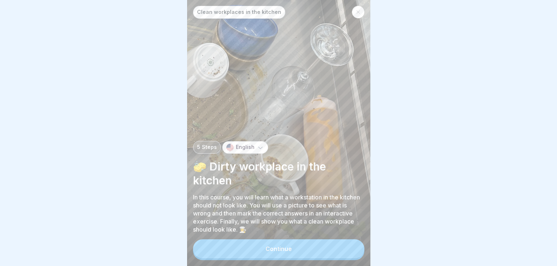
click at [317, 252] on button "Continue" at bounding box center [278, 249] width 171 height 19
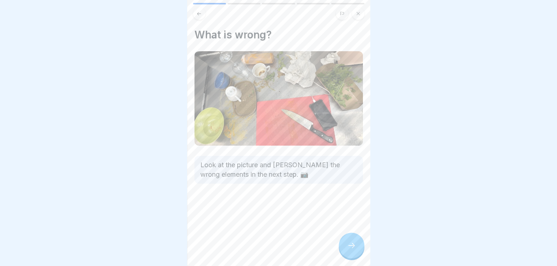
click at [349, 250] on icon at bounding box center [351, 245] width 9 height 9
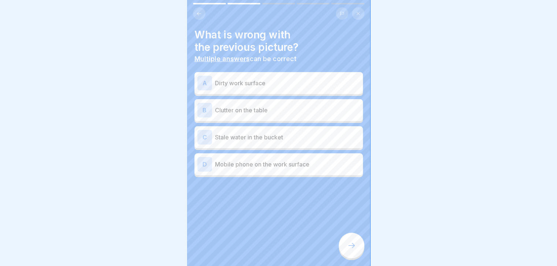
click at [300, 168] on p "Mobile phone on the work surface" at bounding box center [287, 164] width 145 height 9
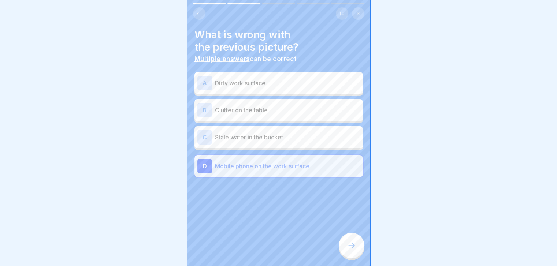
click at [315, 79] on p "Dirty work surface" at bounding box center [287, 83] width 145 height 9
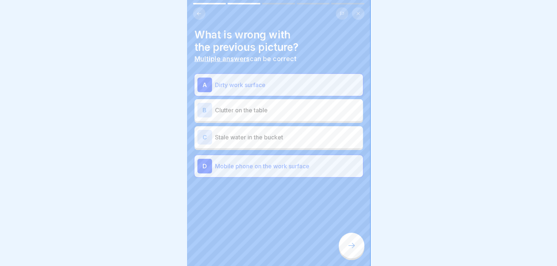
click at [318, 112] on p "Clutter on the table" at bounding box center [287, 110] width 145 height 9
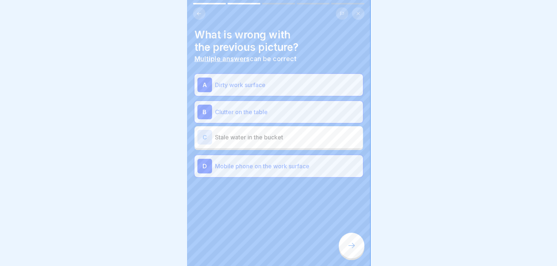
click at [286, 139] on p "Stale water in the bucket" at bounding box center [287, 137] width 145 height 9
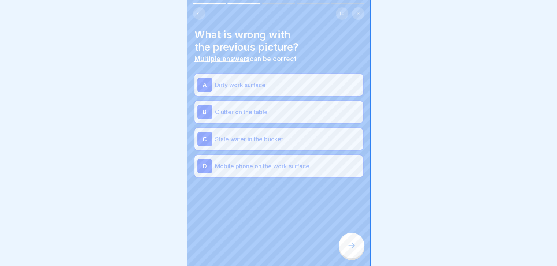
click at [352, 250] on icon at bounding box center [351, 245] width 9 height 9
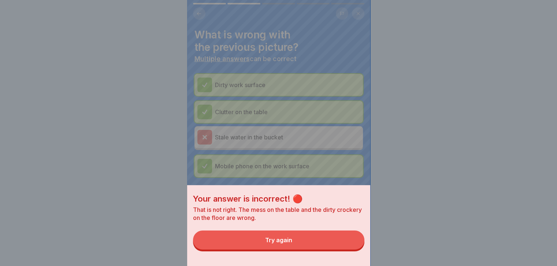
click at [326, 246] on button "Try again" at bounding box center [278, 240] width 171 height 19
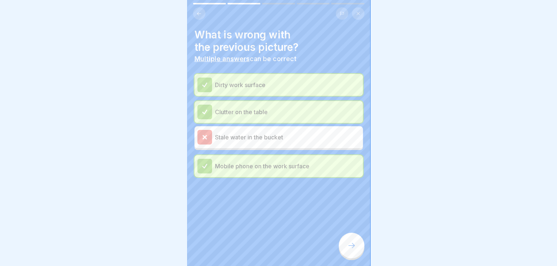
click at [307, 144] on div "Stale water in the bucket" at bounding box center [278, 137] width 163 height 15
click at [355, 256] on div at bounding box center [352, 246] width 26 height 26
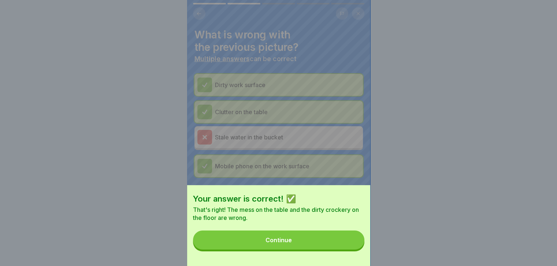
click at [319, 248] on button "Continue" at bounding box center [278, 240] width 171 height 19
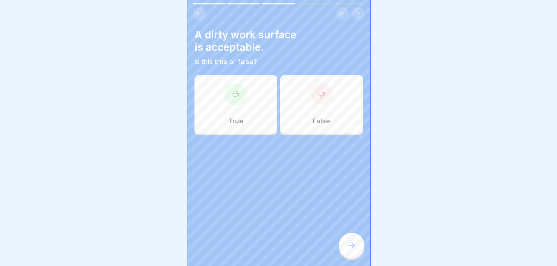
click at [330, 97] on div "False" at bounding box center [321, 104] width 83 height 59
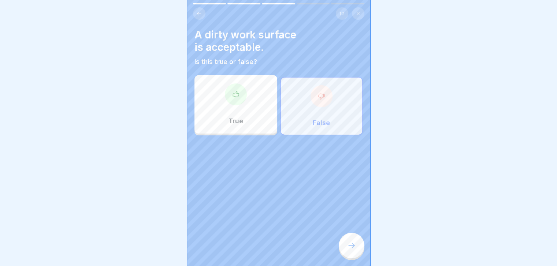
click at [349, 249] on icon at bounding box center [351, 245] width 9 height 9
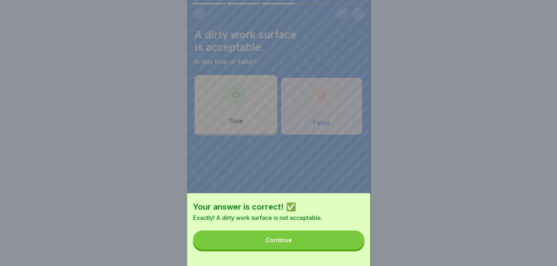
click at [349, 249] on button "Continue" at bounding box center [278, 240] width 171 height 19
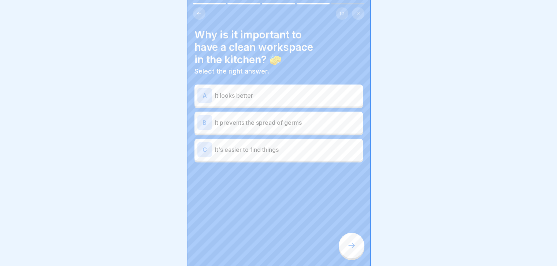
click at [447, 185] on div at bounding box center [278, 133] width 557 height 266
click at [280, 121] on p "It prevents the spread of germs" at bounding box center [287, 122] width 145 height 9
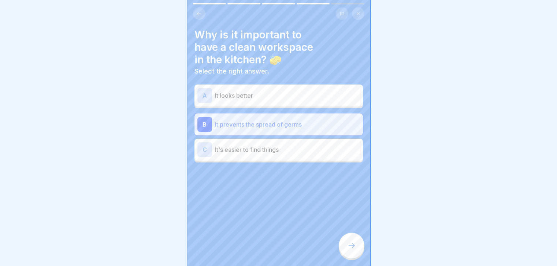
click at [277, 148] on p "It's easier to find things" at bounding box center [287, 149] width 145 height 9
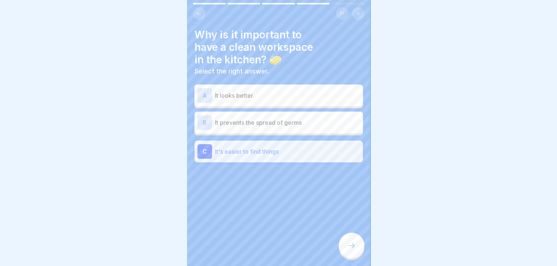
click at [346, 252] on div at bounding box center [352, 246] width 26 height 26
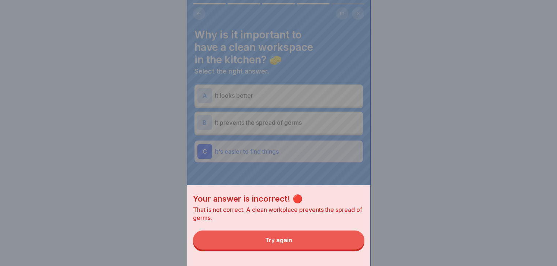
click at [333, 250] on button "Try again" at bounding box center [278, 240] width 171 height 19
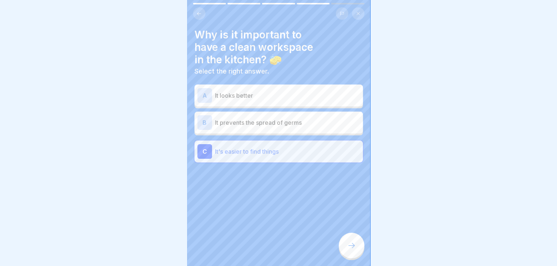
click at [300, 124] on p "It prevents the spread of germs" at bounding box center [287, 122] width 145 height 9
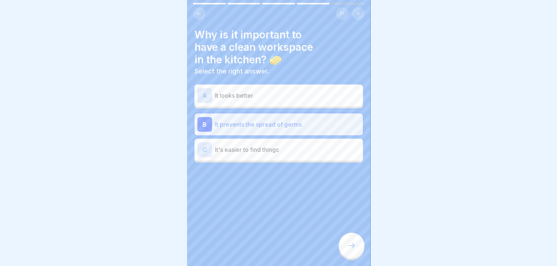
click at [307, 96] on p "It looks better" at bounding box center [287, 95] width 145 height 9
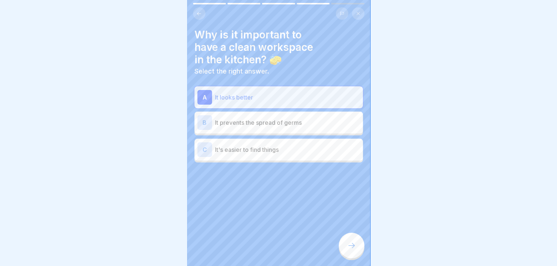
click at [347, 247] on div at bounding box center [352, 246] width 26 height 26
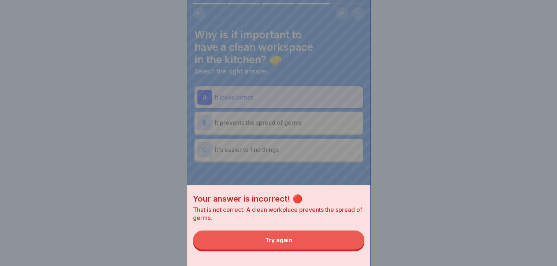
click at [347, 247] on button "Try again" at bounding box center [278, 240] width 171 height 19
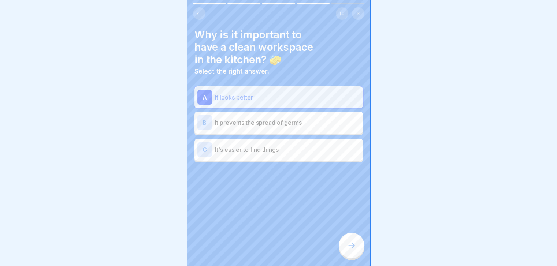
click at [313, 123] on p "It prevents the spread of germs" at bounding box center [287, 122] width 145 height 9
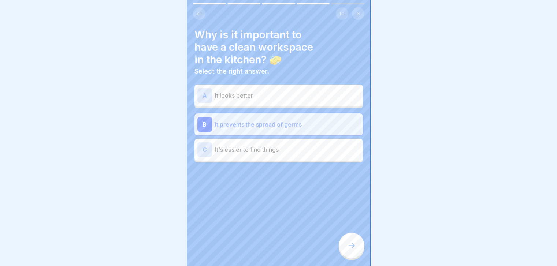
click at [359, 252] on div at bounding box center [352, 246] width 26 height 26
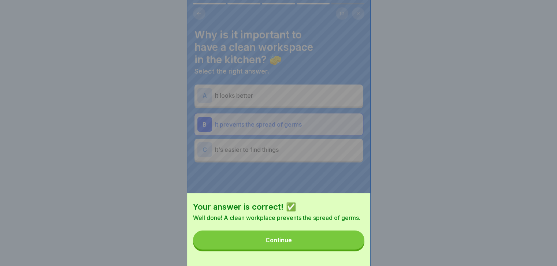
click at [359, 250] on button "Continue" at bounding box center [278, 240] width 171 height 19
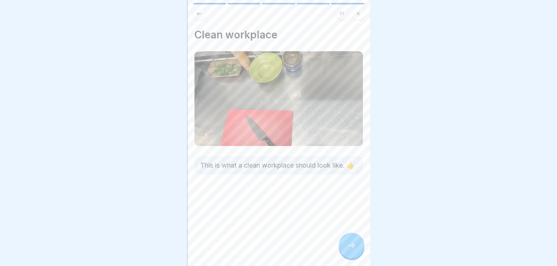
click at [359, 252] on div at bounding box center [352, 246] width 26 height 26
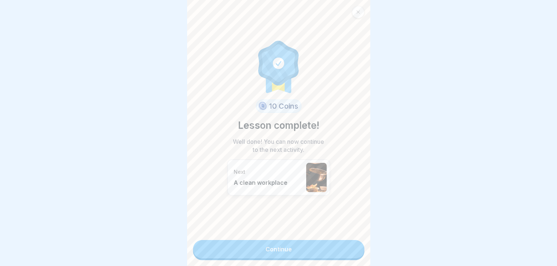
click at [350, 250] on link "Continue" at bounding box center [278, 249] width 171 height 18
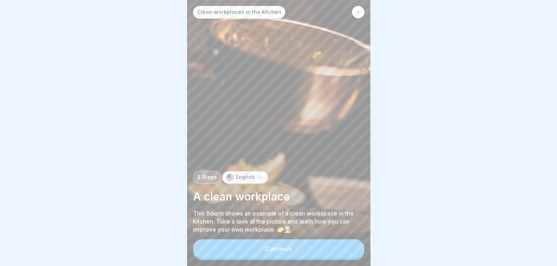
click at [350, 250] on button "Continue" at bounding box center [278, 249] width 171 height 19
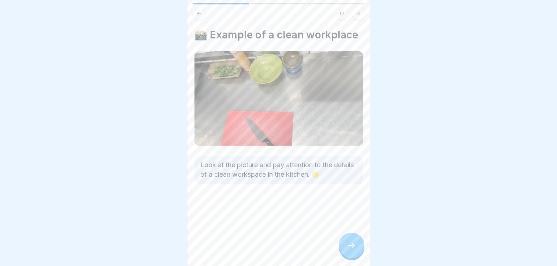
click at [350, 250] on icon at bounding box center [351, 245] width 9 height 9
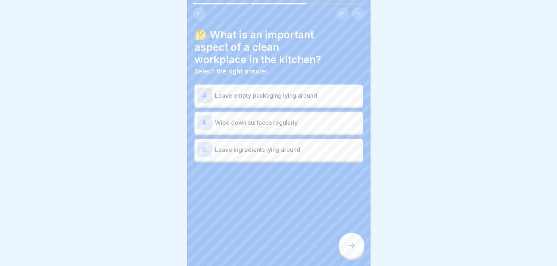
click at [275, 126] on p "Wipe down surfaces regularly" at bounding box center [287, 122] width 145 height 9
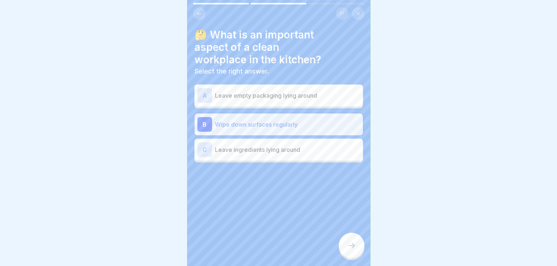
click at [357, 247] on div at bounding box center [352, 246] width 26 height 26
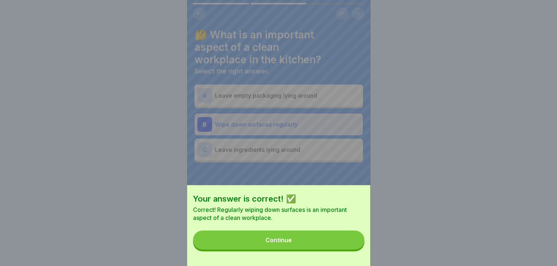
click at [337, 250] on button "Continue" at bounding box center [278, 240] width 171 height 19
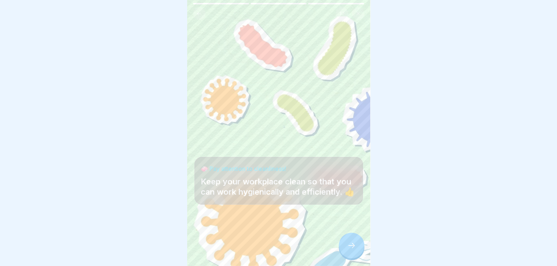
click at [356, 253] on div at bounding box center [352, 246] width 26 height 26
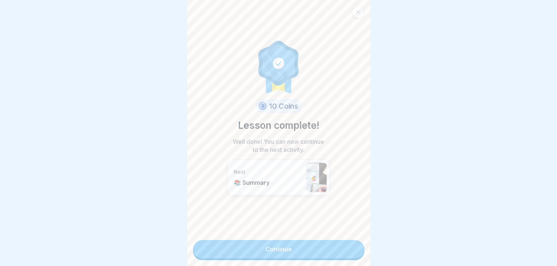
click at [344, 256] on link "Continue" at bounding box center [278, 249] width 171 height 18
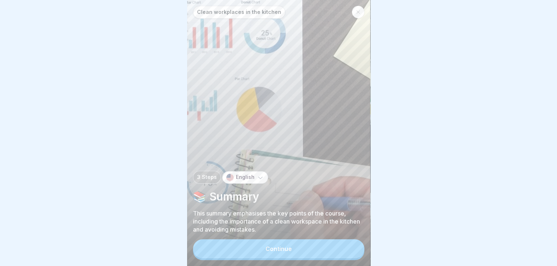
click at [329, 249] on button "Continue" at bounding box center [278, 249] width 171 height 19
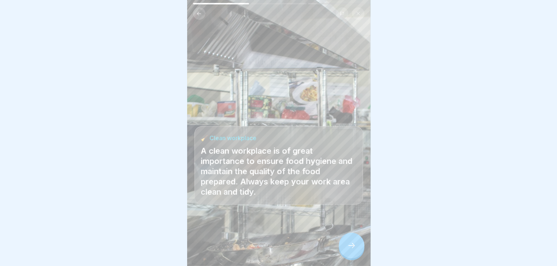
click at [347, 250] on icon at bounding box center [351, 245] width 9 height 9
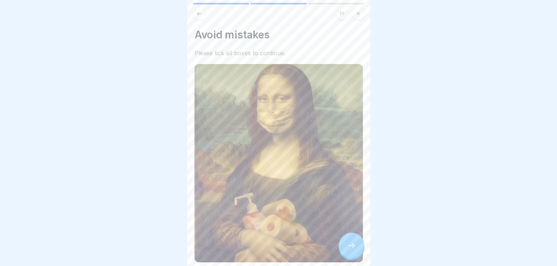
click at [345, 249] on div at bounding box center [352, 246] width 26 height 26
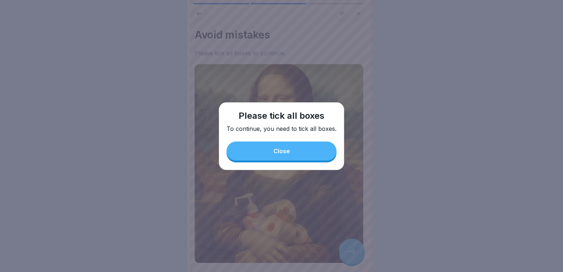
click at [318, 152] on button "Close" at bounding box center [281, 150] width 110 height 19
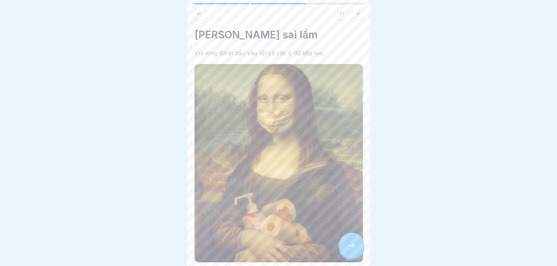
scroll to position [136, 0]
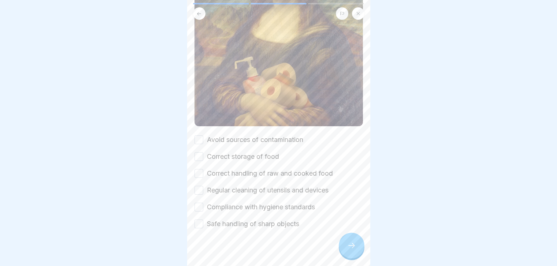
click at [201, 136] on button "Avoid sources of contamination" at bounding box center [199, 140] width 9 height 9
drag, startPoint x: 197, startPoint y: 147, endPoint x: 197, endPoint y: 159, distance: 12.1
click at [197, 159] on div "Avoid sources of contamination Correct storage of food Correct handling of raw …" at bounding box center [279, 182] width 169 height 94
drag, startPoint x: 197, startPoint y: 159, endPoint x: 200, endPoint y: 143, distance: 15.7
click at [200, 143] on div "Avoid sources of contamination Correct storage of food Correct handling of raw …" at bounding box center [279, 182] width 169 height 94
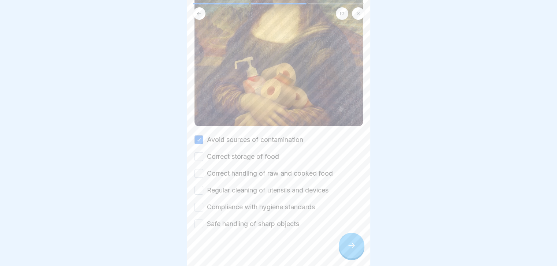
click at [200, 152] on button "Correct storage of food" at bounding box center [199, 156] width 9 height 9
click at [198, 169] on button "Correct handling of raw and cooked food" at bounding box center [199, 173] width 9 height 9
click at [199, 186] on button "Regular cleaning of utensils and devices" at bounding box center [199, 190] width 9 height 9
click at [200, 203] on button "Compliance with hygiene standards" at bounding box center [199, 207] width 9 height 9
click at [199, 220] on button "Safe handling of sharp objects" at bounding box center [199, 224] width 9 height 9
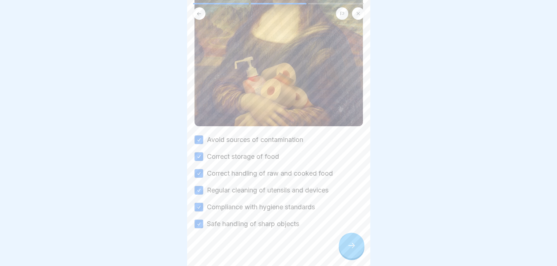
click at [348, 246] on icon at bounding box center [351, 245] width 9 height 9
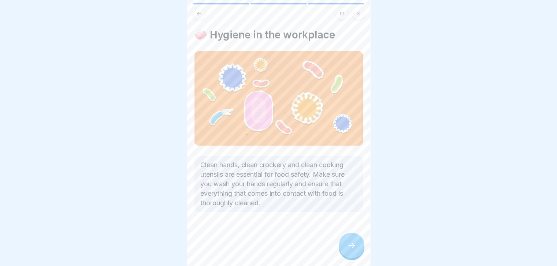
click at [348, 246] on icon at bounding box center [351, 245] width 9 height 9
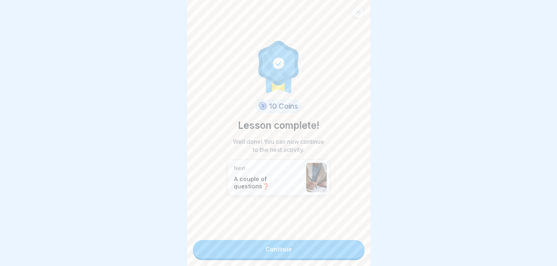
click at [348, 246] on link "Continue" at bounding box center [278, 249] width 171 height 18
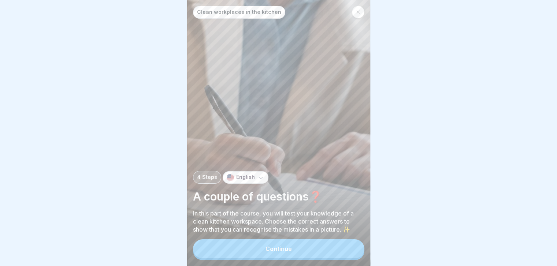
click at [348, 246] on button "Continue" at bounding box center [278, 249] width 171 height 19
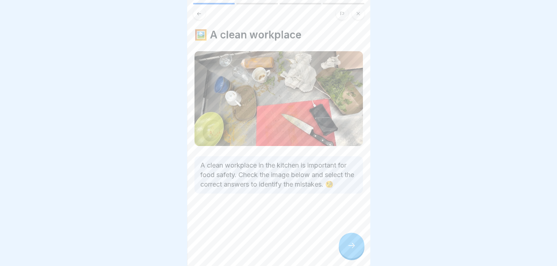
click at [348, 246] on icon at bounding box center [351, 245] width 9 height 9
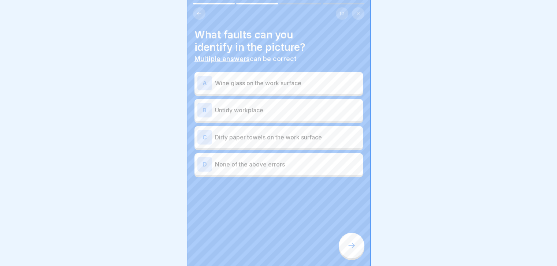
click at [199, 12] on icon at bounding box center [199, 13] width 4 height 3
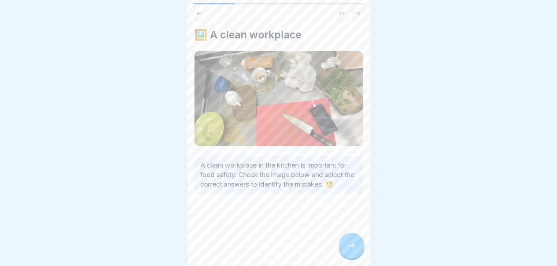
click at [356, 243] on div at bounding box center [352, 246] width 26 height 26
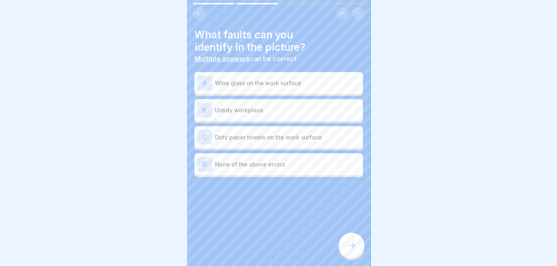
click at [293, 79] on p "Wine glass on the work surface" at bounding box center [287, 83] width 145 height 9
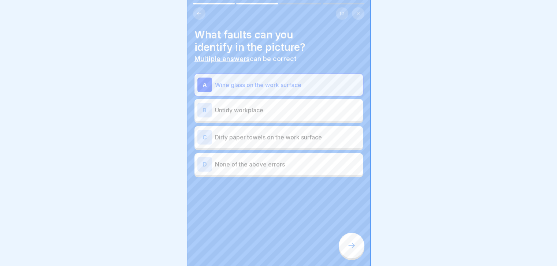
click at [277, 113] on div "B Untidy workplace" at bounding box center [279, 110] width 169 height 22
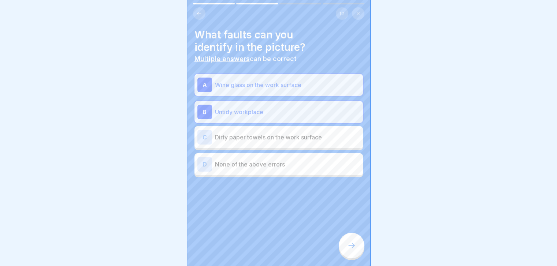
click at [273, 133] on p "Dirty paper towels on the work surface" at bounding box center [287, 137] width 145 height 9
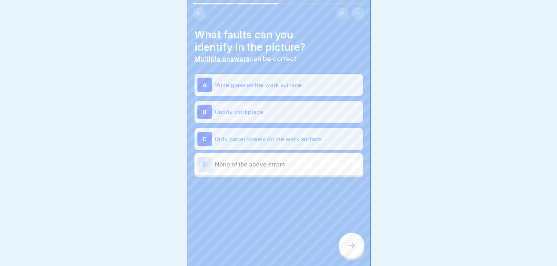
click at [358, 248] on div at bounding box center [352, 246] width 26 height 26
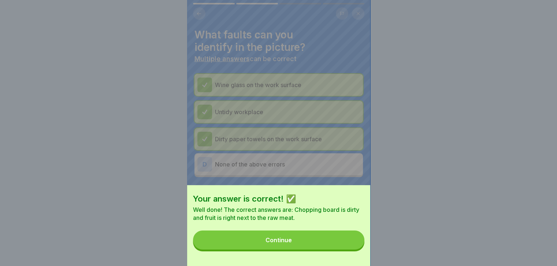
click at [338, 243] on button "Continue" at bounding box center [278, 240] width 171 height 19
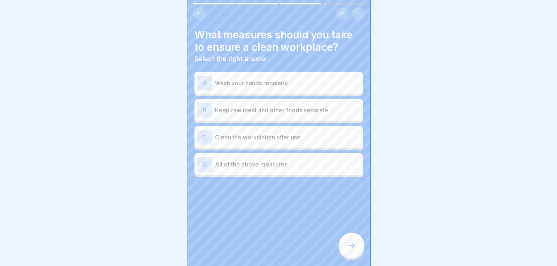
click at [316, 160] on p "All of the above measures" at bounding box center [287, 164] width 145 height 9
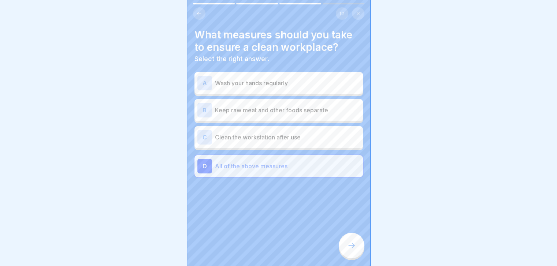
click at [352, 245] on icon at bounding box center [351, 245] width 9 height 9
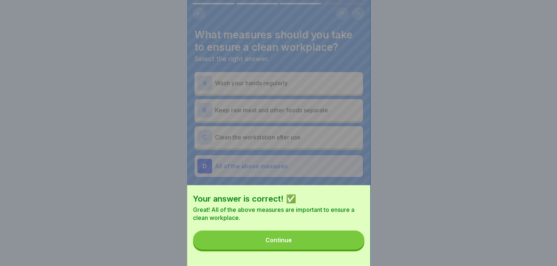
click at [352, 245] on button "Continue" at bounding box center [278, 240] width 171 height 19
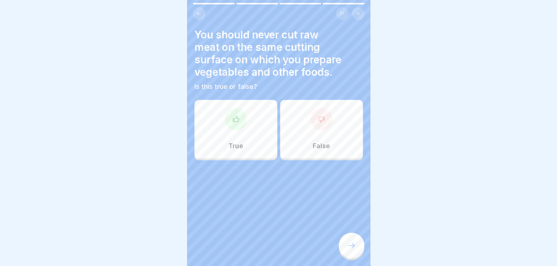
click at [251, 110] on div "True" at bounding box center [236, 129] width 83 height 59
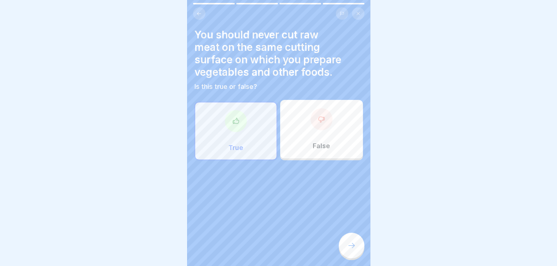
click at [358, 249] on div at bounding box center [352, 246] width 26 height 26
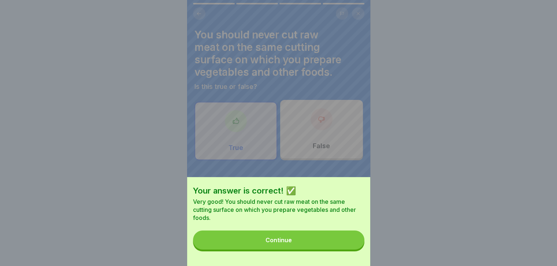
click at [358, 249] on button "Continue" at bounding box center [278, 240] width 171 height 19
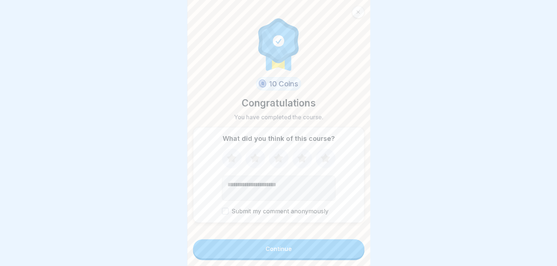
click at [358, 249] on button "Continue" at bounding box center [278, 249] width 171 height 19
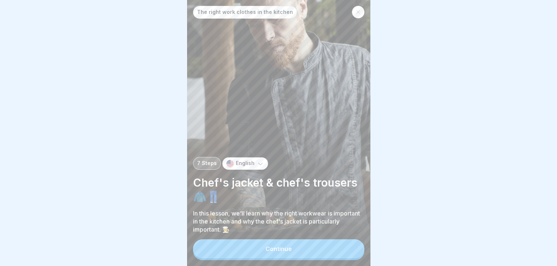
click at [358, 249] on button "Continue" at bounding box center [278, 249] width 171 height 19
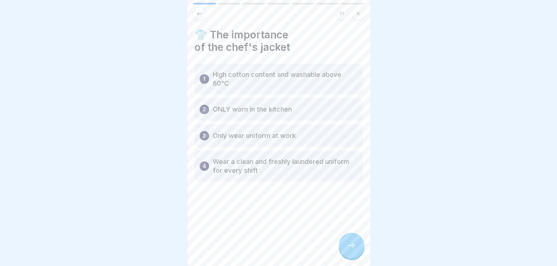
click at [358, 249] on div at bounding box center [352, 246] width 26 height 26
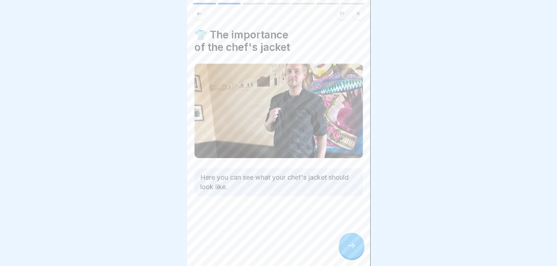
click at [358, 249] on div at bounding box center [352, 246] width 26 height 26
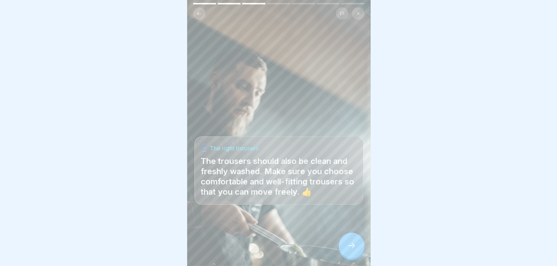
click at [358, 249] on div at bounding box center [352, 246] width 26 height 26
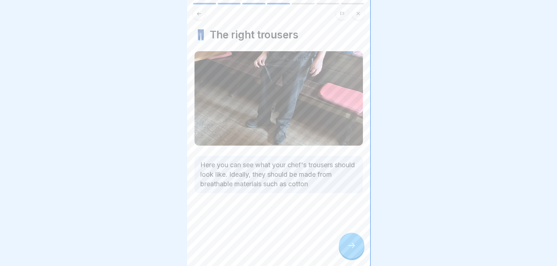
click at [358, 249] on div at bounding box center [352, 246] width 26 height 26
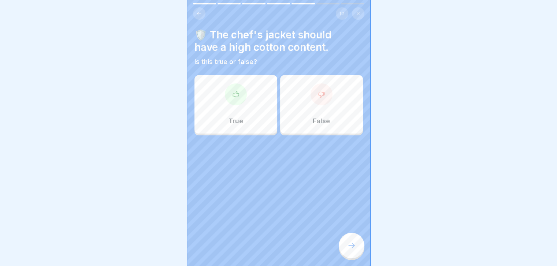
click at [527, 123] on div at bounding box center [278, 133] width 557 height 266
click at [328, 106] on div "False" at bounding box center [321, 104] width 83 height 59
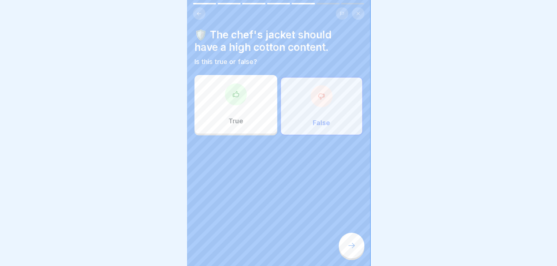
click at [356, 244] on icon at bounding box center [351, 245] width 9 height 9
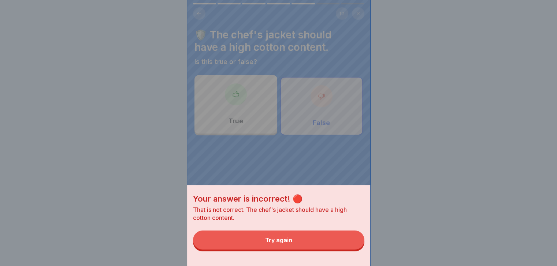
click at [348, 243] on button "Try again" at bounding box center [278, 240] width 171 height 19
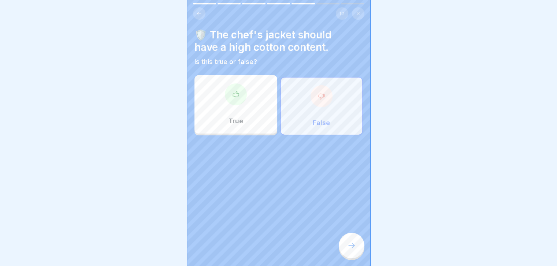
click at [240, 99] on div "True" at bounding box center [236, 104] width 83 height 59
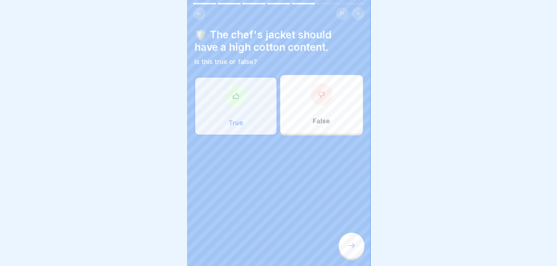
click at [348, 245] on icon at bounding box center [351, 245] width 9 height 9
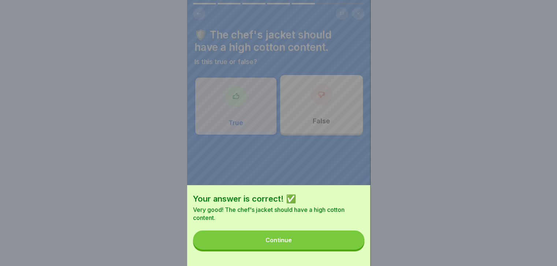
click at [348, 245] on button "Continue" at bounding box center [278, 240] width 171 height 19
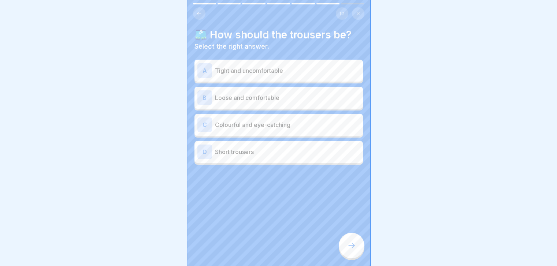
click at [491, 133] on div at bounding box center [278, 133] width 557 height 266
click at [312, 96] on div "B Loose and comfortable" at bounding box center [278, 97] width 163 height 15
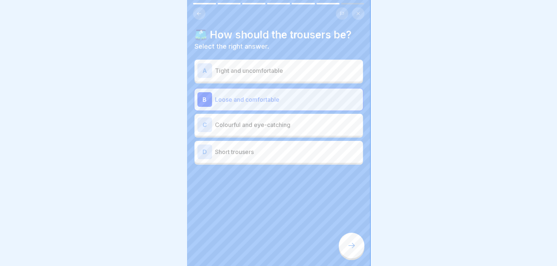
click at [351, 251] on div at bounding box center [352, 246] width 26 height 26
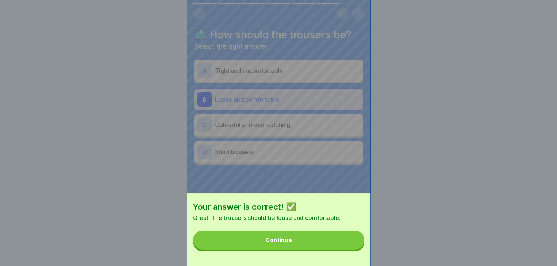
click at [351, 250] on button "Continue" at bounding box center [278, 240] width 171 height 19
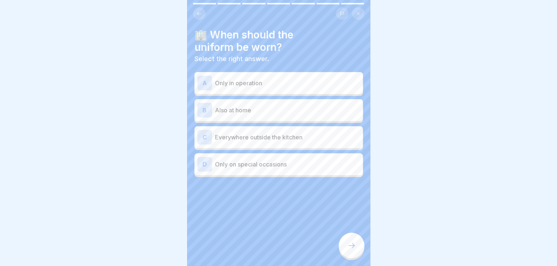
click at [303, 80] on p "Only in operation" at bounding box center [287, 83] width 145 height 9
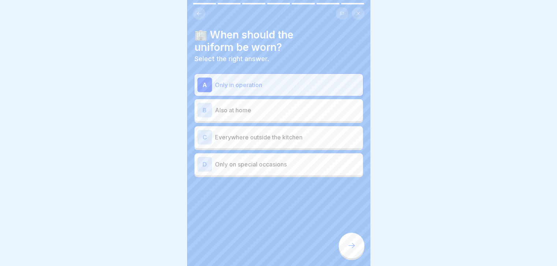
click at [350, 247] on icon at bounding box center [351, 245] width 9 height 9
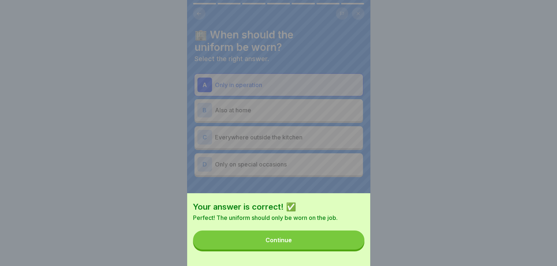
click at [350, 247] on button "Continue" at bounding box center [278, 240] width 171 height 19
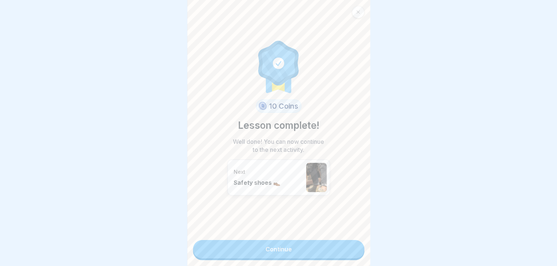
click at [346, 247] on link "Continue" at bounding box center [278, 249] width 171 height 18
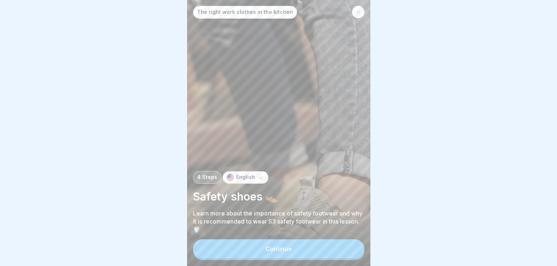
click at [346, 247] on button "Continue" at bounding box center [278, 249] width 171 height 19
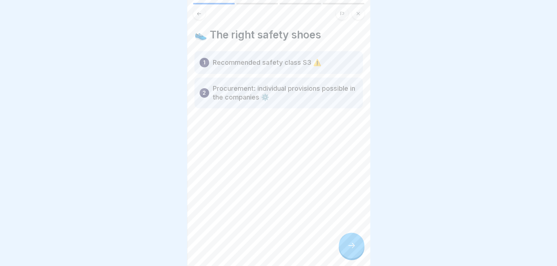
click at [346, 247] on div at bounding box center [352, 246] width 26 height 26
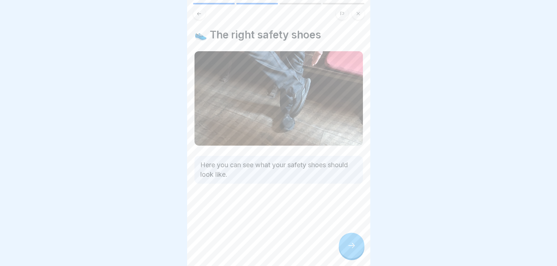
click at [346, 247] on div at bounding box center [352, 246] width 26 height 26
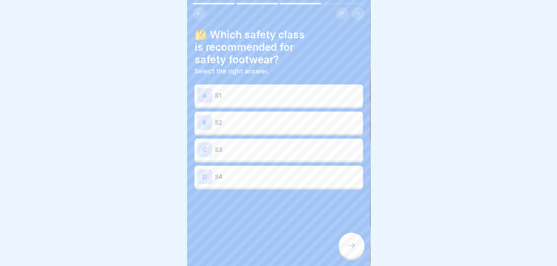
click at [197, 12] on button at bounding box center [199, 13] width 12 height 12
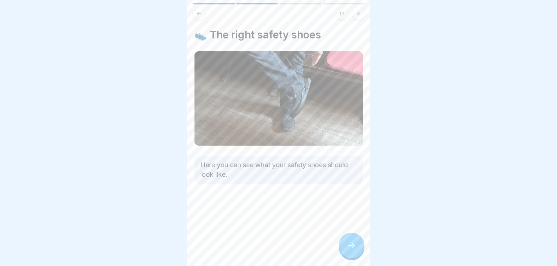
click at [197, 12] on button at bounding box center [199, 13] width 12 height 12
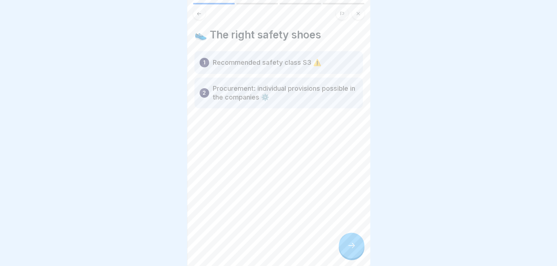
click at [346, 237] on div at bounding box center [352, 246] width 26 height 26
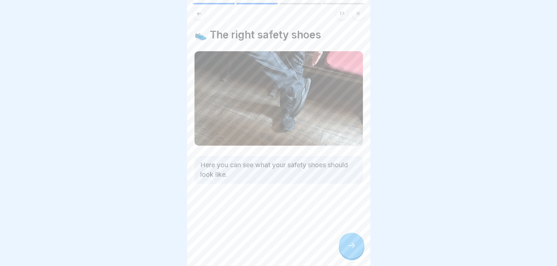
click at [346, 237] on div at bounding box center [352, 246] width 26 height 26
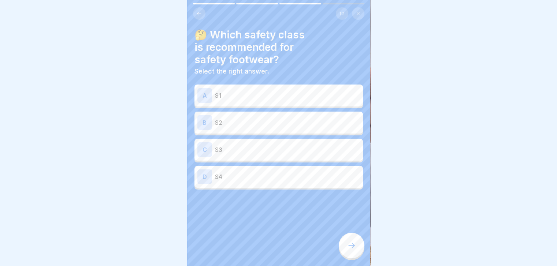
click at [280, 151] on div "C S3" at bounding box center [278, 150] width 163 height 15
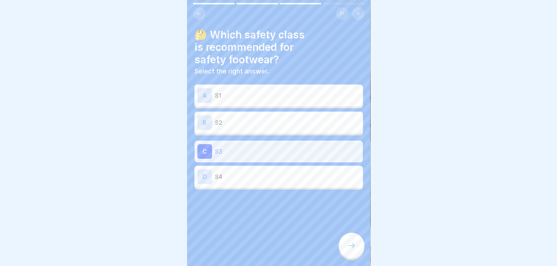
click at [349, 249] on icon at bounding box center [351, 245] width 9 height 9
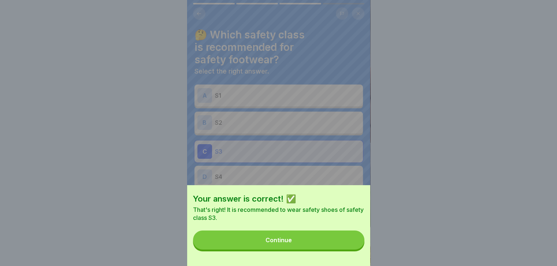
click at [349, 249] on button "Continue" at bounding box center [278, 240] width 171 height 19
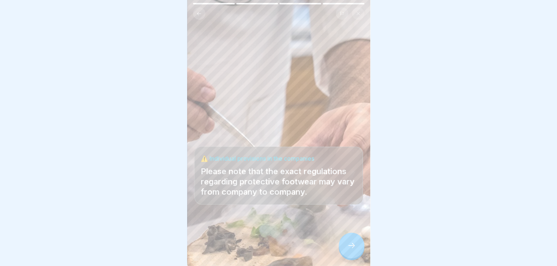
click at [349, 249] on icon at bounding box center [351, 245] width 9 height 9
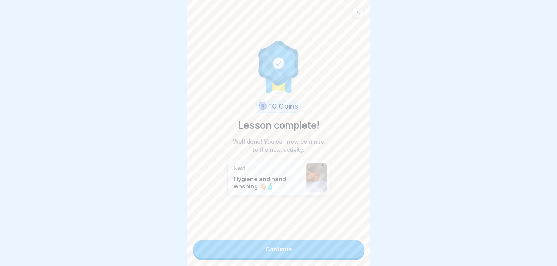
click at [349, 249] on link "Continue" at bounding box center [278, 249] width 171 height 18
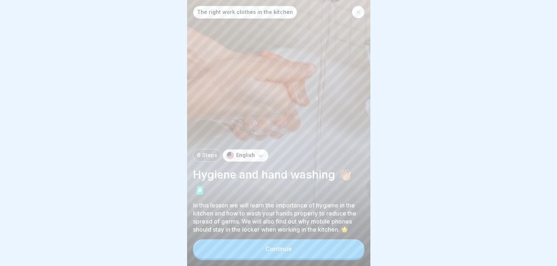
click at [349, 249] on button "Continue" at bounding box center [278, 249] width 171 height 19
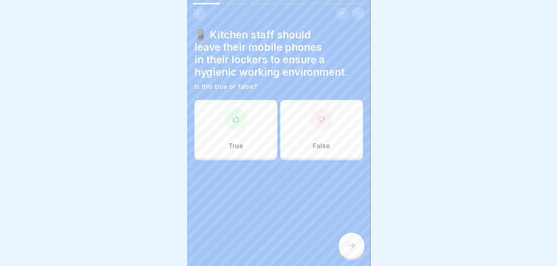
click at [236, 116] on icon at bounding box center [235, 119] width 7 height 7
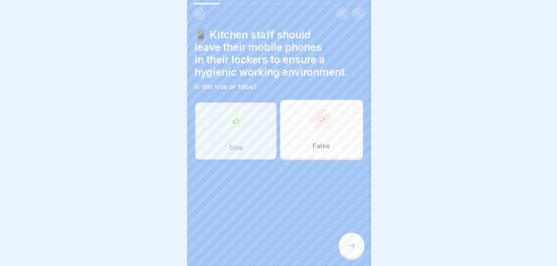
click at [349, 243] on icon at bounding box center [351, 245] width 9 height 9
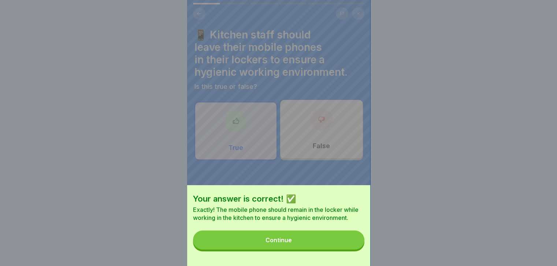
click at [349, 243] on button "Continue" at bounding box center [278, 240] width 171 height 19
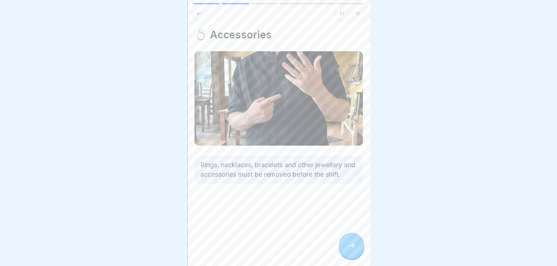
click at [349, 243] on icon at bounding box center [351, 245] width 9 height 9
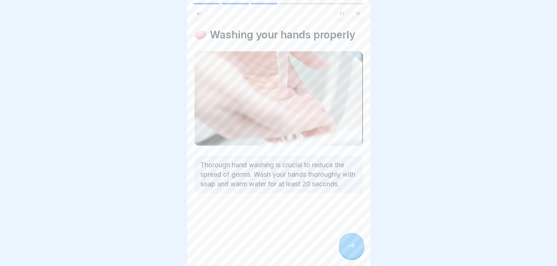
click at [349, 243] on icon at bounding box center [351, 245] width 9 height 9
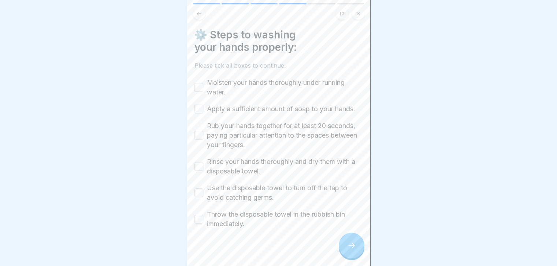
drag, startPoint x: 199, startPoint y: 83, endPoint x: 199, endPoint y: 107, distance: 23.4
click at [199, 107] on div "Moisten your hands thoroughly under running water. Apply a sufficient amount of…" at bounding box center [279, 153] width 169 height 151
click at [199, 107] on button "Apply a sufficient amount of soap to your hands." at bounding box center [199, 109] width 9 height 9
click at [199, 85] on button "Moisten your hands thoroughly under running water." at bounding box center [199, 87] width 9 height 9
drag, startPoint x: 200, startPoint y: 74, endPoint x: 200, endPoint y: 136, distance: 61.5
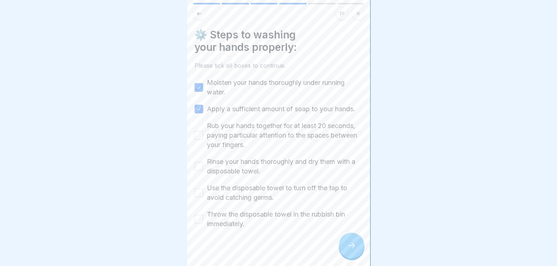
click at [200, 136] on div "Moisten your hands thoroughly under running water. Apply a sufficient amount of…" at bounding box center [279, 153] width 169 height 151
click at [200, 136] on button "Rub your hands together for at least 20 seconds, paying particular attention to…" at bounding box center [199, 135] width 9 height 9
click at [197, 171] on button "Rinse your hands thoroughly and dry them with a disposable towel." at bounding box center [199, 166] width 9 height 9
click at [198, 196] on button "Use the disposable towel to turn off the tap to avoid catching germs." at bounding box center [199, 193] width 9 height 9
click at [201, 223] on button "Throw the disposable towel in the rubbish bin immediately." at bounding box center [199, 219] width 9 height 9
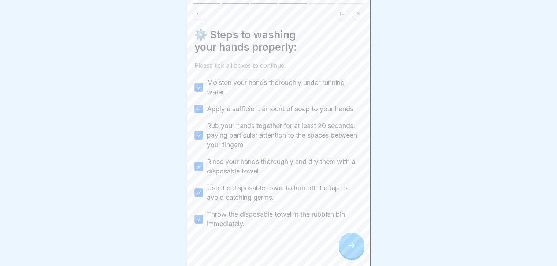
click at [349, 250] on div at bounding box center [352, 246] width 26 height 26
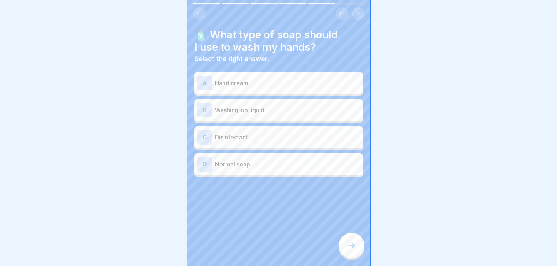
click at [338, 133] on p "Disinfectant" at bounding box center [287, 137] width 145 height 9
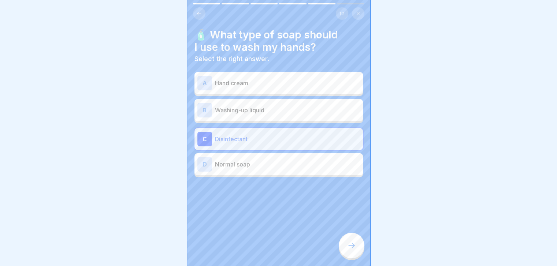
click at [356, 246] on div at bounding box center [352, 246] width 26 height 26
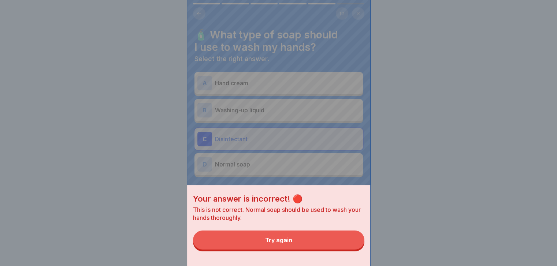
click at [345, 246] on button "Try again" at bounding box center [278, 240] width 171 height 19
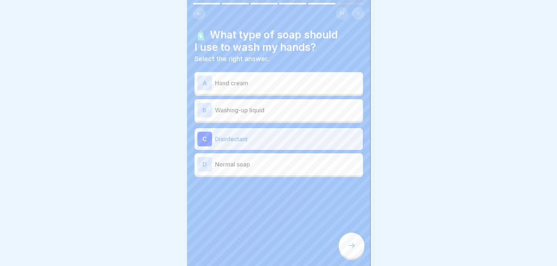
click at [338, 163] on p "Normal soap" at bounding box center [287, 164] width 145 height 9
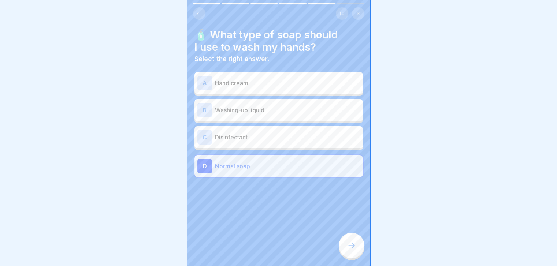
click at [348, 247] on icon at bounding box center [351, 245] width 9 height 9
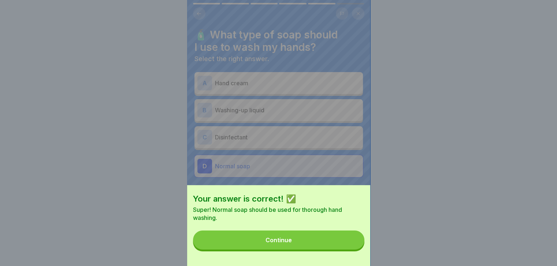
click at [348, 247] on button "Continue" at bounding box center [278, 240] width 171 height 19
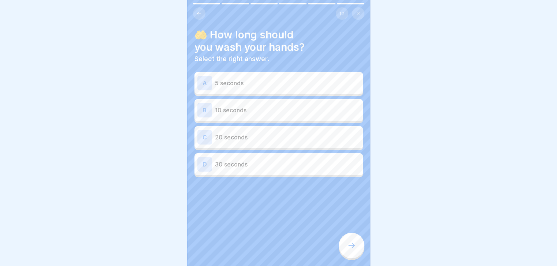
click at [200, 11] on button at bounding box center [199, 13] width 12 height 12
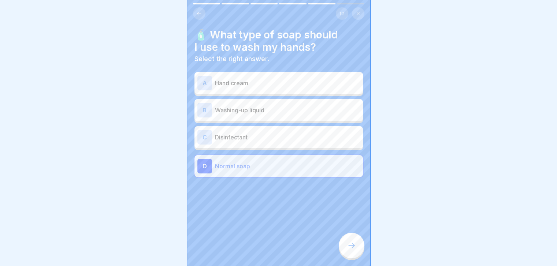
click at [200, 11] on button at bounding box center [199, 13] width 12 height 12
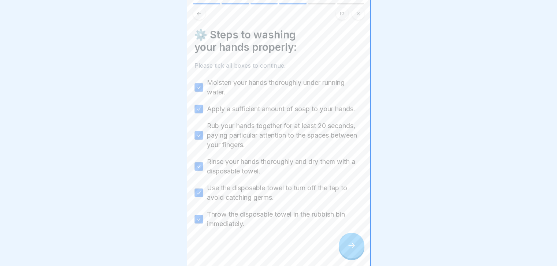
click at [355, 241] on div at bounding box center [352, 246] width 26 height 26
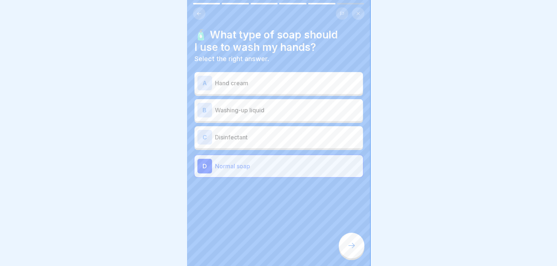
click at [355, 241] on div at bounding box center [352, 246] width 26 height 26
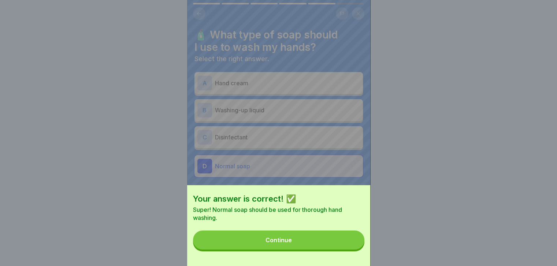
click at [336, 246] on button "Continue" at bounding box center [278, 240] width 171 height 19
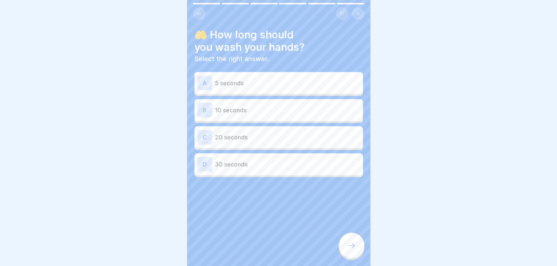
click at [330, 133] on p "20 seconds" at bounding box center [287, 137] width 145 height 9
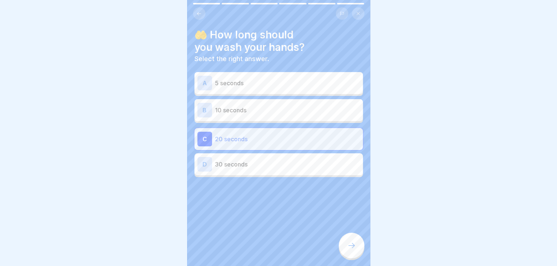
click at [351, 248] on icon at bounding box center [351, 245] width 9 height 9
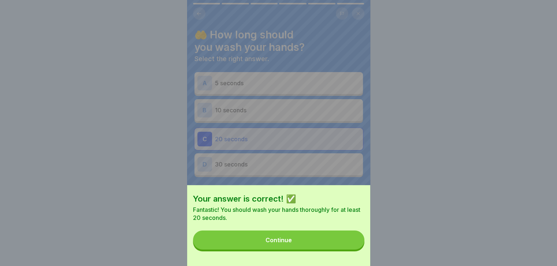
click at [351, 248] on button "Continue" at bounding box center [278, 240] width 171 height 19
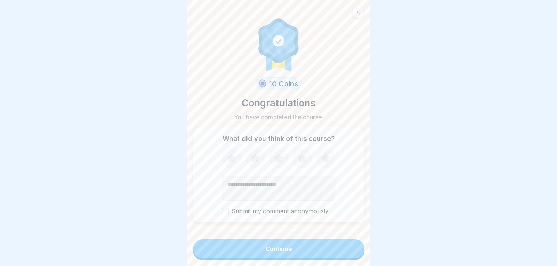
click at [351, 248] on button "Continue" at bounding box center [278, 249] width 171 height 19
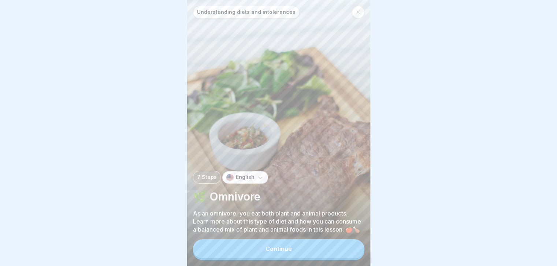
click at [351, 248] on button "Continue" at bounding box center [278, 249] width 171 height 19
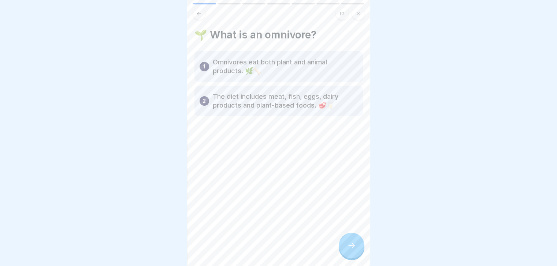
click at [351, 248] on icon at bounding box center [351, 245] width 9 height 9
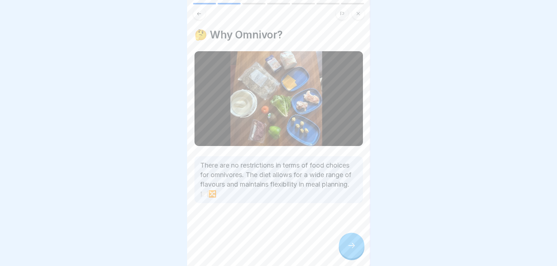
click at [351, 248] on icon at bounding box center [351, 245] width 9 height 9
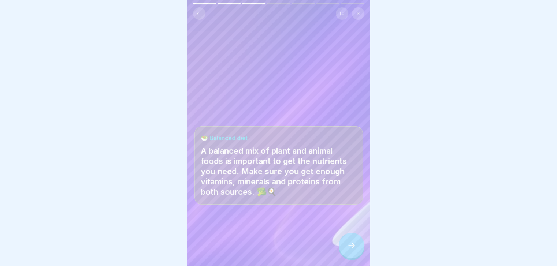
click at [351, 248] on icon at bounding box center [351, 245] width 9 height 9
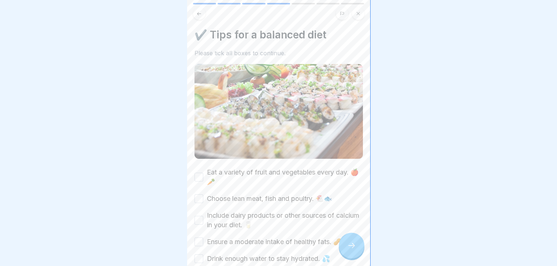
click at [199, 173] on button "Eat a variety of fruit and vegetables every day. 🍎🥕" at bounding box center [199, 177] width 9 height 9
click at [199, 194] on div "Choose lean meat, fish and poultry. 🐔🐟" at bounding box center [263, 199] width 137 height 10
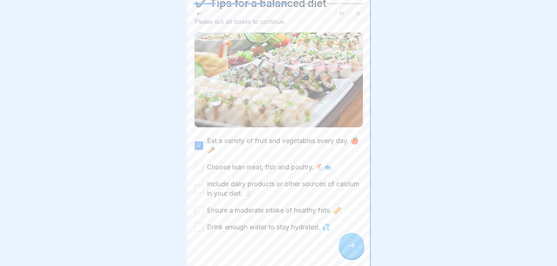
scroll to position [38, 0]
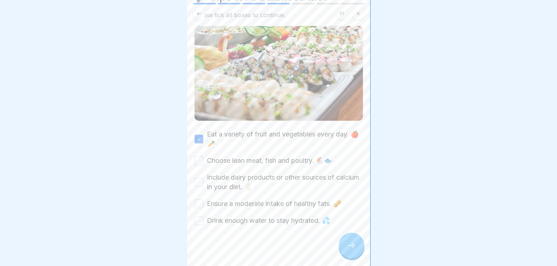
click at [198, 151] on div "Eat a variety of fruit and vegetables every day. 🍎🥕 Choose lean meat, fish and …" at bounding box center [279, 178] width 169 height 96
click at [198, 156] on button "Choose lean meat, fish and poultry. 🐔🐟" at bounding box center [199, 160] width 9 height 9
click at [199, 178] on button "Include dairy products or other sources of calcium in your diet. 🥛" at bounding box center [199, 182] width 9 height 9
click at [199, 200] on button "Ensure a moderate intake of healthy fats. 🥜" at bounding box center [199, 204] width 9 height 9
click at [199, 216] on button "Drink enough water to stay hydrated. 💦" at bounding box center [199, 220] width 9 height 9
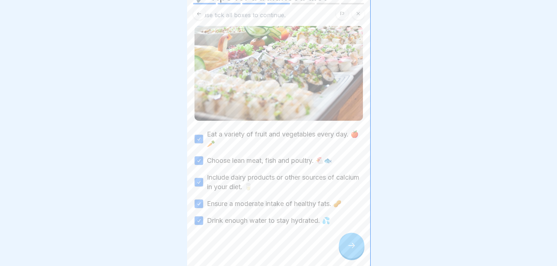
click at [359, 247] on div at bounding box center [352, 246] width 26 height 26
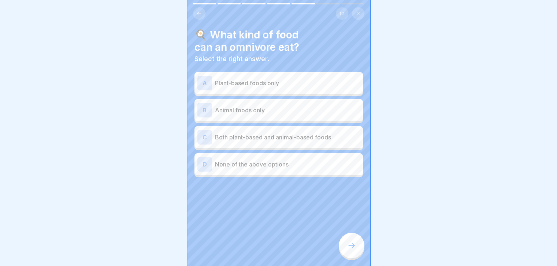
click at [198, 11] on icon at bounding box center [198, 13] width 5 height 5
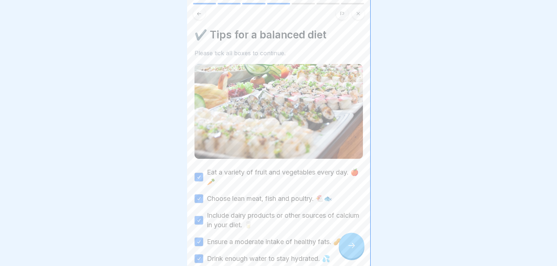
scroll to position [0, 0]
click at [198, 11] on icon at bounding box center [198, 13] width 5 height 5
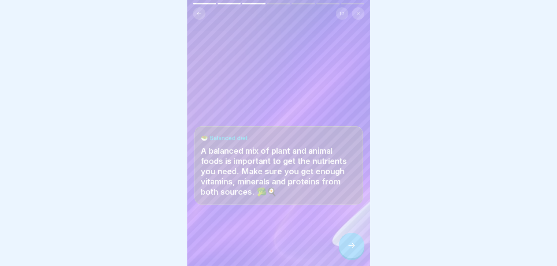
click at [349, 238] on div at bounding box center [352, 246] width 26 height 26
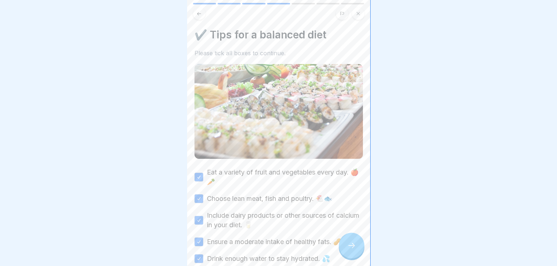
click at [349, 238] on div at bounding box center [352, 246] width 26 height 26
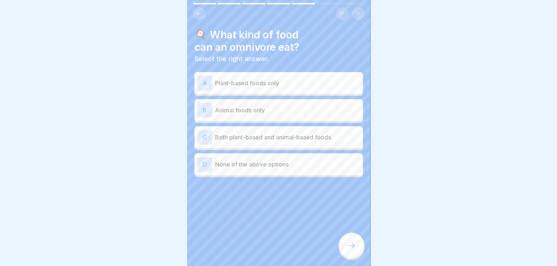
click at [350, 138] on div "C Both plant-based and animal-based foods" at bounding box center [278, 137] width 163 height 15
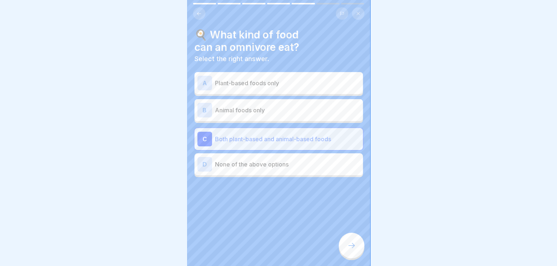
click at [350, 138] on div "C Both plant-based and animal-based foods" at bounding box center [278, 139] width 163 height 15
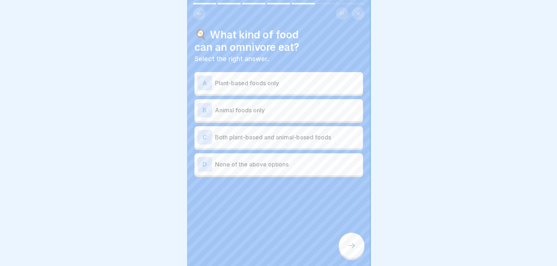
click at [303, 134] on p "Both plant-based and animal-based foods" at bounding box center [287, 137] width 145 height 9
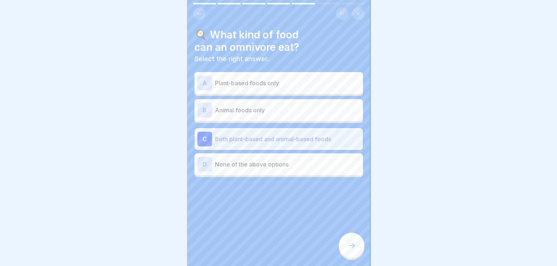
click at [352, 242] on div at bounding box center [352, 246] width 26 height 26
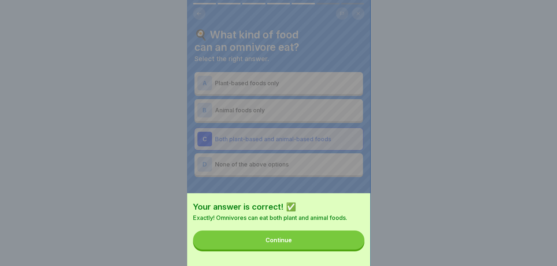
click at [349, 245] on button "Continue" at bounding box center [278, 240] width 171 height 19
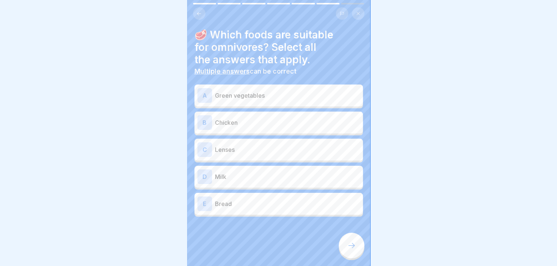
click at [334, 88] on div "A Green vegetables" at bounding box center [278, 95] width 163 height 15
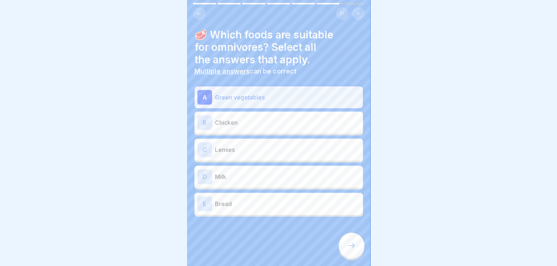
click at [300, 118] on p "Chicken" at bounding box center [287, 122] width 145 height 9
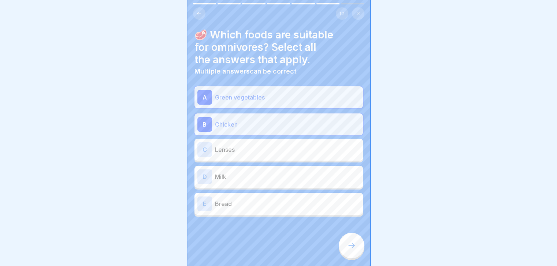
click at [291, 148] on div "C Lenses" at bounding box center [278, 150] width 163 height 15
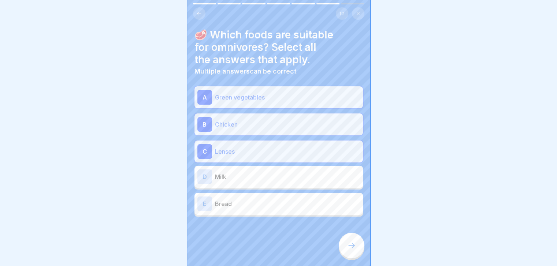
click at [287, 179] on div "D Milk" at bounding box center [279, 177] width 169 height 22
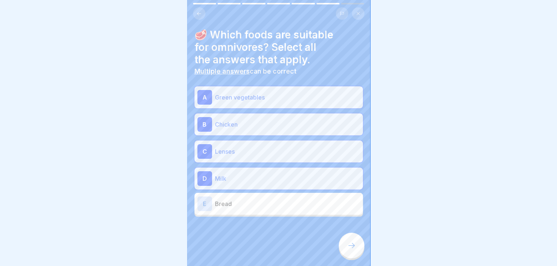
click at [286, 200] on p "Bread" at bounding box center [287, 204] width 145 height 9
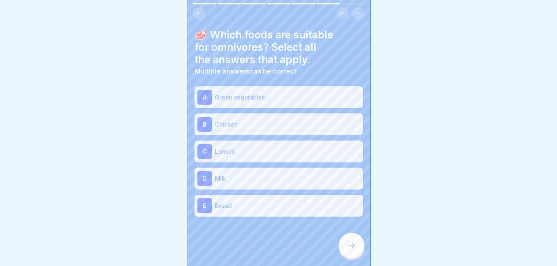
click at [355, 245] on icon at bounding box center [351, 245] width 9 height 9
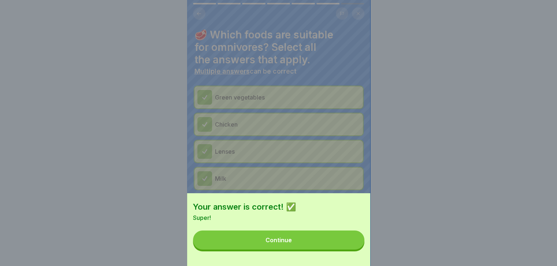
click at [327, 250] on button "Continue" at bounding box center [278, 240] width 171 height 19
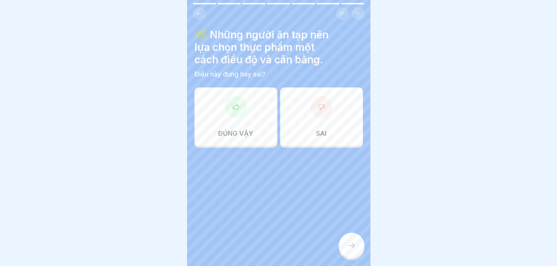
click at [230, 110] on div at bounding box center [236, 107] width 22 height 22
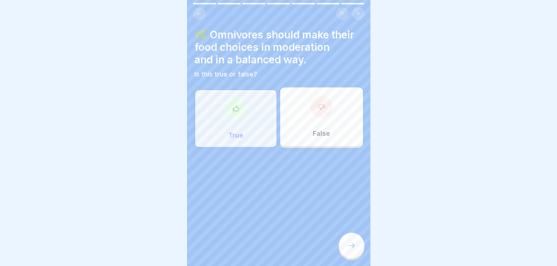
click at [355, 246] on icon at bounding box center [351, 245] width 9 height 9
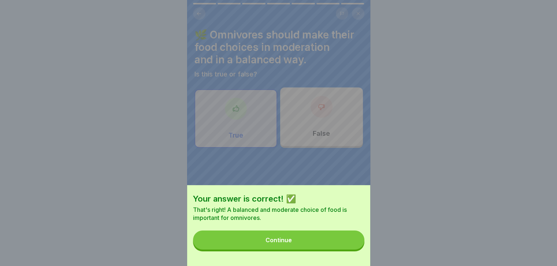
click at [355, 246] on button "Continue" at bounding box center [278, 240] width 171 height 19
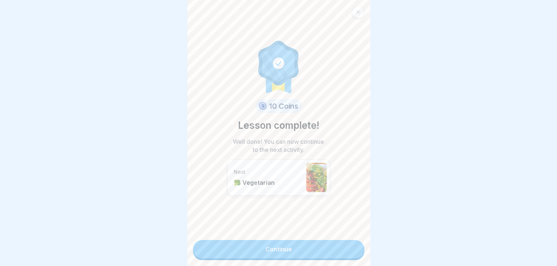
click at [355, 246] on link "Continue" at bounding box center [278, 249] width 171 height 18
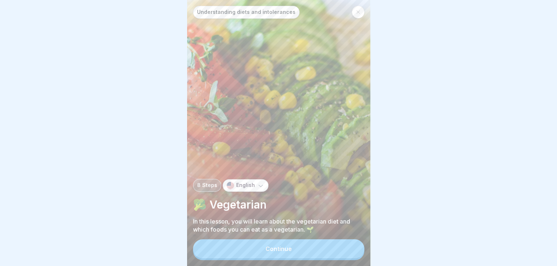
click at [355, 246] on button "Continue" at bounding box center [278, 249] width 171 height 19
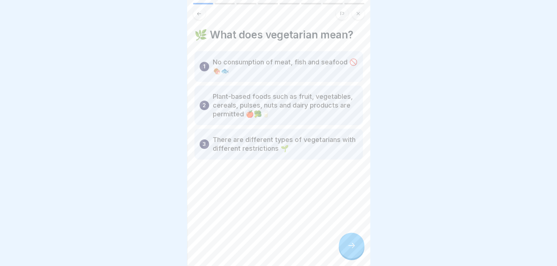
click at [355, 246] on icon at bounding box center [351, 245] width 9 height 9
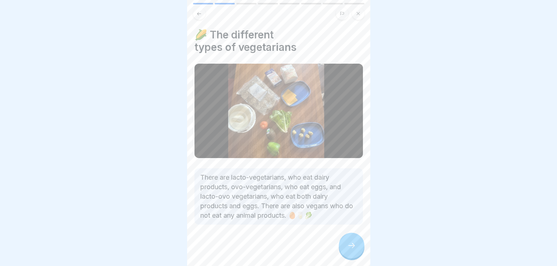
click at [355, 246] on icon at bounding box center [351, 245] width 9 height 9
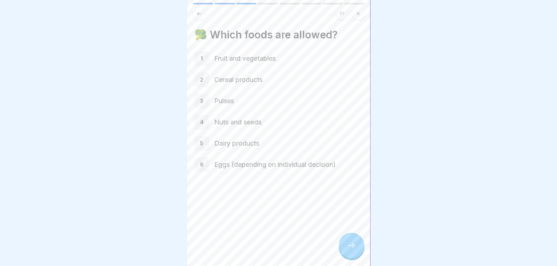
click at [355, 246] on icon at bounding box center [351, 245] width 9 height 9
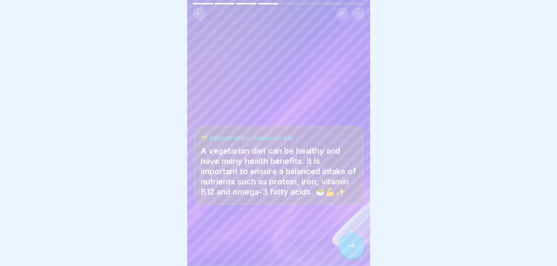
click at [355, 246] on icon at bounding box center [351, 245] width 9 height 9
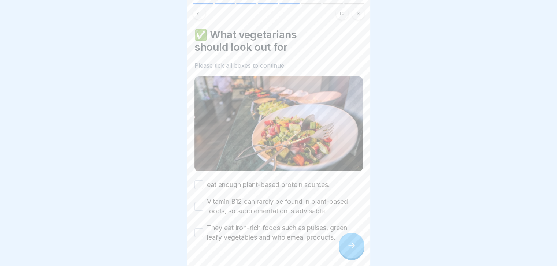
click at [355, 246] on icon at bounding box center [351, 245] width 9 height 9
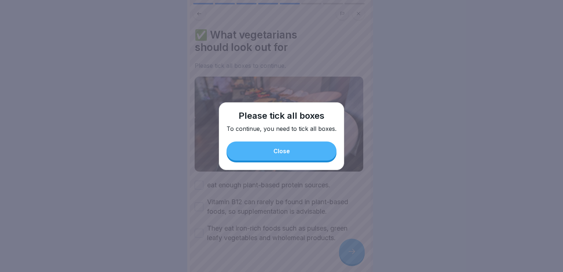
click at [278, 156] on button "Close" at bounding box center [281, 150] width 110 height 19
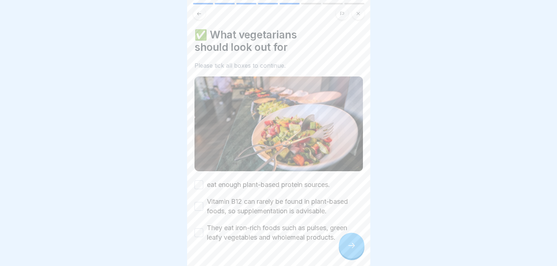
click at [199, 181] on button "eat enough plant-based protein sources." at bounding box center [199, 185] width 9 height 9
click at [200, 202] on button "Vitamin B12 can rarely be found in plant-based foods, so supplementation is adv…" at bounding box center [199, 206] width 9 height 9
click at [199, 229] on button "They eat iron-rich foods such as pulses, green leafy vegetables and wholemeal p…" at bounding box center [199, 233] width 9 height 9
click at [344, 256] on div at bounding box center [352, 246] width 26 height 26
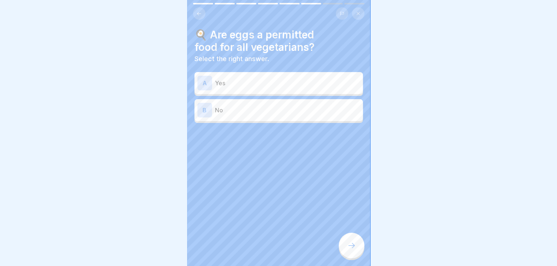
click at [200, 15] on icon at bounding box center [198, 13] width 5 height 5
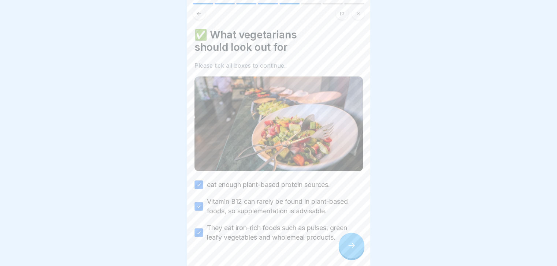
click at [200, 15] on icon at bounding box center [198, 13] width 5 height 5
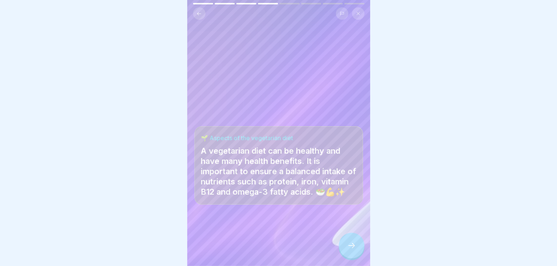
click at [358, 252] on div at bounding box center [352, 246] width 26 height 26
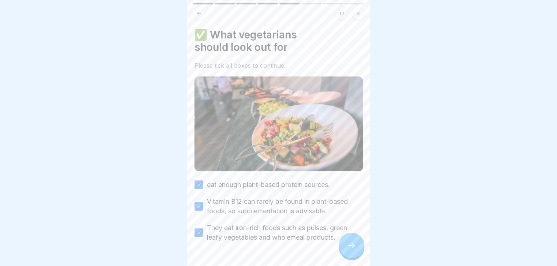
click at [353, 250] on icon at bounding box center [351, 245] width 9 height 9
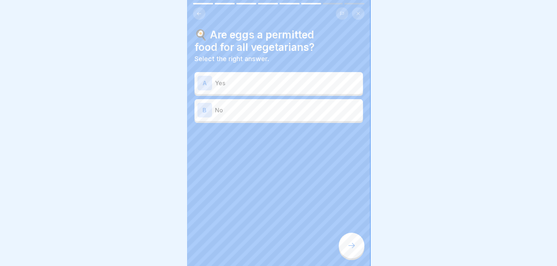
click at [264, 81] on p "Yes" at bounding box center [287, 83] width 145 height 9
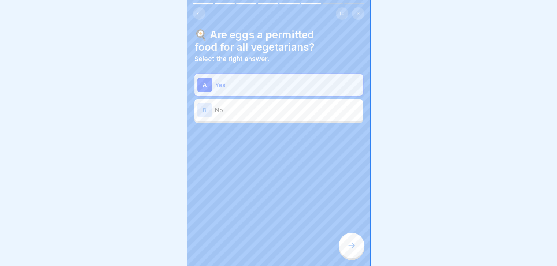
click at [356, 252] on div at bounding box center [352, 246] width 26 height 26
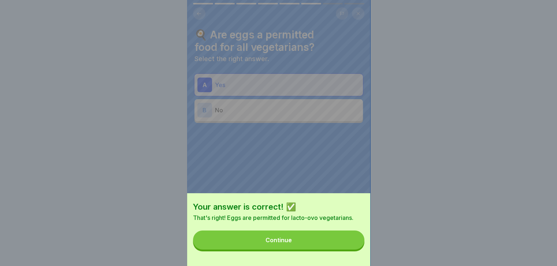
click at [356, 250] on button "Continue" at bounding box center [278, 240] width 171 height 19
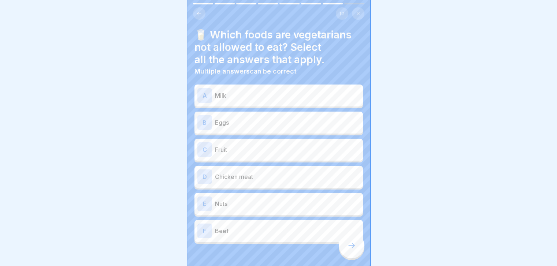
click at [301, 173] on p "Chicken meat" at bounding box center [287, 177] width 145 height 9
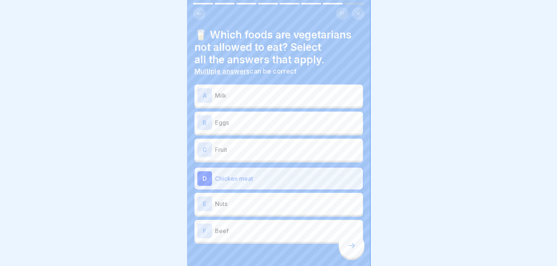
click at [270, 232] on p "Beef" at bounding box center [287, 231] width 145 height 9
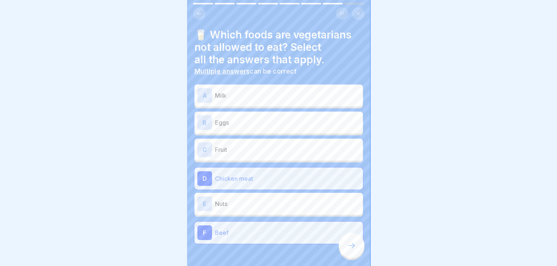
click at [351, 249] on icon at bounding box center [351, 245] width 9 height 9
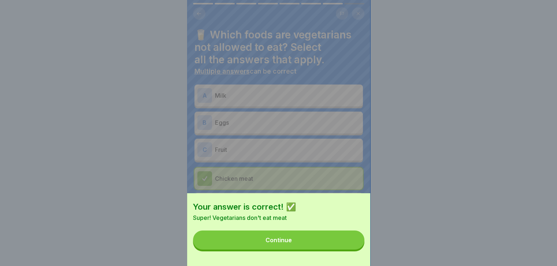
click at [351, 249] on button "Continue" at bounding box center [278, 240] width 171 height 19
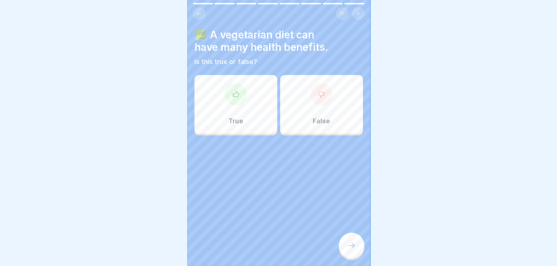
click at [246, 112] on div "True" at bounding box center [236, 104] width 83 height 59
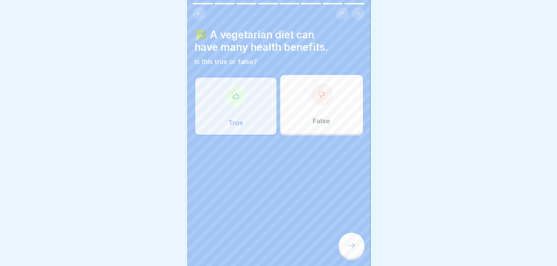
click at [347, 256] on div at bounding box center [352, 246] width 26 height 26
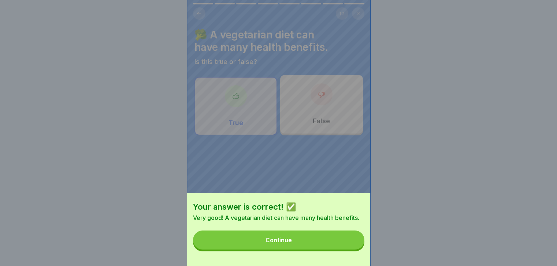
click at [330, 240] on button "Continue" at bounding box center [278, 240] width 171 height 19
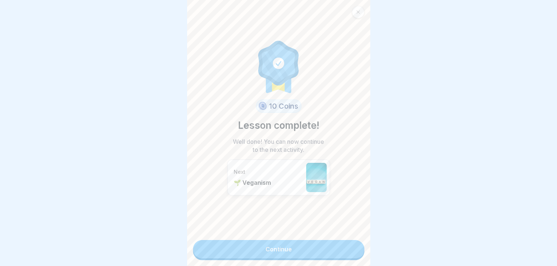
click at [330, 240] on div "10 Coins Lesson complete! Well done! You can now continue to the next activity.…" at bounding box center [278, 133] width 183 height 266
click at [317, 245] on link "Continue" at bounding box center [278, 249] width 171 height 18
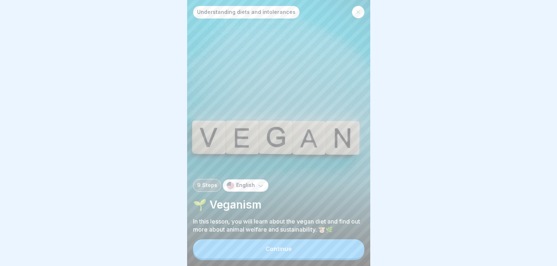
click at [317, 245] on div "Continue" at bounding box center [278, 250] width 171 height 21
click at [303, 248] on button "Continue" at bounding box center [278, 249] width 171 height 19
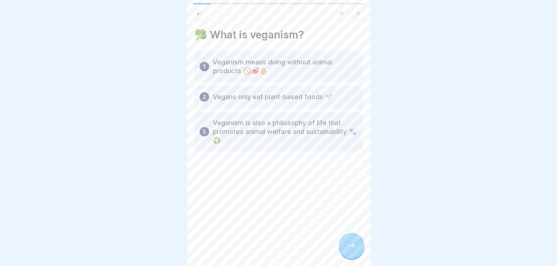
click at [355, 247] on div at bounding box center [352, 246] width 26 height 26
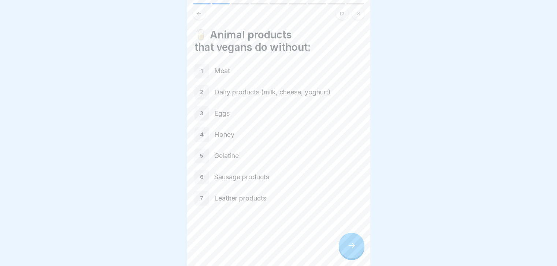
click at [355, 247] on div at bounding box center [352, 246] width 26 height 26
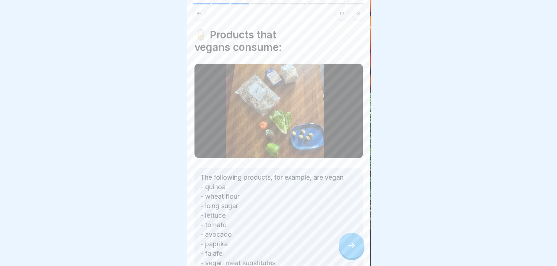
click at [355, 247] on div at bounding box center [352, 246] width 26 height 26
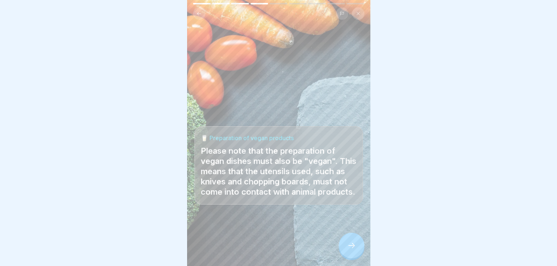
click at [355, 247] on div at bounding box center [352, 246] width 26 height 26
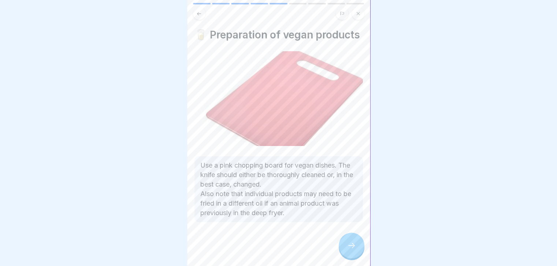
click at [355, 247] on div at bounding box center [352, 246] width 26 height 26
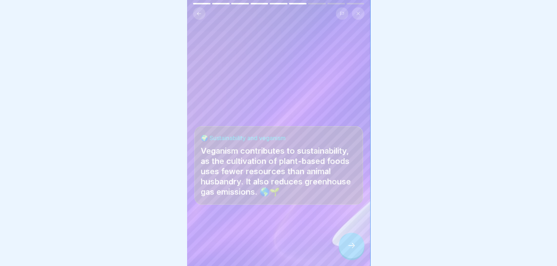
click at [355, 247] on div at bounding box center [352, 246] width 26 height 26
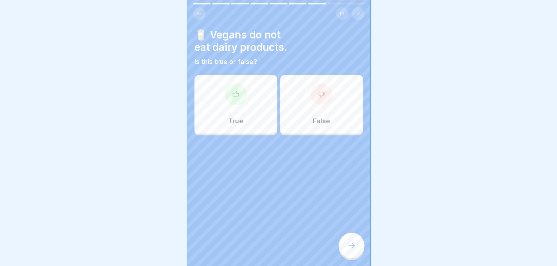
click at [348, 104] on div "False" at bounding box center [321, 104] width 83 height 59
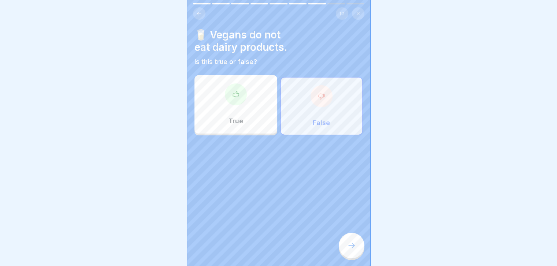
click at [349, 248] on icon at bounding box center [351, 245] width 9 height 9
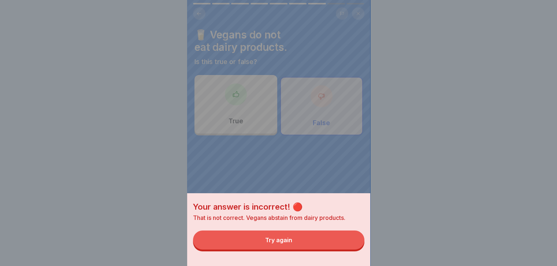
click at [340, 249] on button "Try again" at bounding box center [278, 240] width 171 height 19
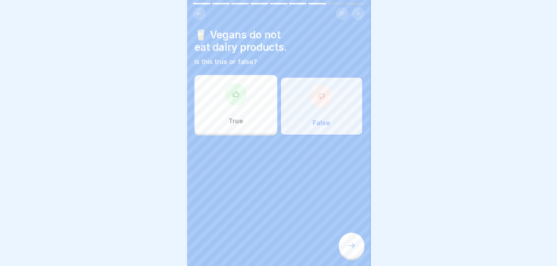
click at [257, 110] on div "True" at bounding box center [236, 104] width 83 height 59
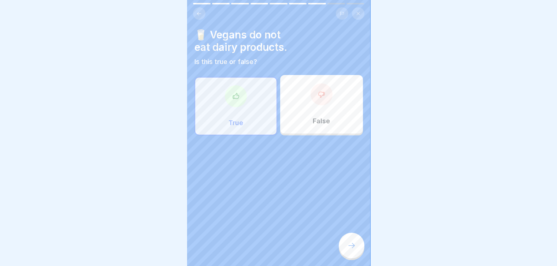
click at [350, 250] on icon at bounding box center [351, 245] width 9 height 9
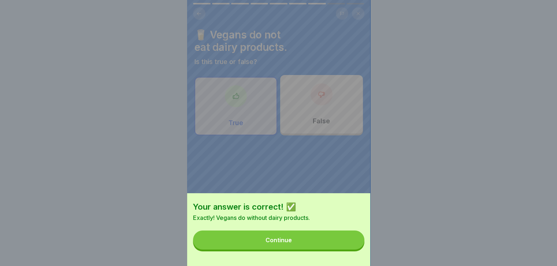
click at [350, 250] on button "Continue" at bounding box center [278, 240] width 171 height 19
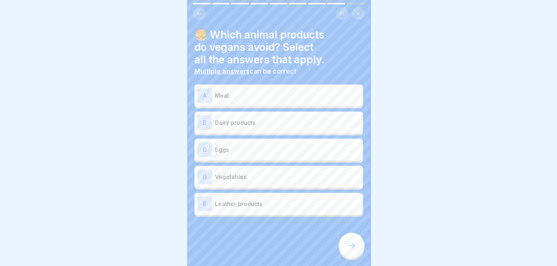
click at [198, 17] on button at bounding box center [199, 13] width 12 height 12
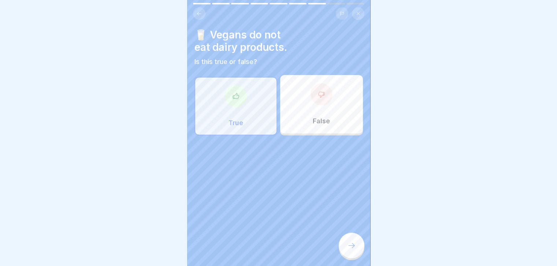
click at [353, 244] on div at bounding box center [352, 246] width 26 height 26
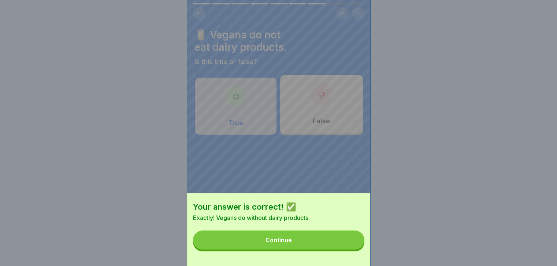
click at [327, 250] on button "Continue" at bounding box center [278, 240] width 171 height 19
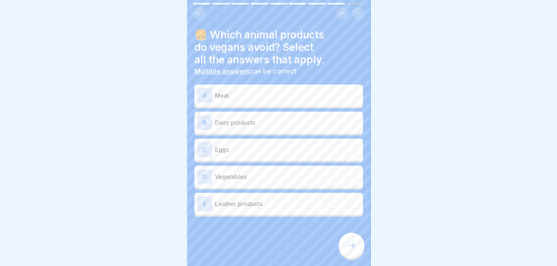
click at [277, 96] on p "Meat" at bounding box center [287, 95] width 145 height 9
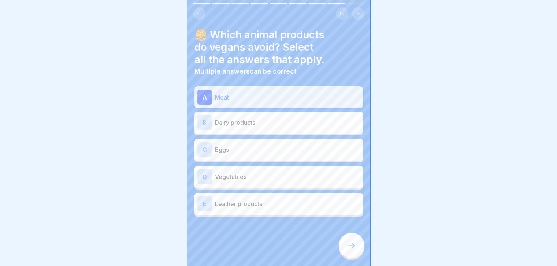
click at [264, 122] on p "Dairy products" at bounding box center [287, 122] width 145 height 9
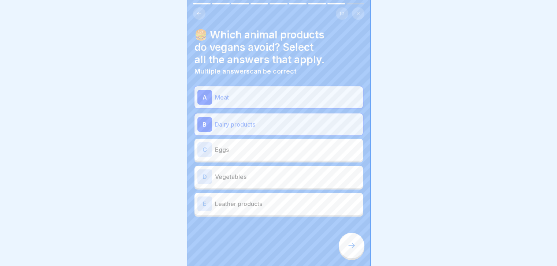
click at [267, 208] on div "E Leather products" at bounding box center [278, 204] width 163 height 15
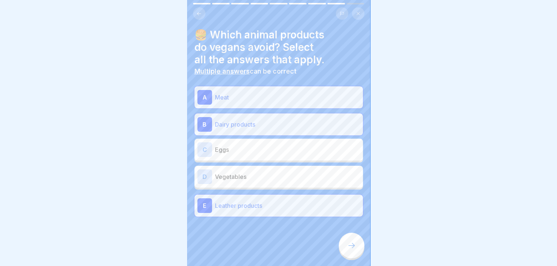
click at [347, 250] on icon at bounding box center [351, 245] width 9 height 9
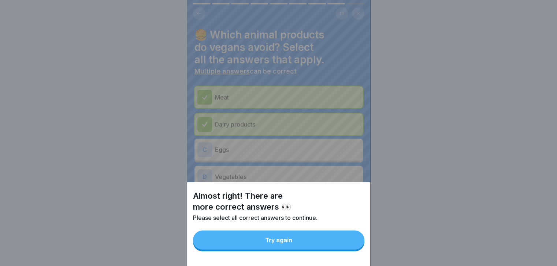
click at [330, 246] on button "Try again" at bounding box center [278, 240] width 171 height 19
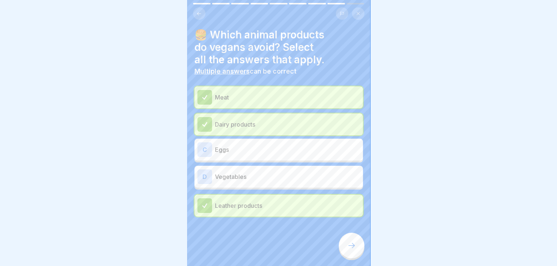
click at [327, 160] on div "C Eggs" at bounding box center [279, 150] width 169 height 22
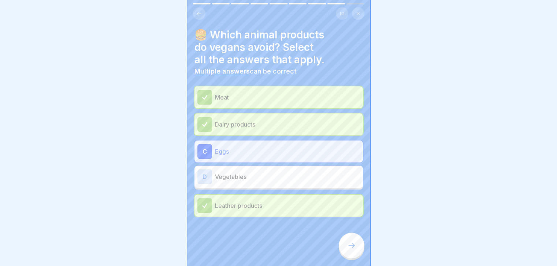
click at [356, 249] on div at bounding box center [352, 246] width 26 height 26
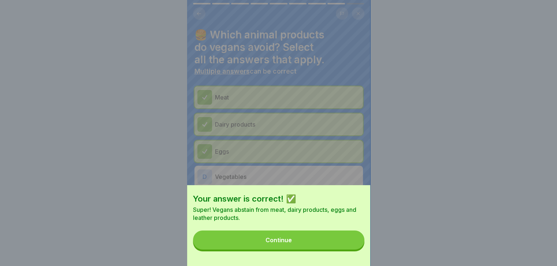
click at [355, 248] on button "Continue" at bounding box center [278, 240] width 171 height 19
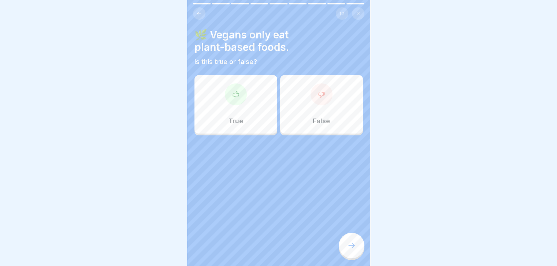
click at [355, 248] on icon at bounding box center [351, 245] width 9 height 9
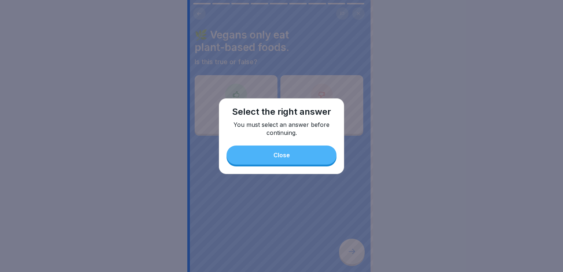
click at [299, 158] on button "Close" at bounding box center [281, 154] width 110 height 19
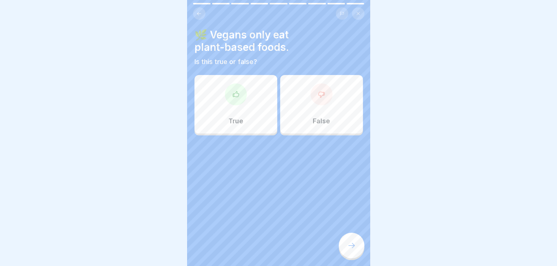
click at [257, 115] on div "True" at bounding box center [236, 104] width 83 height 59
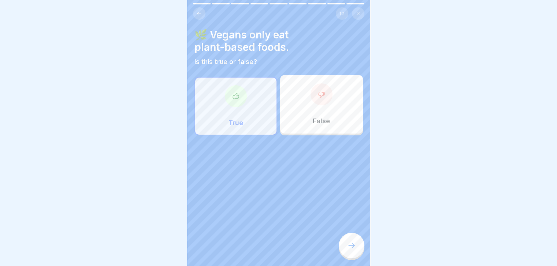
click at [352, 250] on icon at bounding box center [351, 245] width 9 height 9
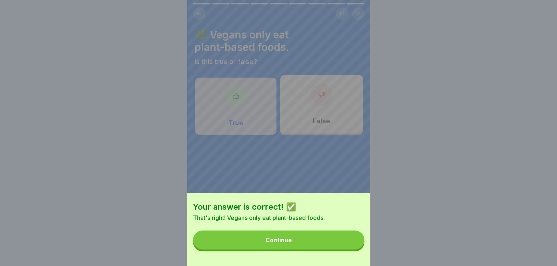
click at [323, 244] on button "Continue" at bounding box center [278, 240] width 171 height 19
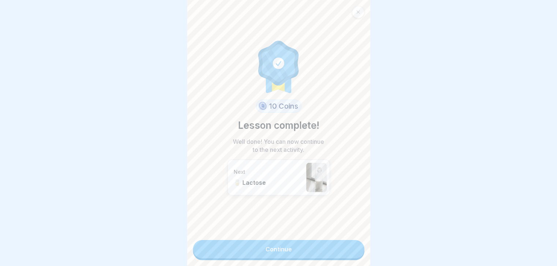
click at [323, 244] on link "Continue" at bounding box center [278, 249] width 171 height 18
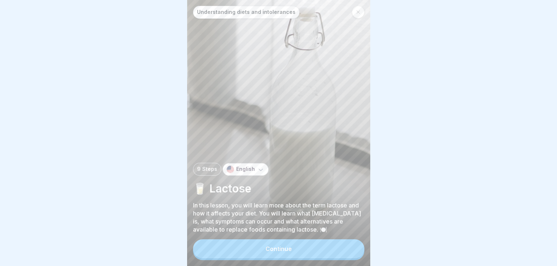
click at [357, 11] on icon at bounding box center [358, 12] width 4 height 4
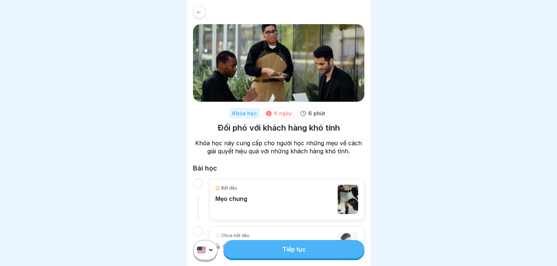
click at [266, 185] on div "Bắt đầu Mẹo chung" at bounding box center [286, 199] width 143 height 29
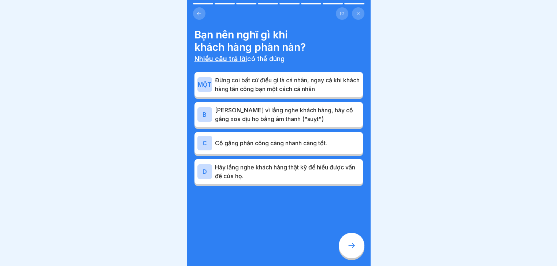
click at [201, 16] on icon at bounding box center [198, 13] width 5 height 5
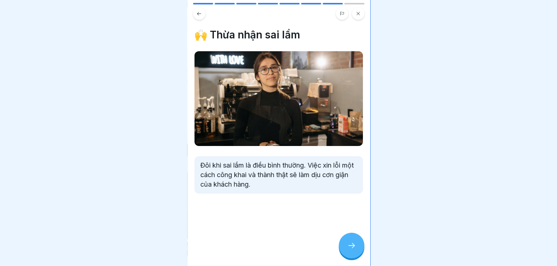
click at [356, 16] on button at bounding box center [358, 13] width 12 height 12
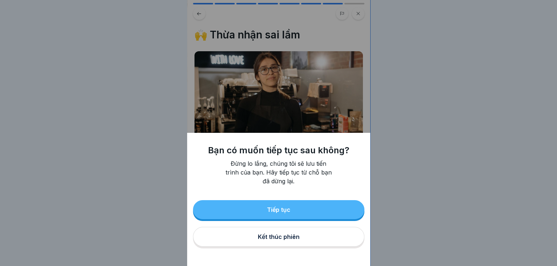
click at [284, 238] on button "Kết thúc phiên" at bounding box center [278, 237] width 171 height 20
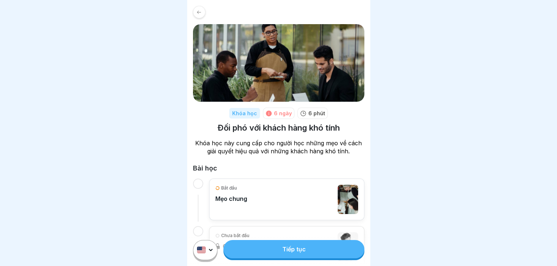
click at [199, 12] on icon at bounding box center [199, 11] width 4 height 3
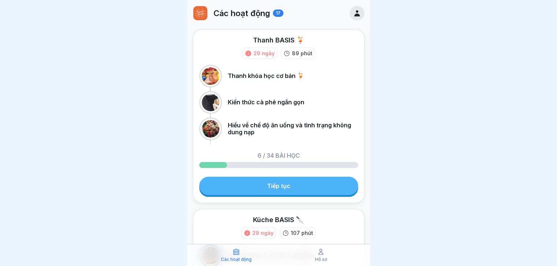
click at [354, 16] on icon at bounding box center [356, 13] width 5 height 6
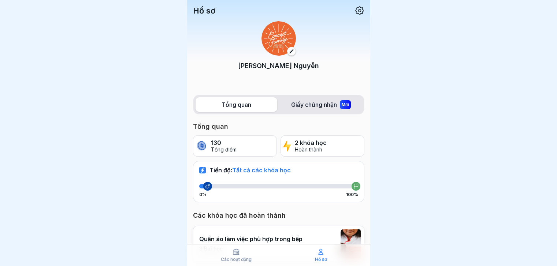
click at [314, 102] on font "Giấy chứng nhận" at bounding box center [314, 104] width 46 height 7
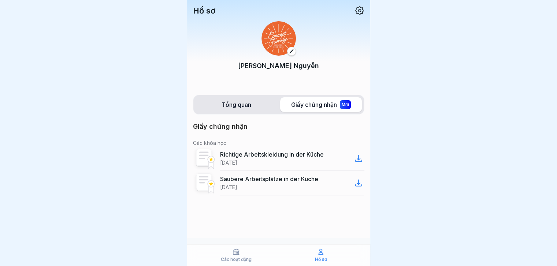
click at [277, 157] on font "Richtige Arbeitskleidung in der Küche" at bounding box center [272, 154] width 104 height 7
click at [256, 179] on font "Saubere Arbeitsplätze in der Küche" at bounding box center [269, 178] width 98 height 7
click at [359, 157] on icon at bounding box center [358, 158] width 9 height 9
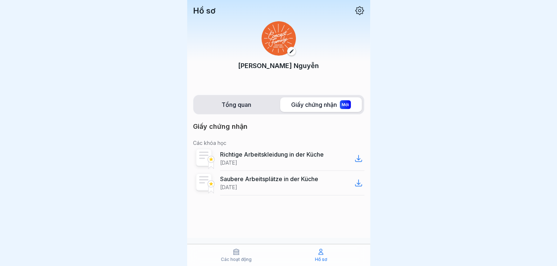
click at [358, 10] on icon at bounding box center [360, 11] width 10 height 10
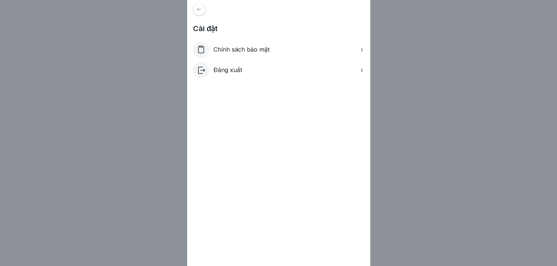
click at [199, 11] on icon at bounding box center [198, 9] width 5 height 5
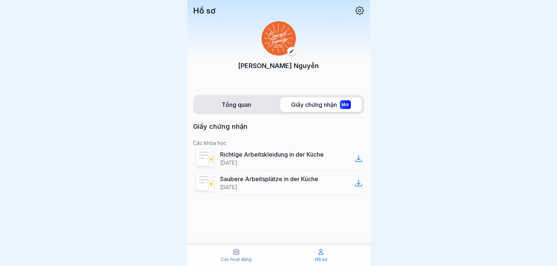
click at [199, 11] on font "Hồ sơ" at bounding box center [204, 11] width 22 height 10
click at [238, 258] on font "Các hoạt động" at bounding box center [236, 259] width 31 height 5
